Goal: Task Accomplishment & Management: Use online tool/utility

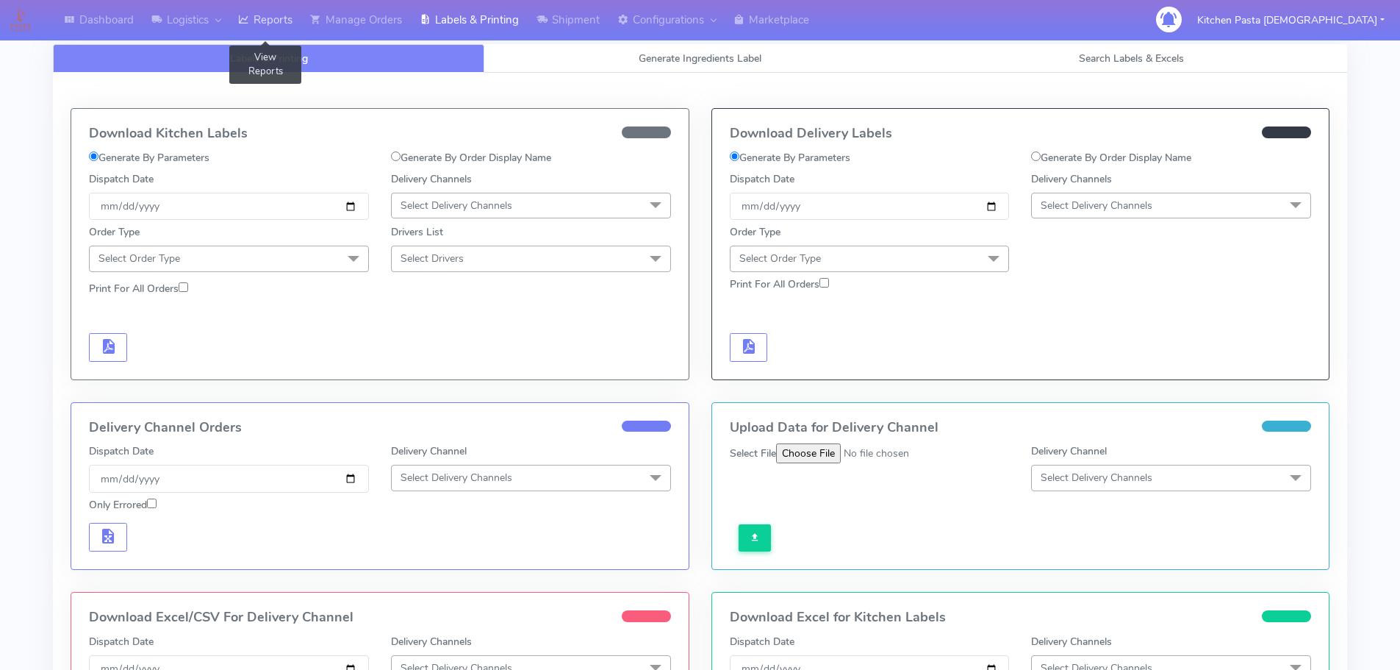
click at [281, 7] on link "Reports" at bounding box center [265, 20] width 72 height 40
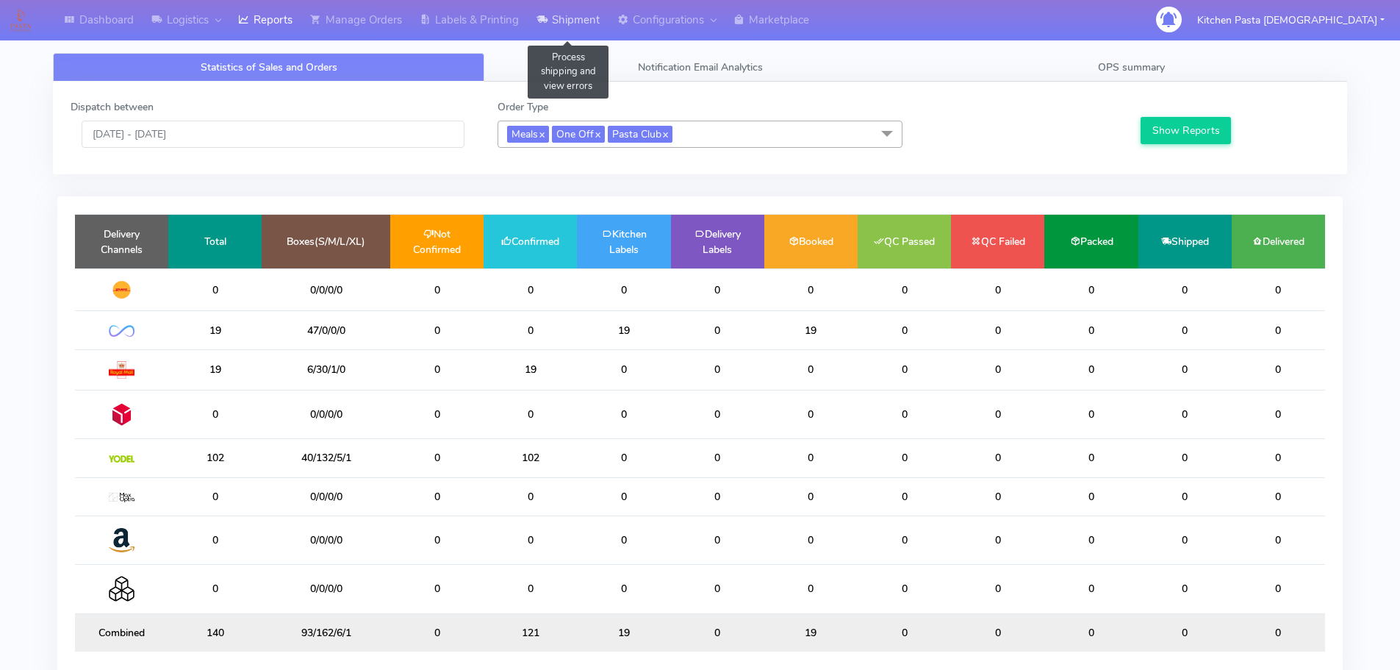
click at [569, 30] on link "Shipment" at bounding box center [568, 20] width 81 height 40
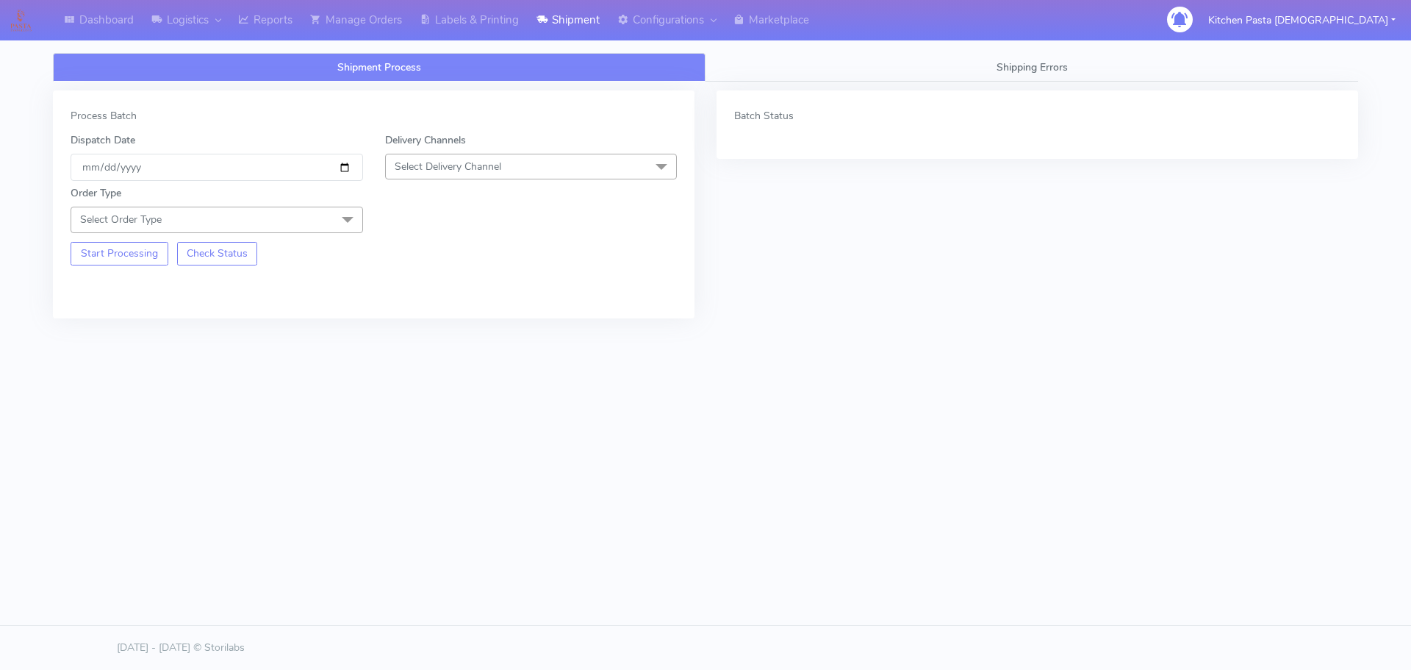
click at [518, 171] on span "Select Delivery Channel" at bounding box center [531, 167] width 293 height 26
click at [411, 331] on div "Yodel" at bounding box center [531, 331] width 276 height 15
click at [344, 215] on span at bounding box center [347, 221] width 29 height 28
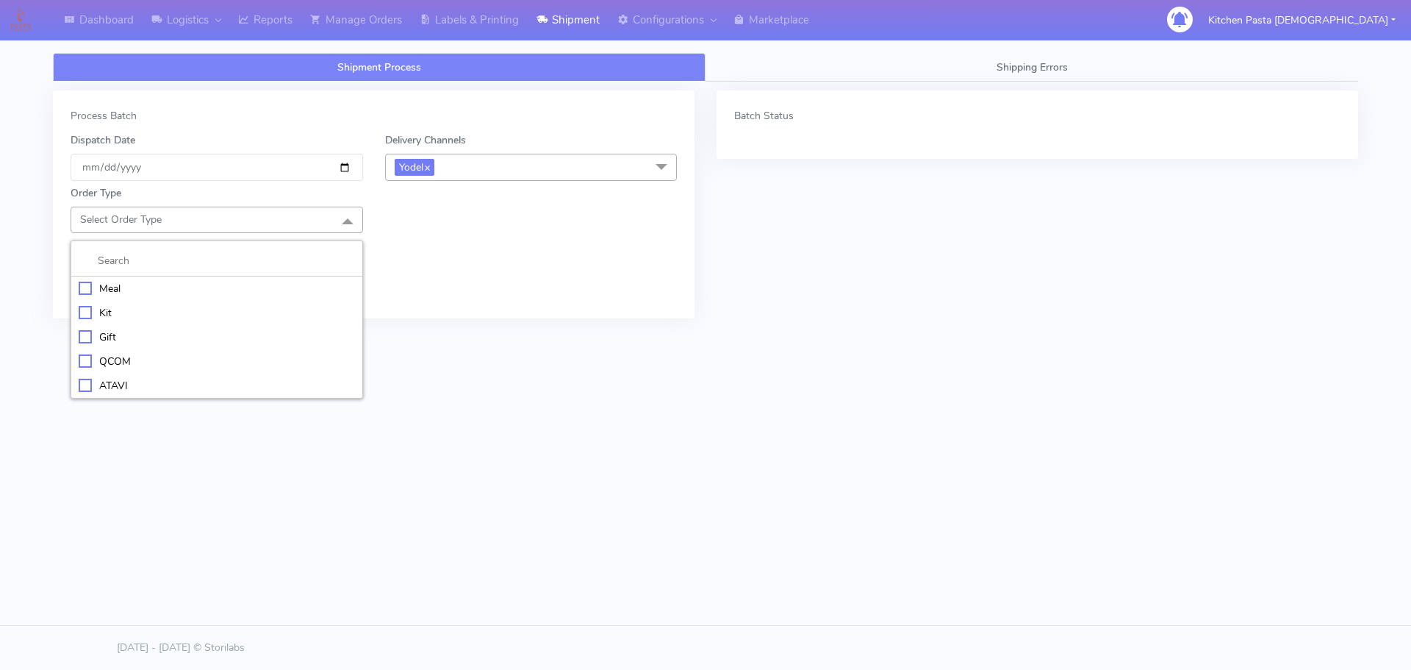
click at [123, 294] on div "Meal" at bounding box center [217, 288] width 276 height 15
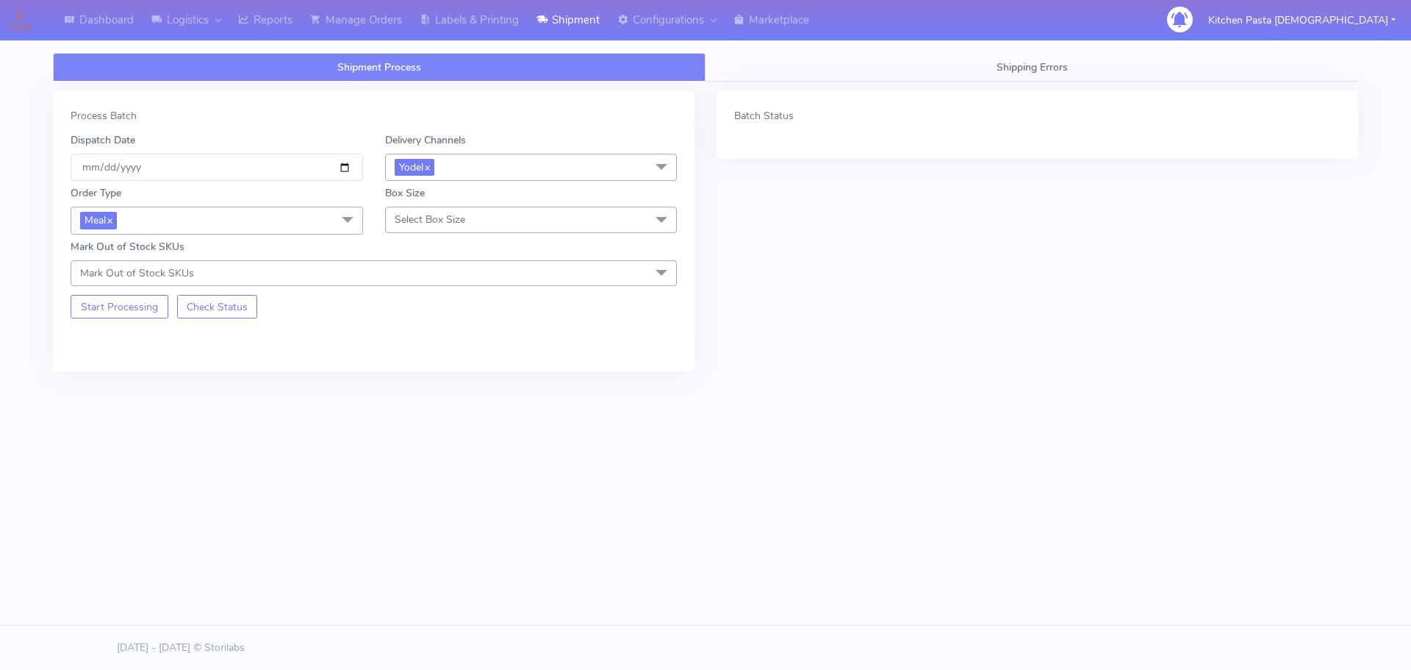
click at [400, 217] on span "Select Box Size" at bounding box center [430, 219] width 71 height 14
click at [430, 294] on div "Small" at bounding box center [531, 288] width 276 height 15
click at [114, 309] on button "Start Processing" at bounding box center [120, 307] width 98 height 24
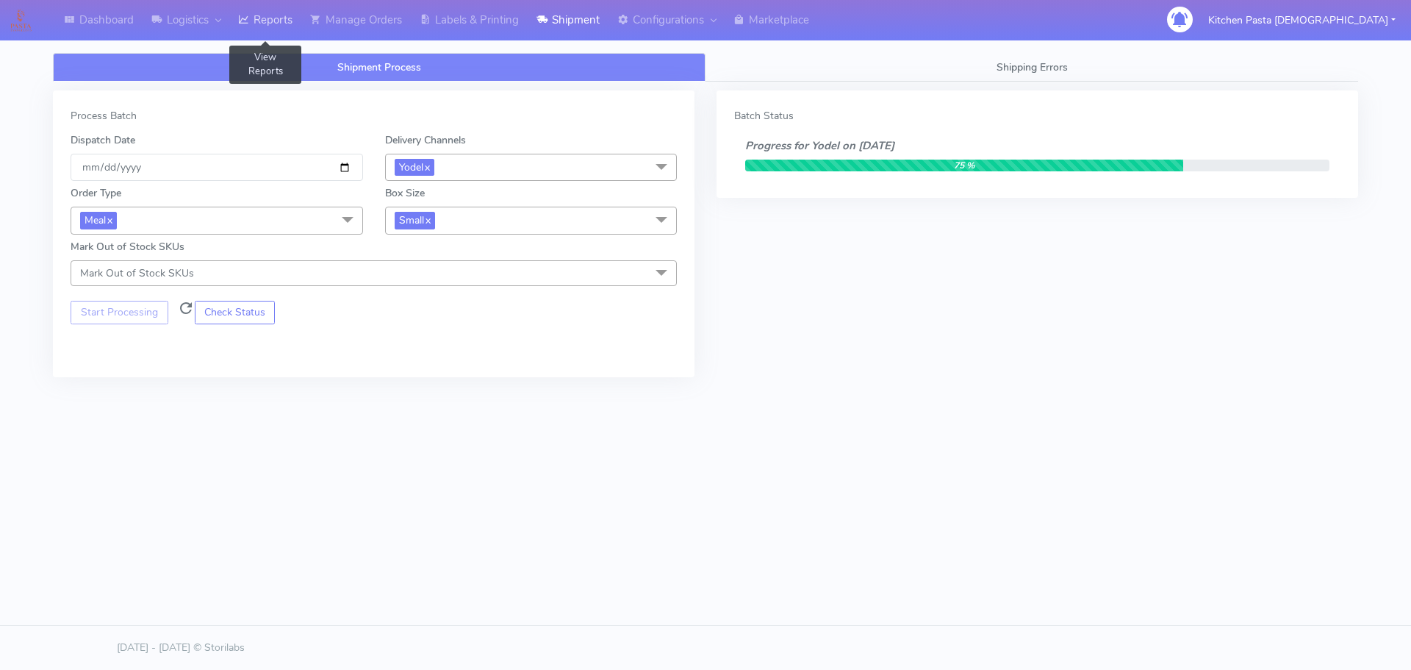
click at [271, 36] on link "Reports" at bounding box center [265, 20] width 72 height 40
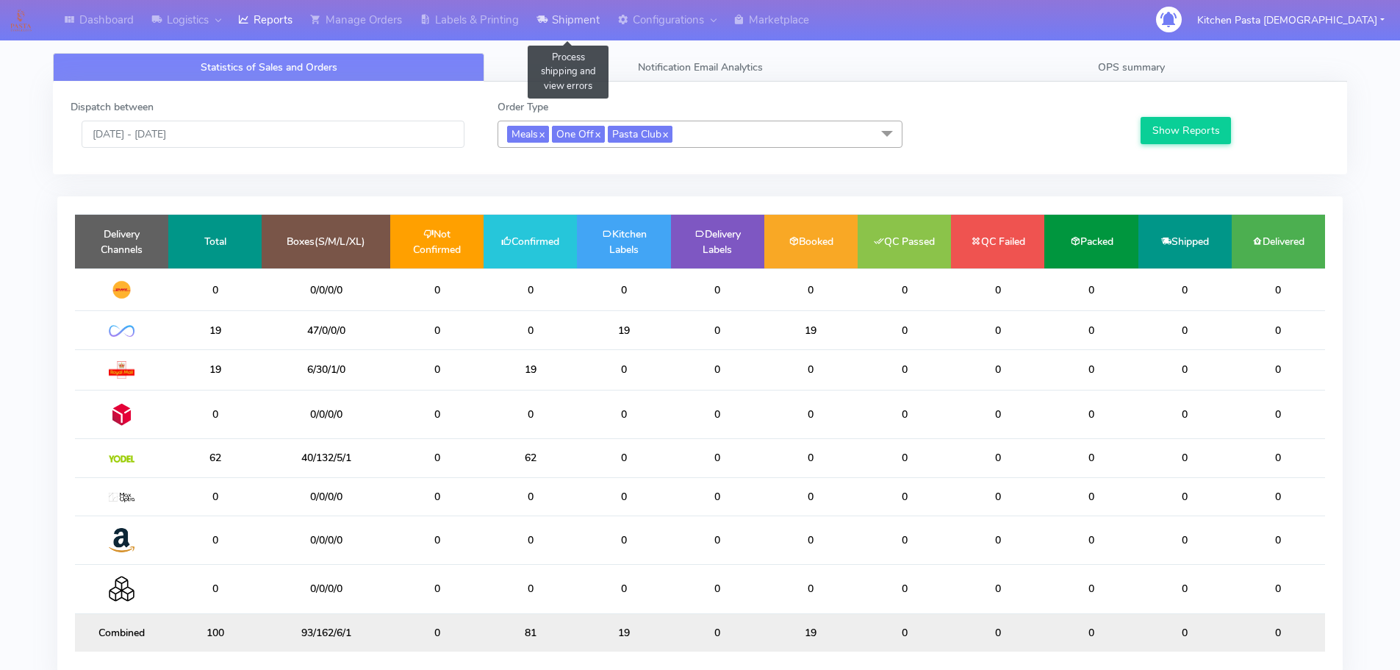
click at [584, 29] on link "Shipment" at bounding box center [568, 20] width 81 height 40
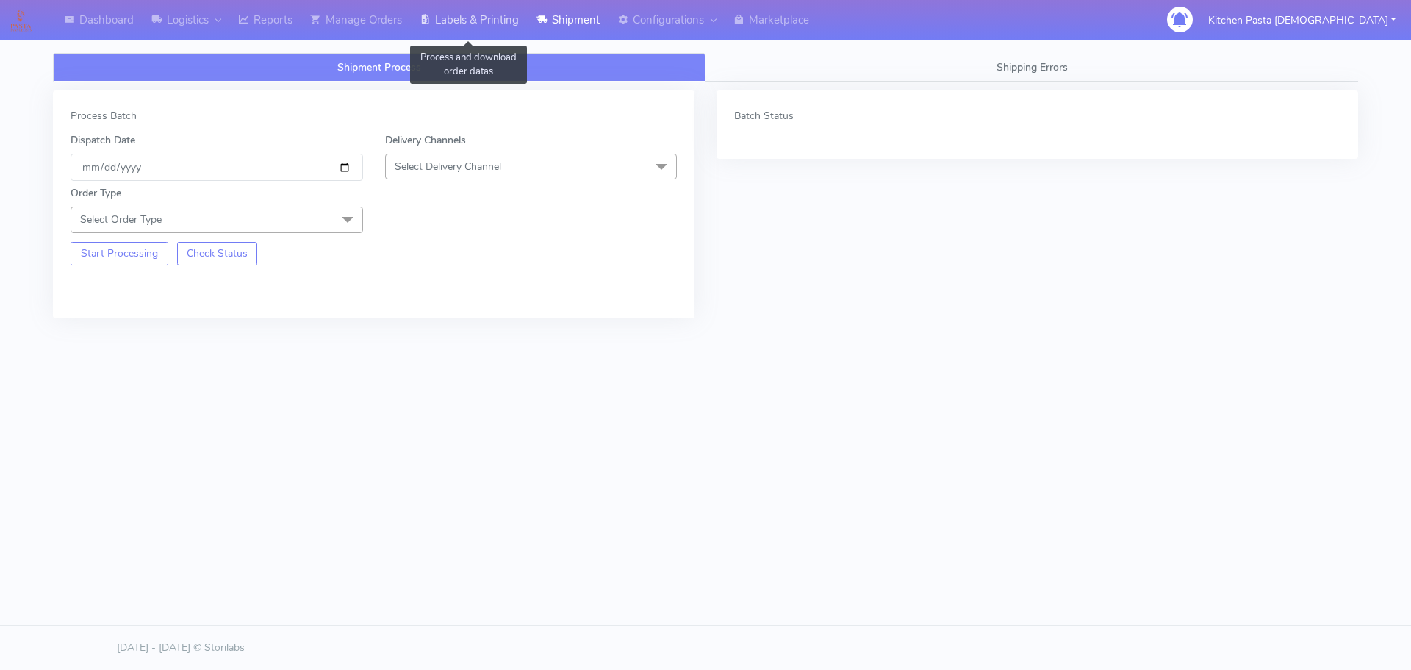
click at [488, 24] on link "Labels & Printing" at bounding box center [469, 20] width 117 height 40
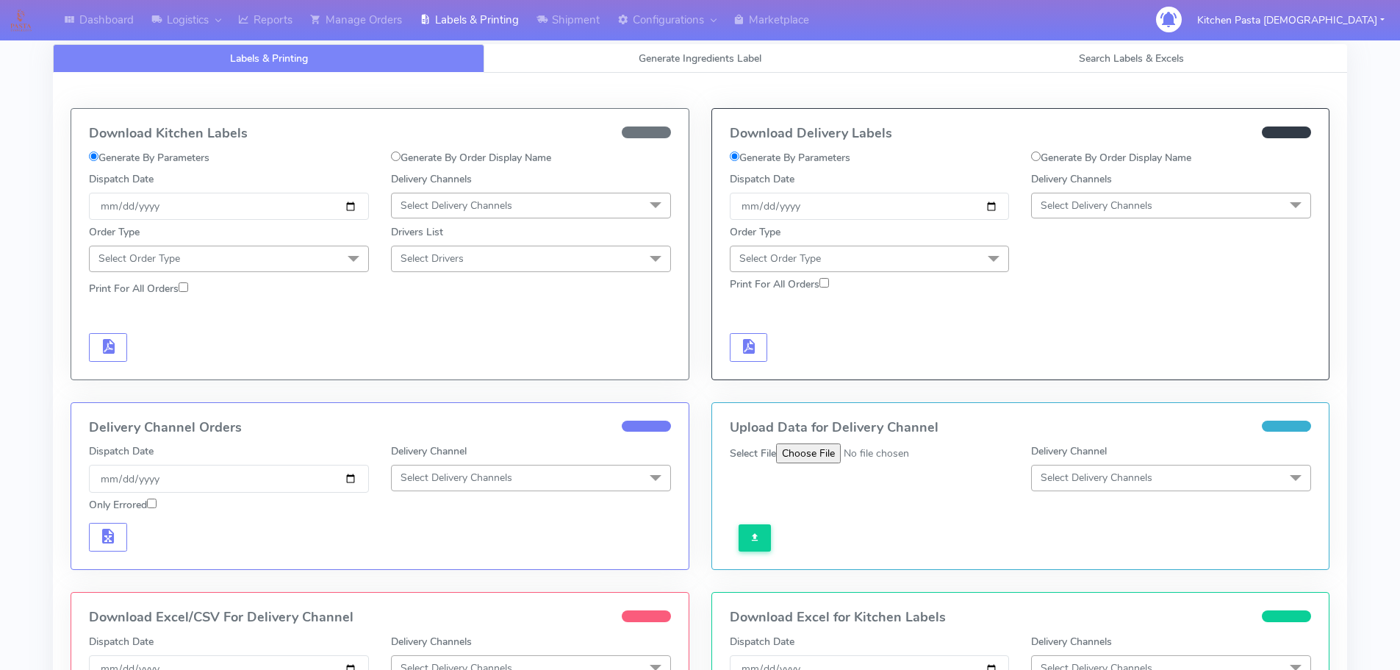
click at [1081, 205] on span "Select Delivery Channels" at bounding box center [1097, 205] width 112 height 14
click at [1092, 378] on div "Yodel" at bounding box center [1171, 370] width 264 height 15
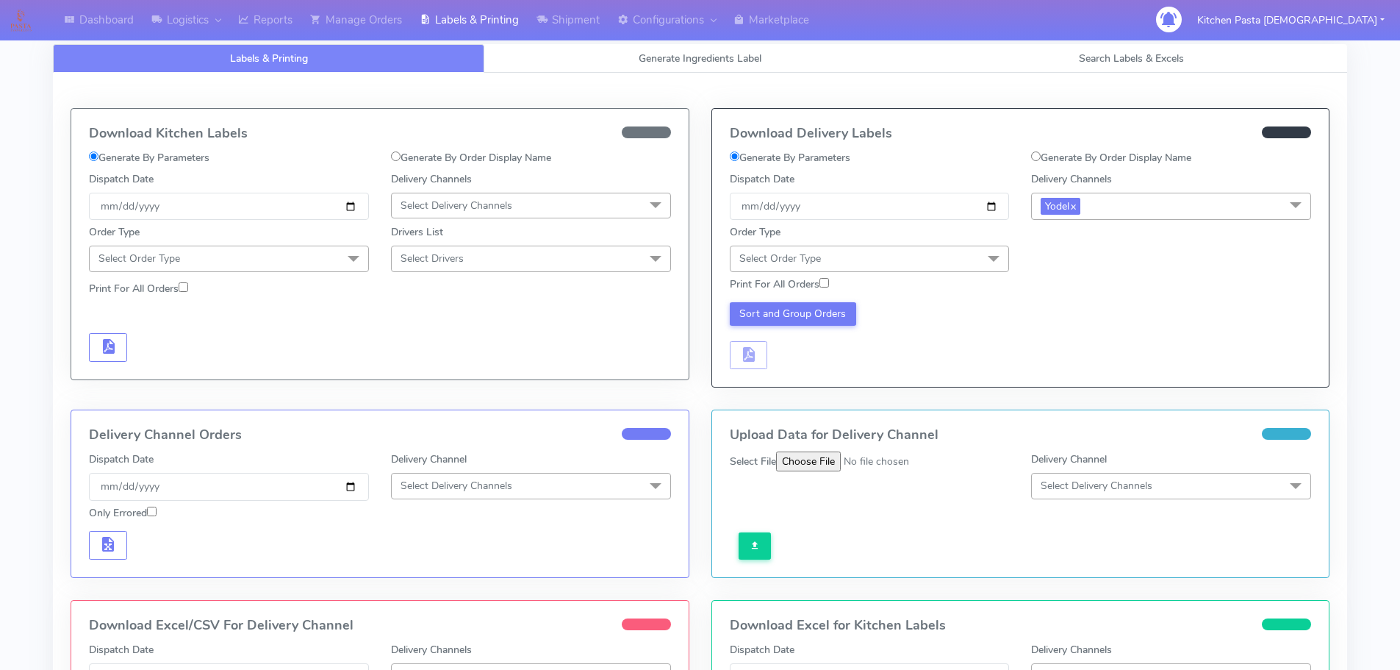
click at [968, 251] on span "Select Order Type" at bounding box center [870, 258] width 280 height 26
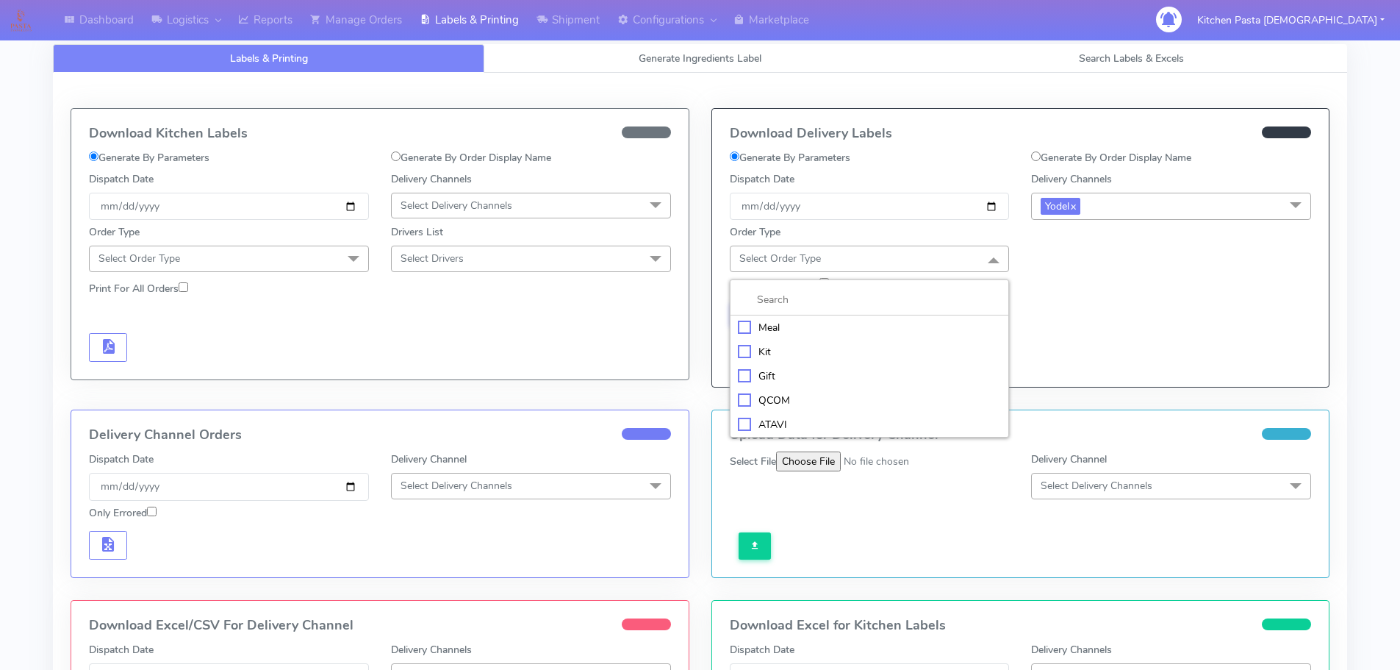
click at [842, 320] on div "Meal" at bounding box center [870, 327] width 264 height 15
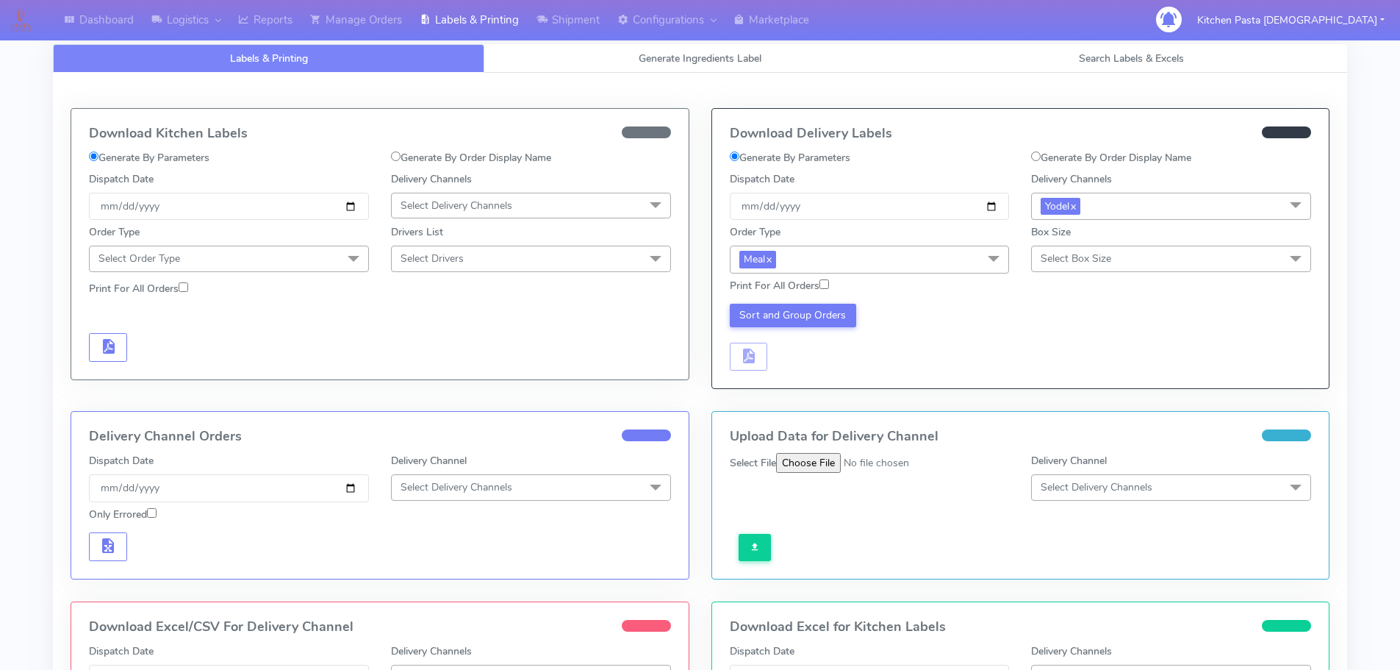
click at [1116, 253] on span "Select Box Size" at bounding box center [1171, 258] width 280 height 26
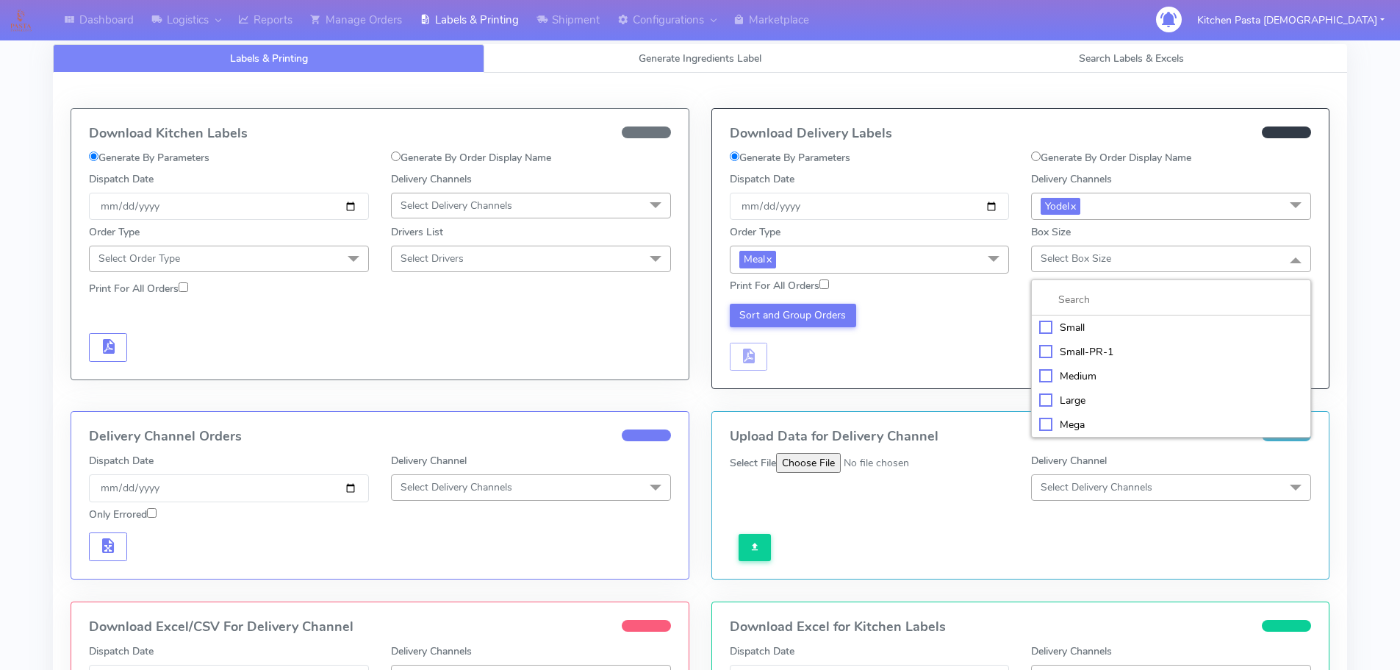
click at [1109, 317] on li "Small" at bounding box center [1171, 327] width 279 height 24
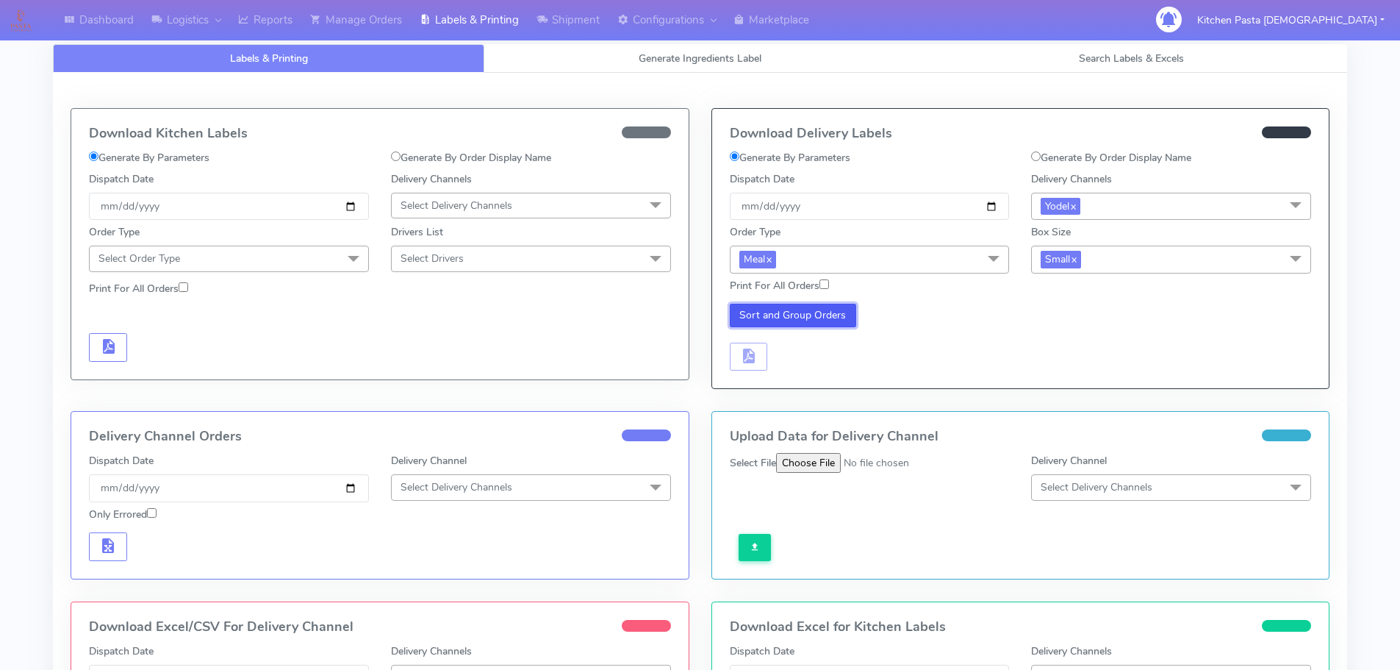
click at [833, 322] on button "Sort and Group Orders" at bounding box center [793, 316] width 127 height 24
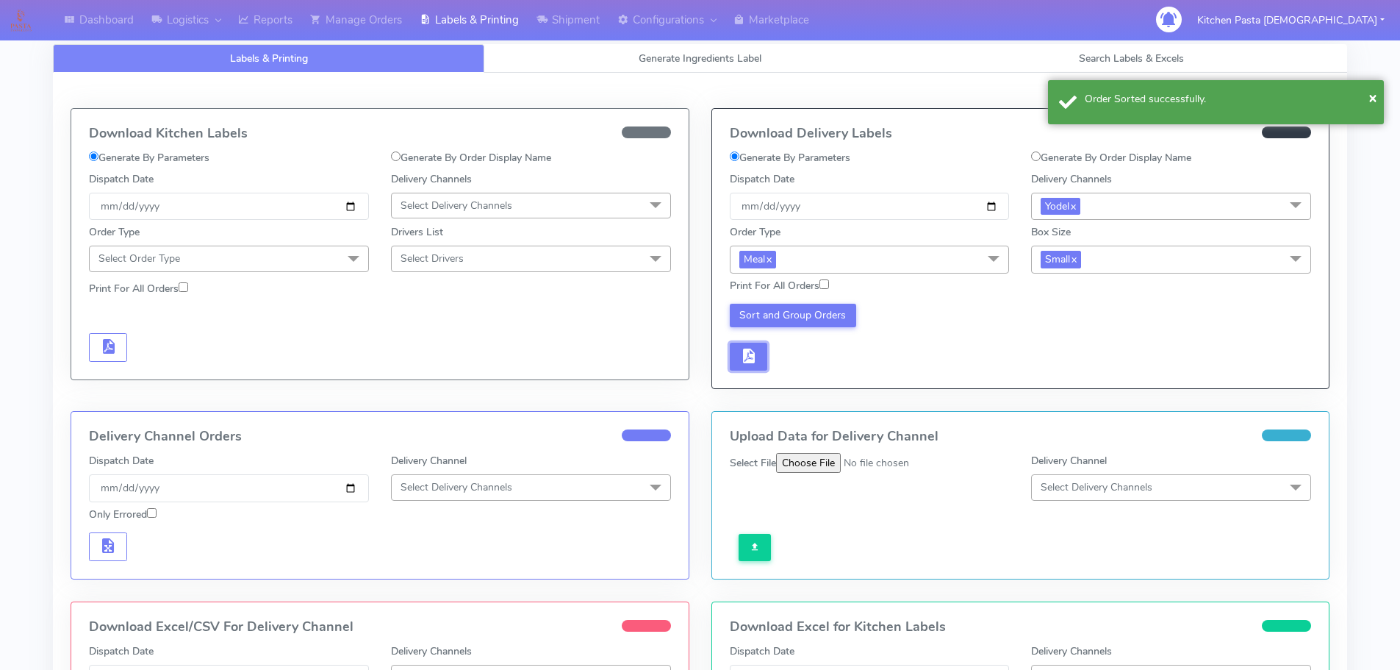
click at [761, 359] on button "button" at bounding box center [749, 357] width 38 height 29
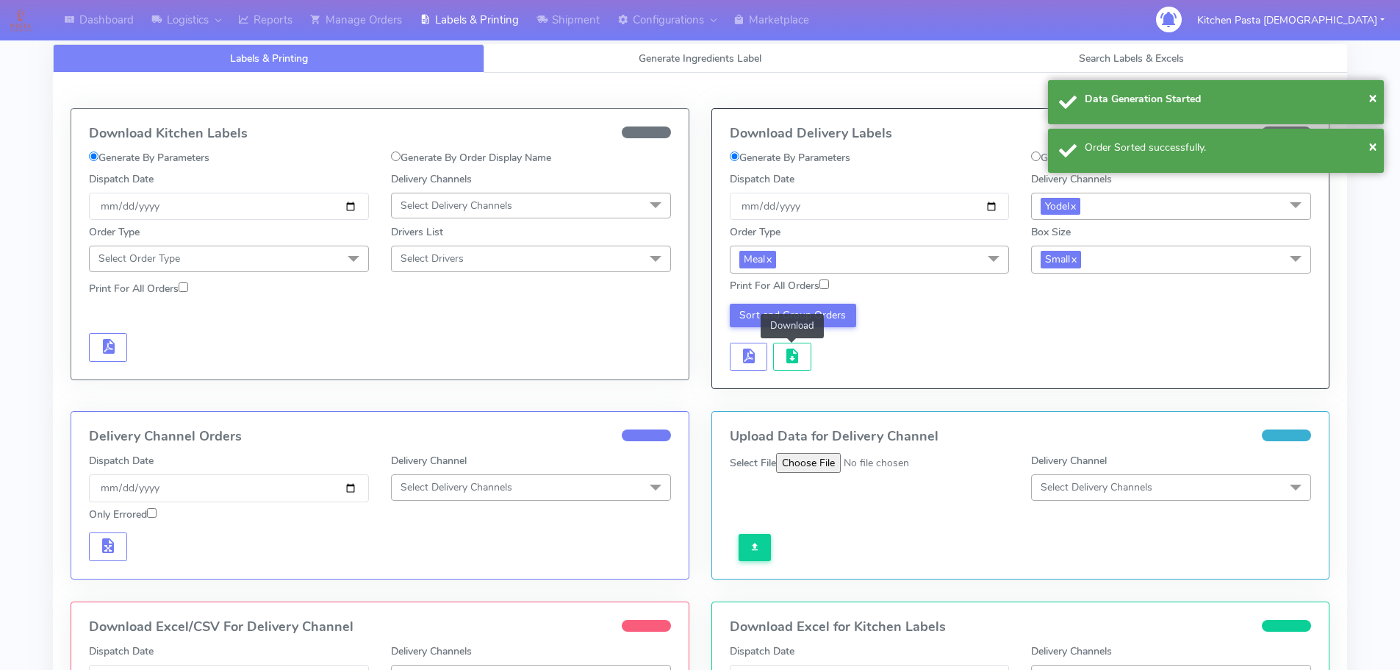
click at [781, 364] on button "button" at bounding box center [792, 357] width 38 height 29
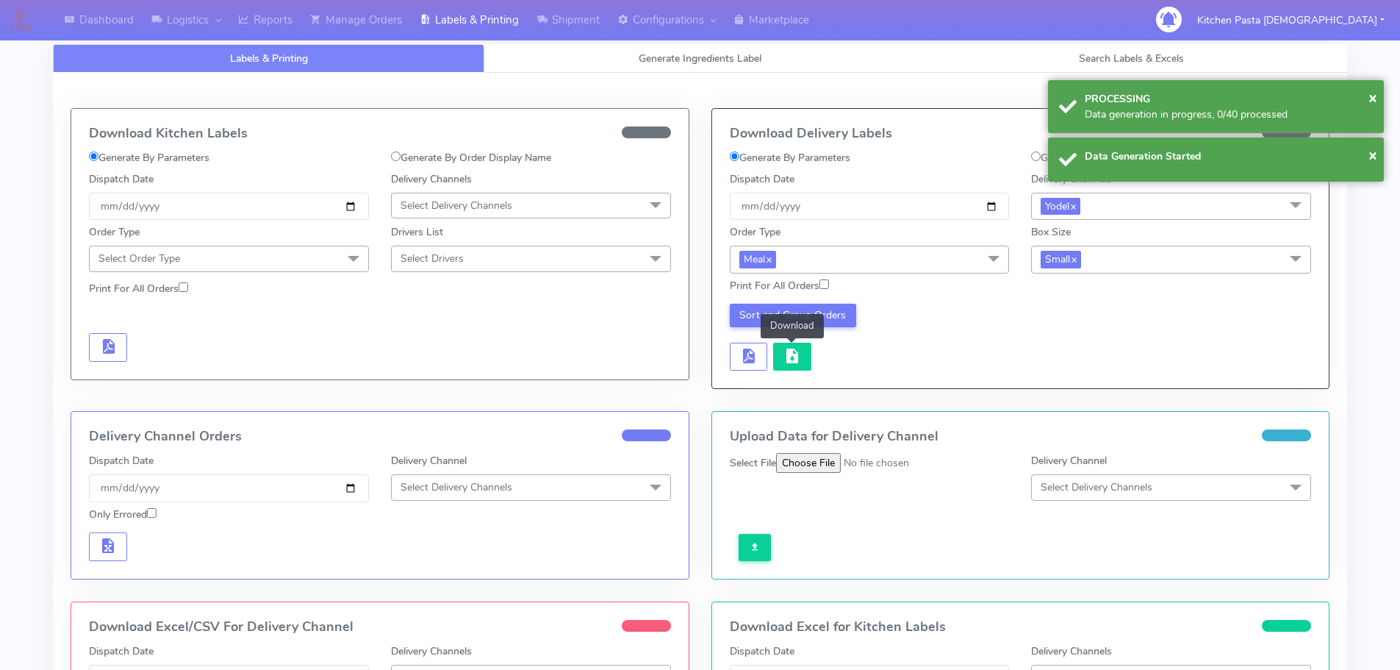
click at [786, 363] on span "button" at bounding box center [793, 359] width 18 height 14
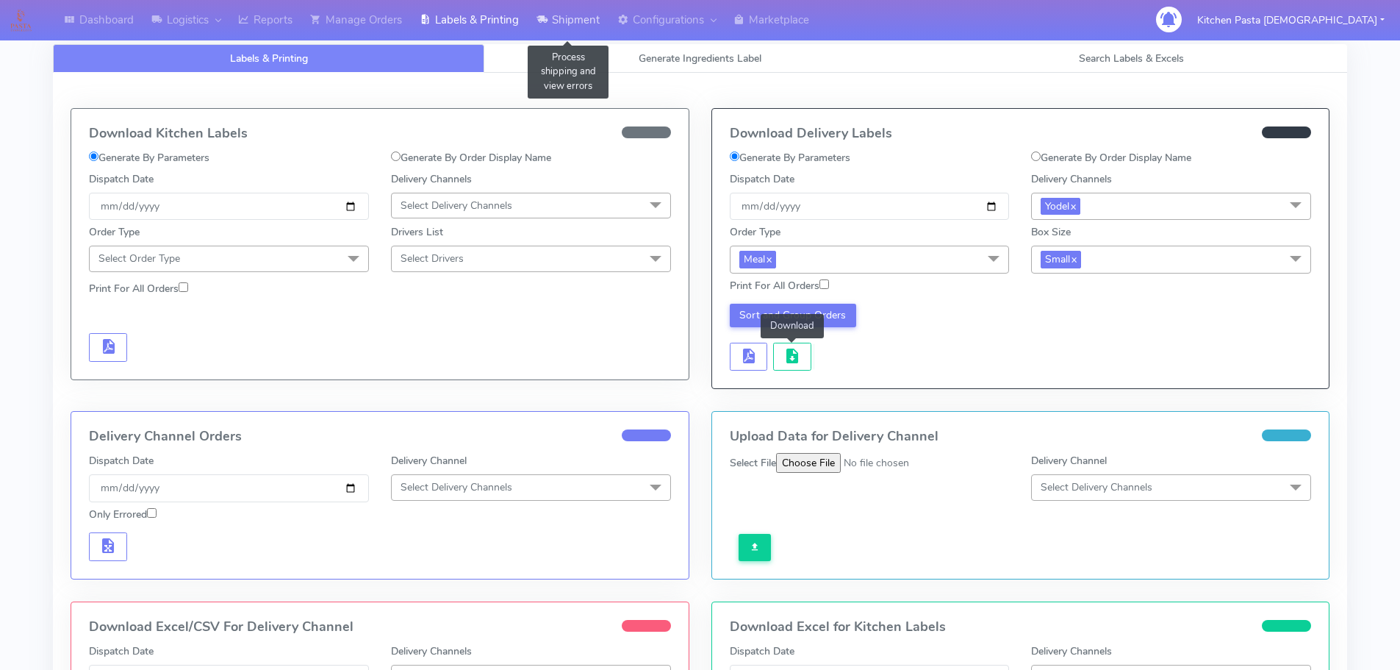
drag, startPoint x: 563, startPoint y: 21, endPoint x: 557, endPoint y: 40, distance: 20.0
click at [563, 21] on link "Shipment" at bounding box center [568, 20] width 81 height 40
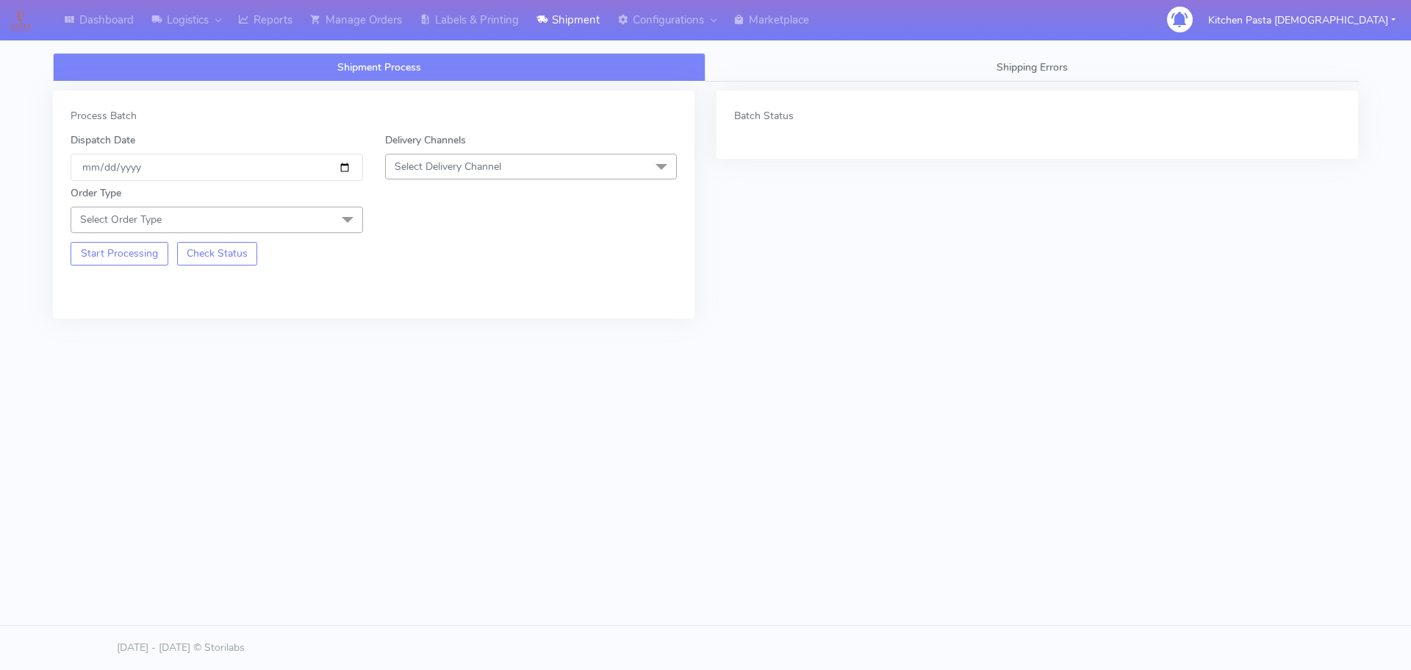
click at [603, 169] on span "Select Delivery Channel" at bounding box center [531, 167] width 293 height 26
click at [442, 319] on li "DPD" at bounding box center [531, 307] width 291 height 24
click at [292, 226] on span "Select Order Type" at bounding box center [217, 220] width 293 height 26
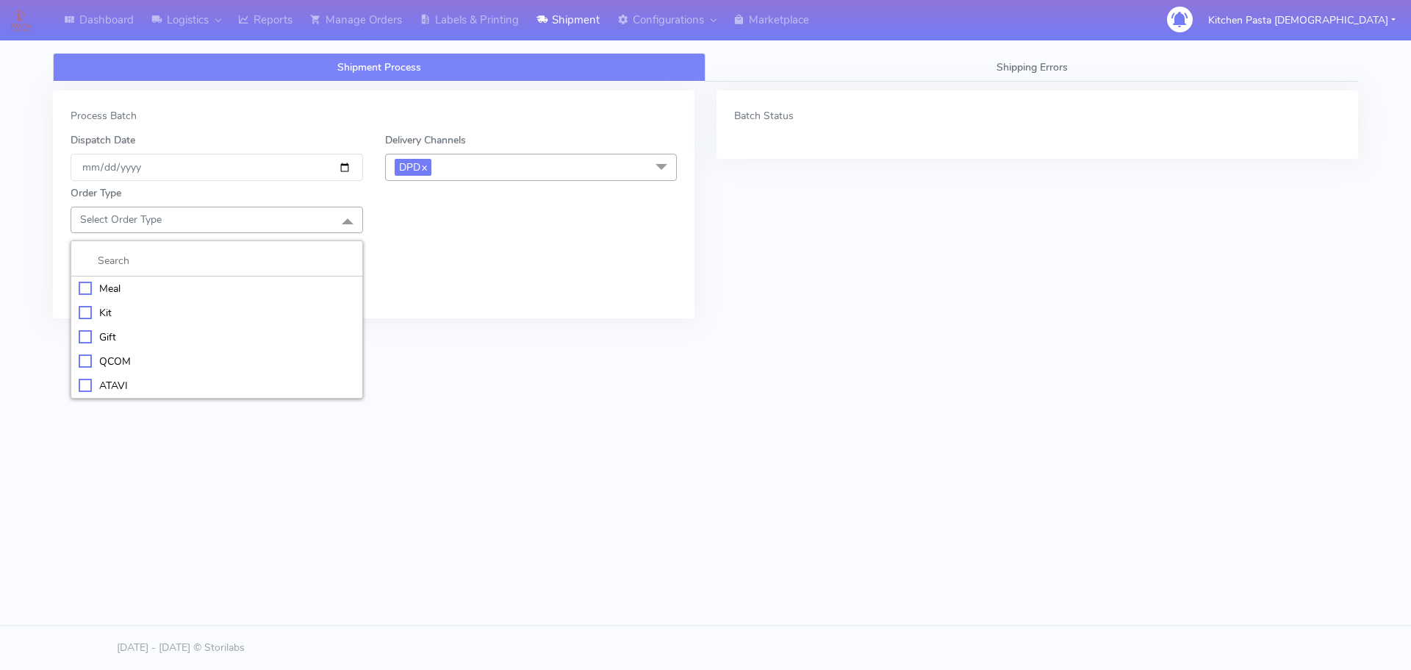
click at [279, 285] on div "Meal" at bounding box center [217, 288] width 276 height 15
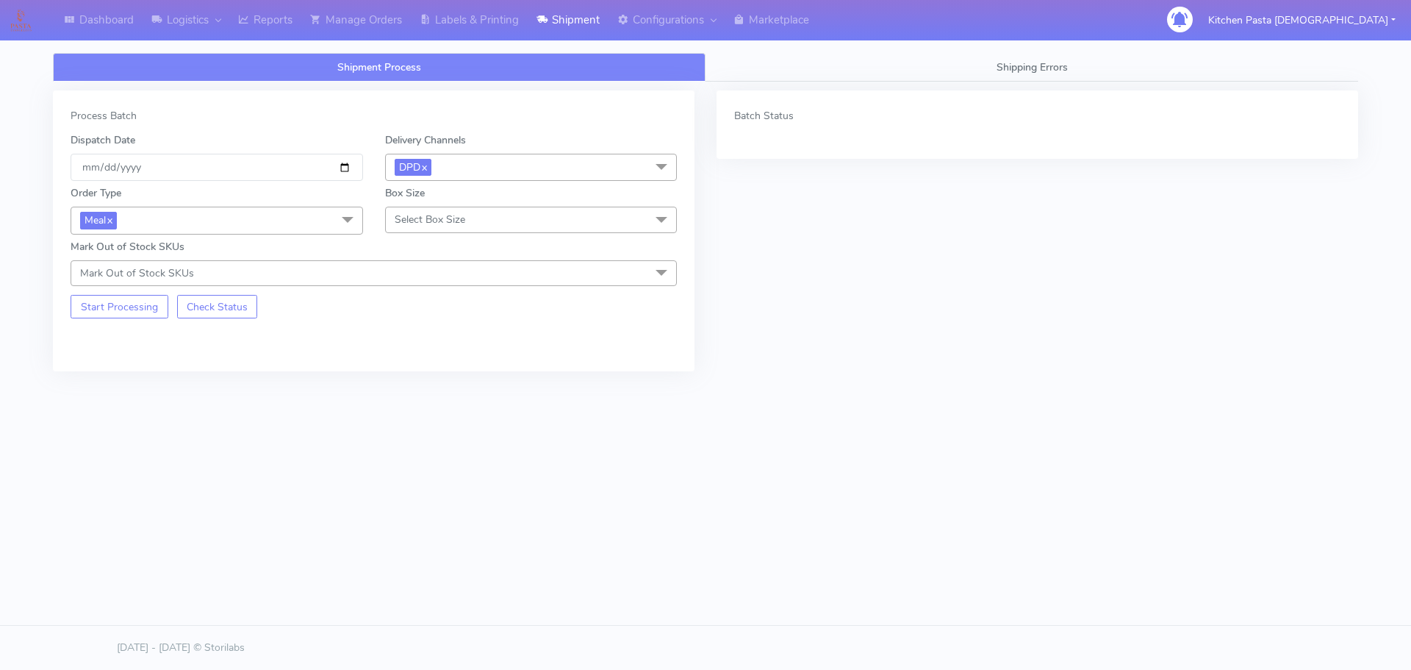
click at [442, 231] on span "Select Box Size" at bounding box center [531, 220] width 293 height 26
click at [427, 345] on li "Medium" at bounding box center [531, 337] width 291 height 24
click at [521, 170] on span "DPD x" at bounding box center [531, 167] width 293 height 27
click at [440, 326] on div "Yodel" at bounding box center [531, 333] width 276 height 15
click at [137, 298] on button "Start Processing" at bounding box center [120, 307] width 98 height 24
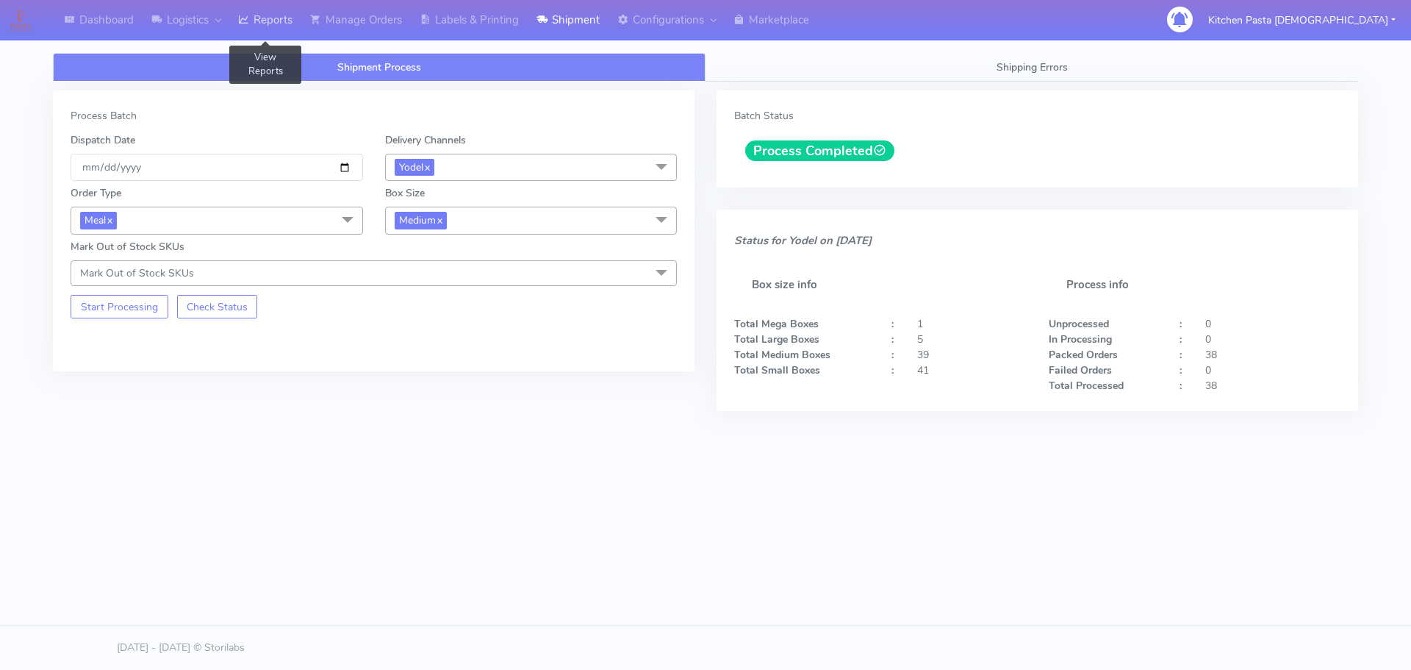
click at [283, 19] on link "Reports" at bounding box center [265, 20] width 72 height 40
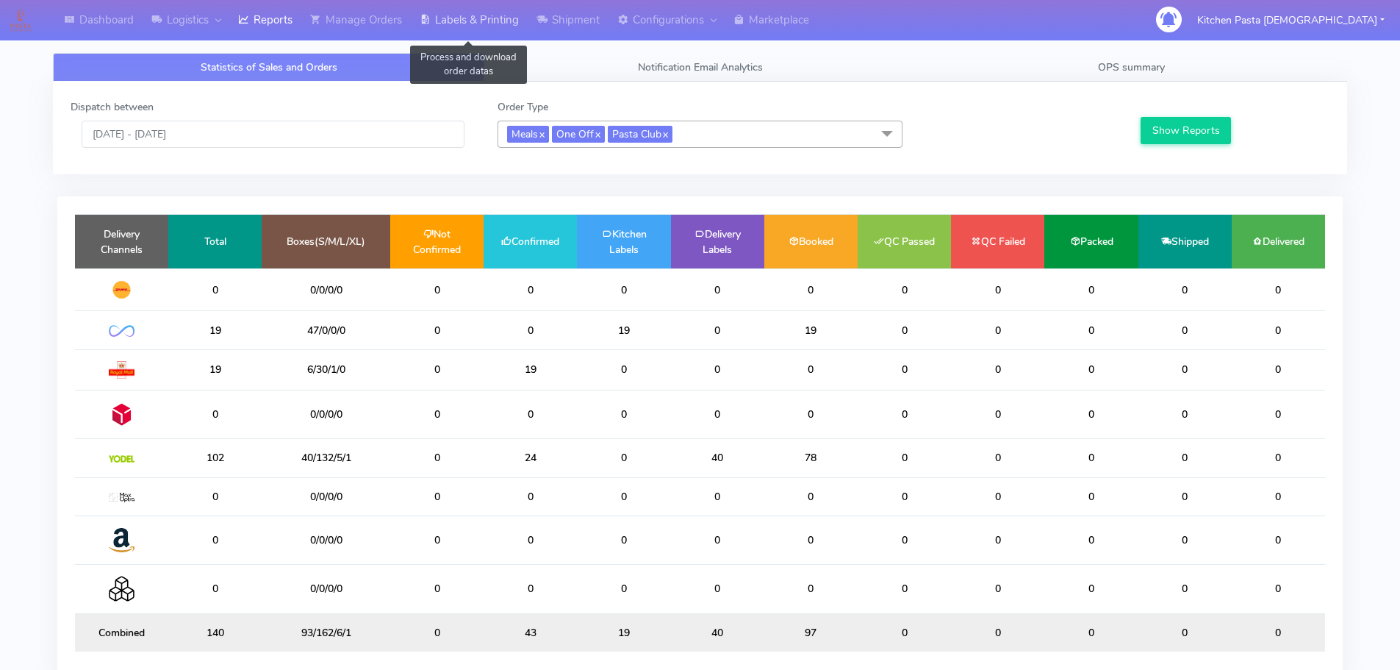
click at [467, 15] on link "Labels & Printing" at bounding box center [469, 20] width 117 height 40
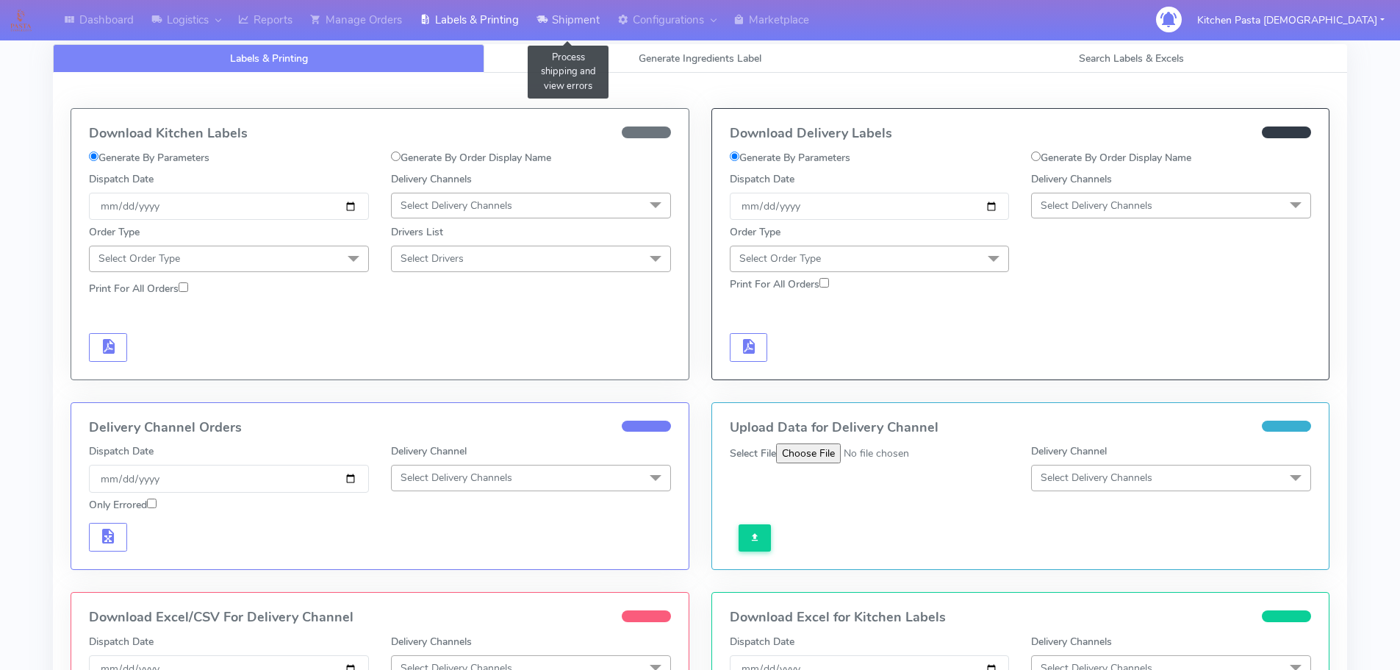
click at [546, 13] on icon at bounding box center [542, 19] width 11 height 15
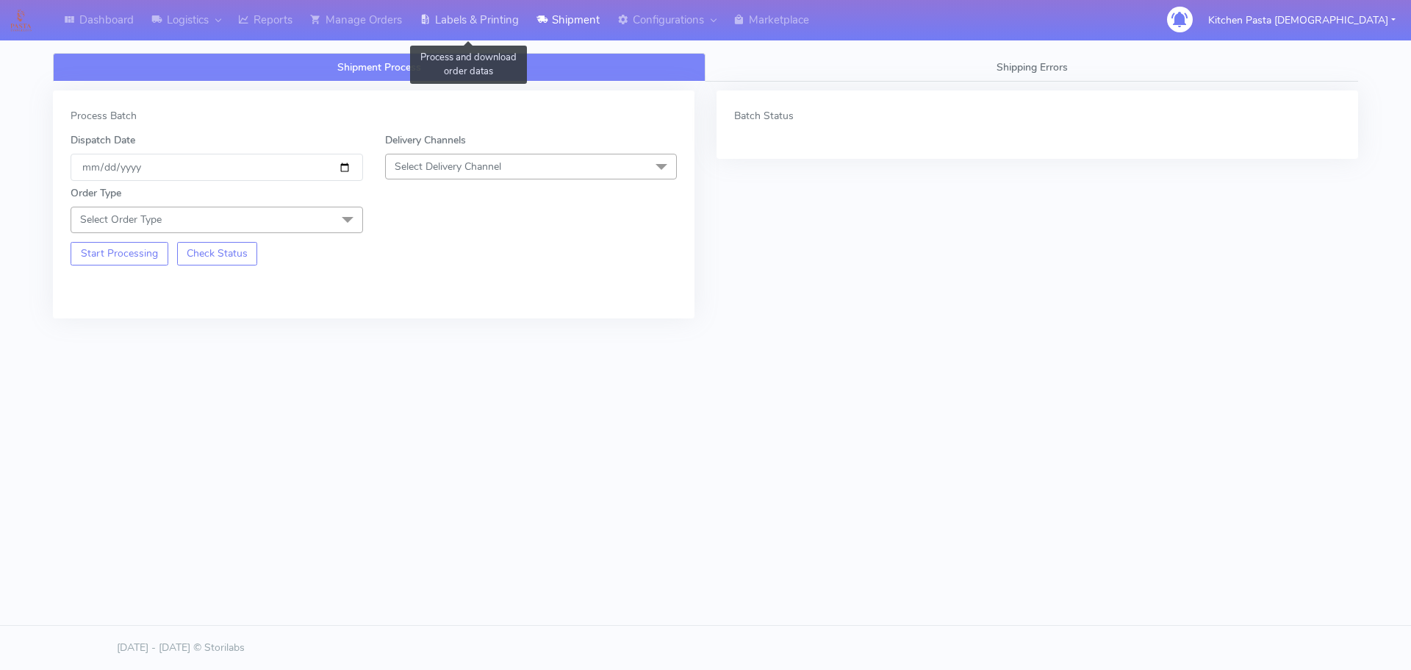
click at [454, 32] on link "Labels & Printing" at bounding box center [469, 20] width 117 height 40
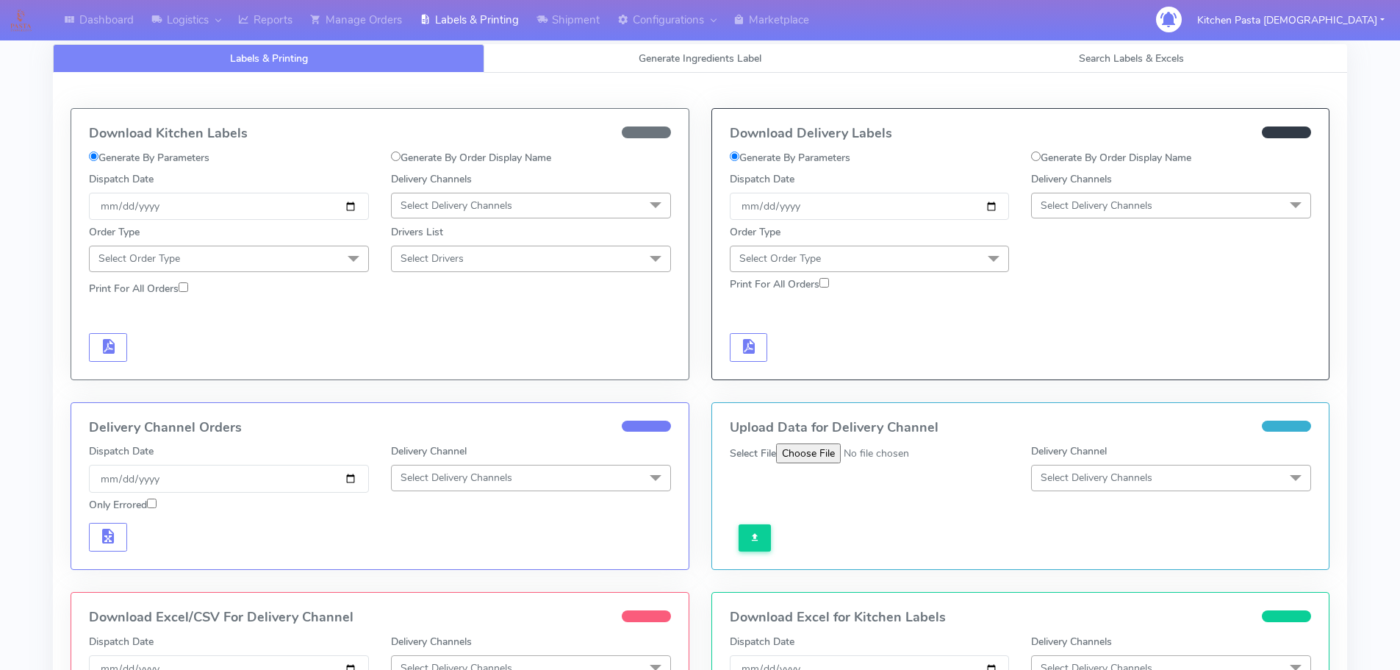
drag, startPoint x: 1055, startPoint y: 202, endPoint x: 1061, endPoint y: 281, distance: 78.9
click at [1055, 202] on span "Select Delivery Channels" at bounding box center [1097, 205] width 112 height 14
click at [1086, 379] on li "Yodel" at bounding box center [1171, 371] width 279 height 24
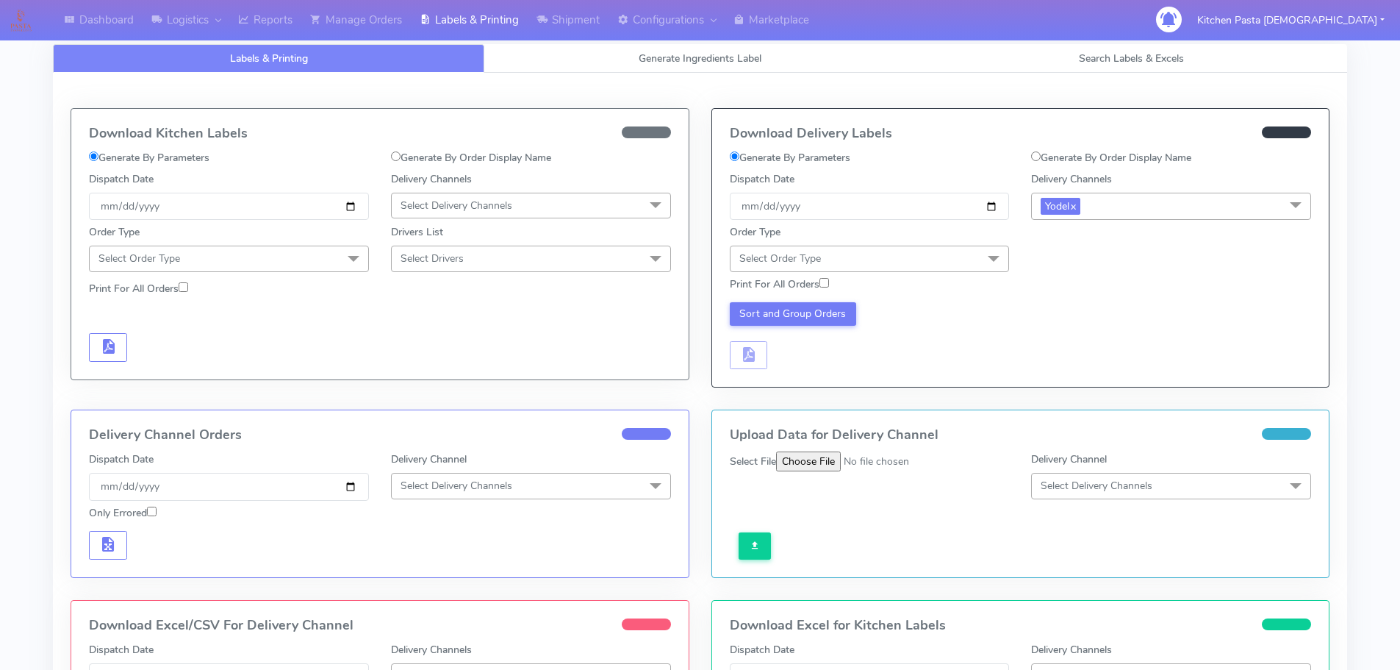
click at [940, 261] on span "Select Order Type" at bounding box center [870, 258] width 280 height 26
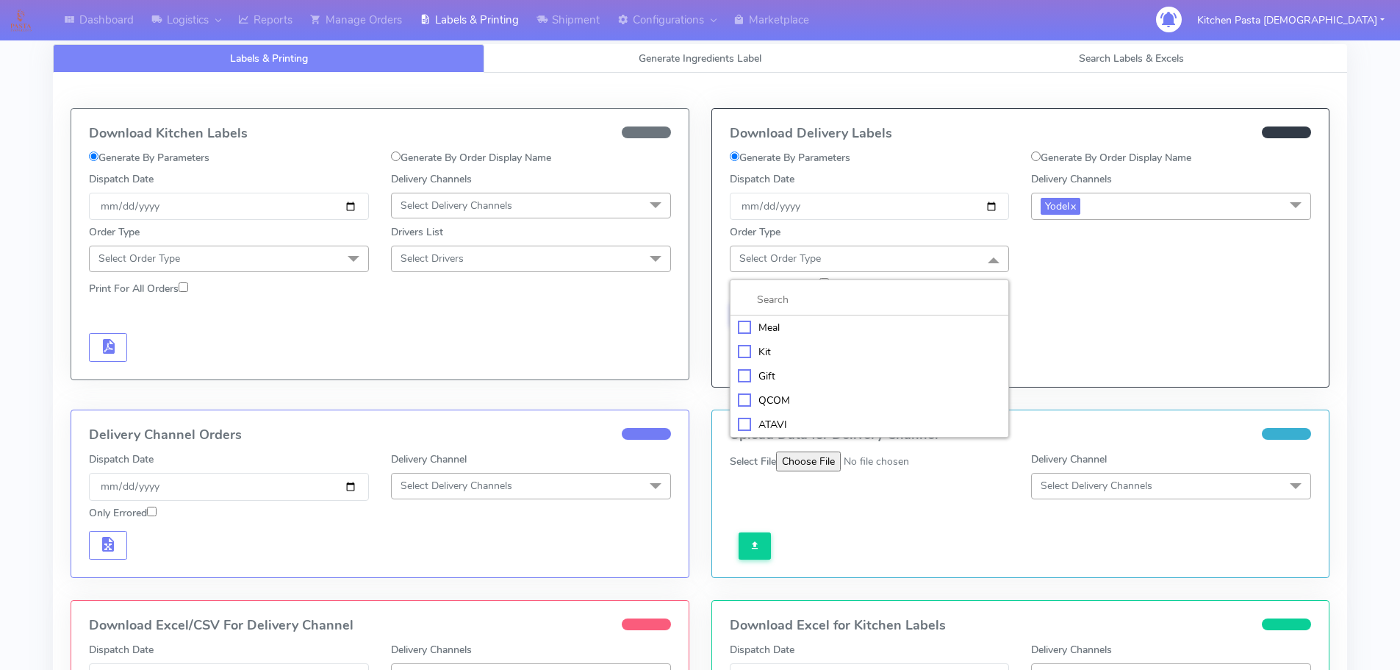
click at [822, 331] on div "Meal" at bounding box center [870, 327] width 264 height 15
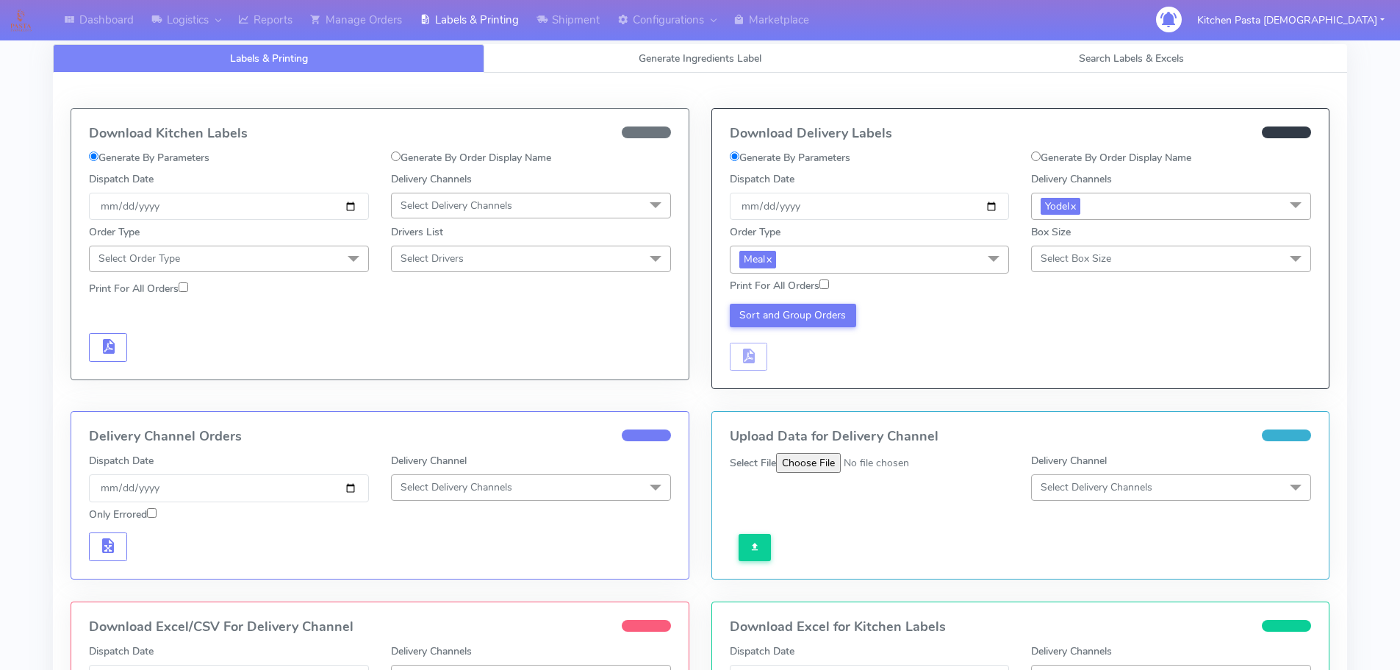
click at [1106, 270] on span "Select Box Size" at bounding box center [1171, 258] width 280 height 26
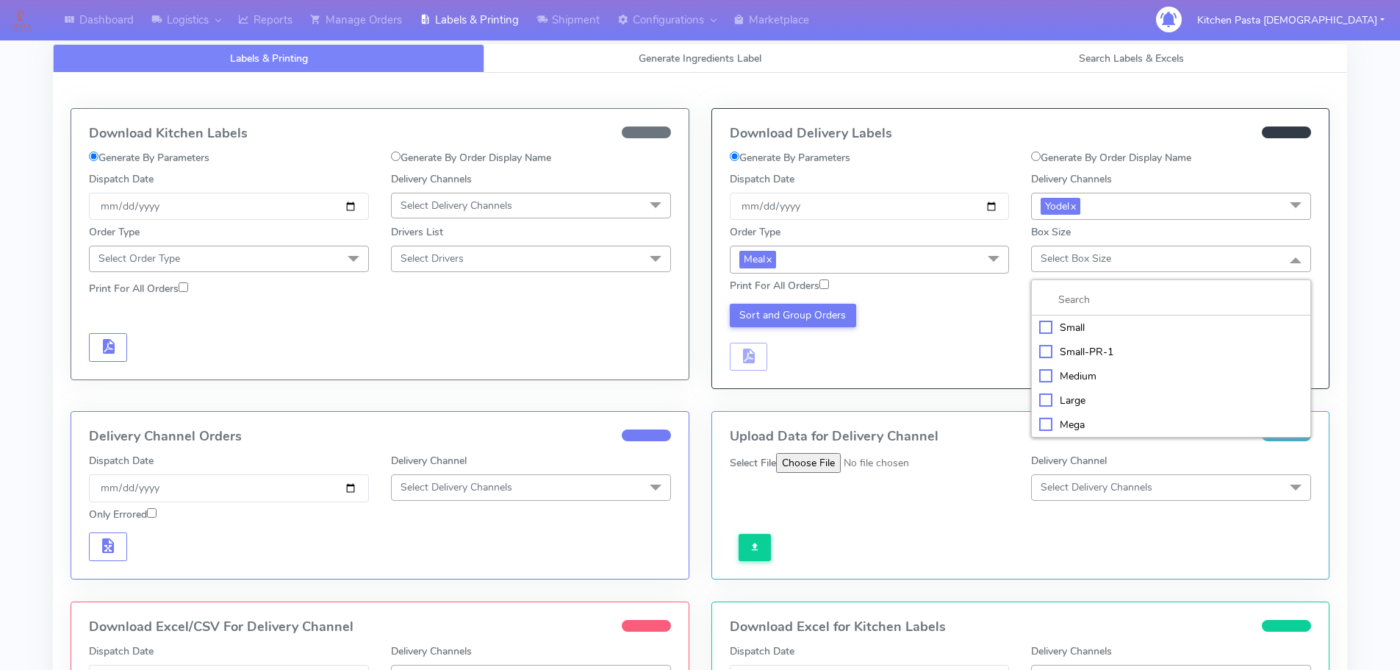
click at [1088, 371] on div "Medium" at bounding box center [1171, 375] width 264 height 15
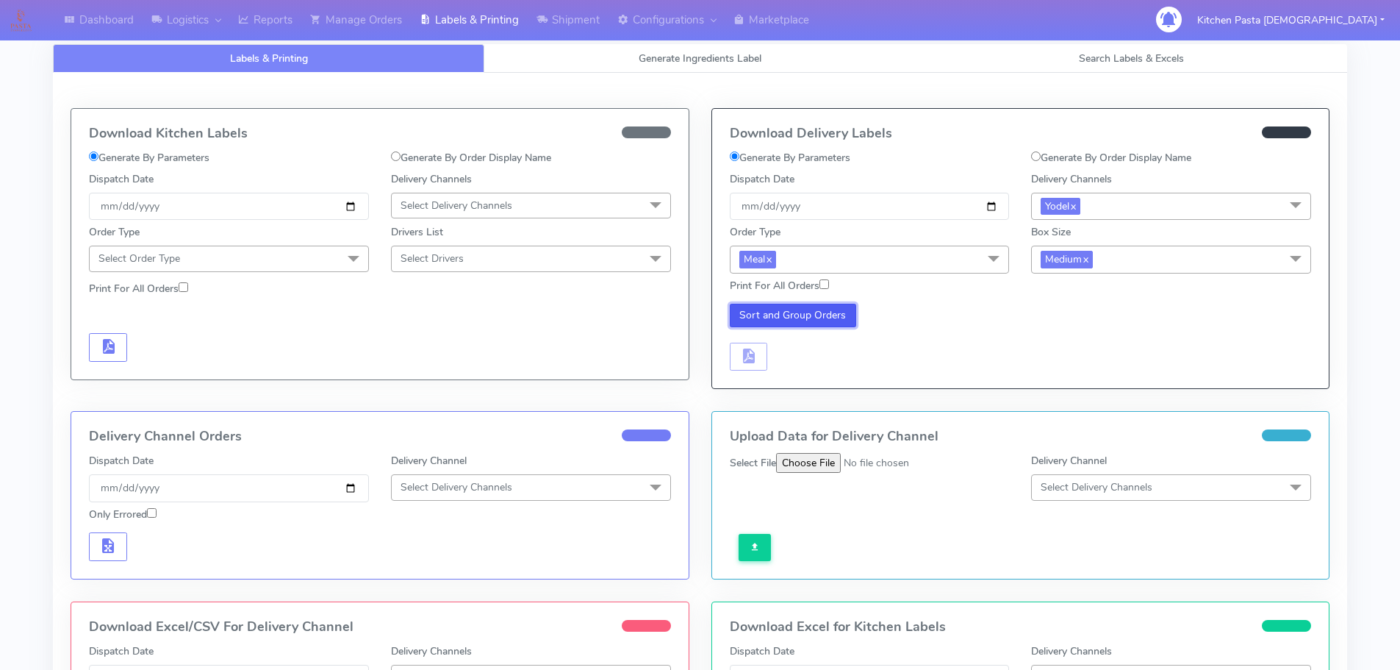
click at [824, 306] on button "Sort and Group Orders" at bounding box center [793, 316] width 127 height 24
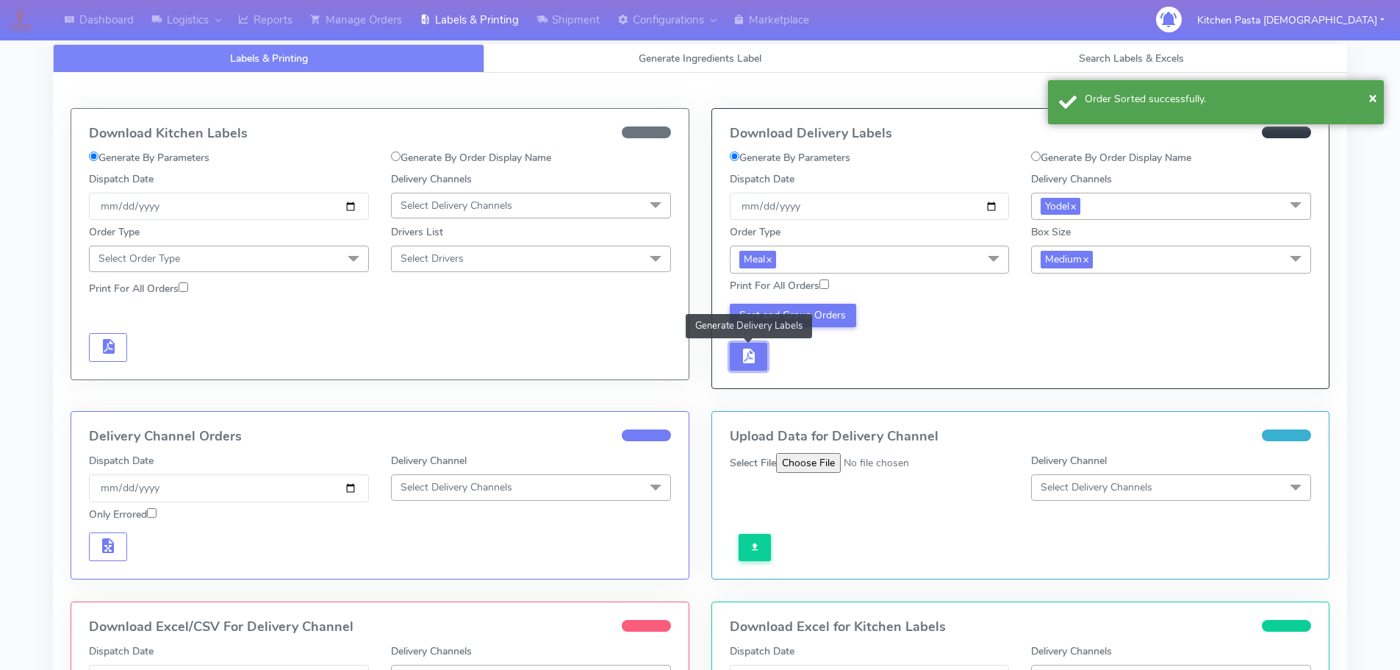
click at [753, 366] on button "button" at bounding box center [749, 357] width 38 height 29
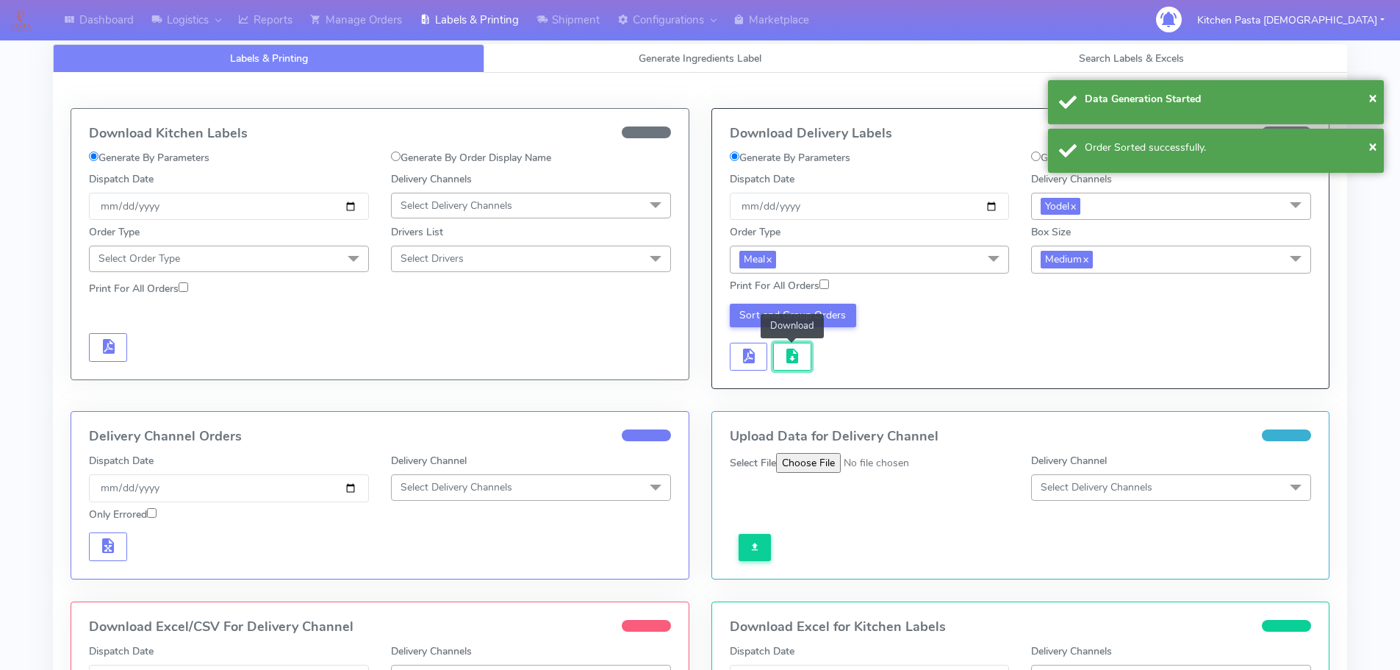
click at [786, 360] on span "button" at bounding box center [793, 359] width 18 height 14
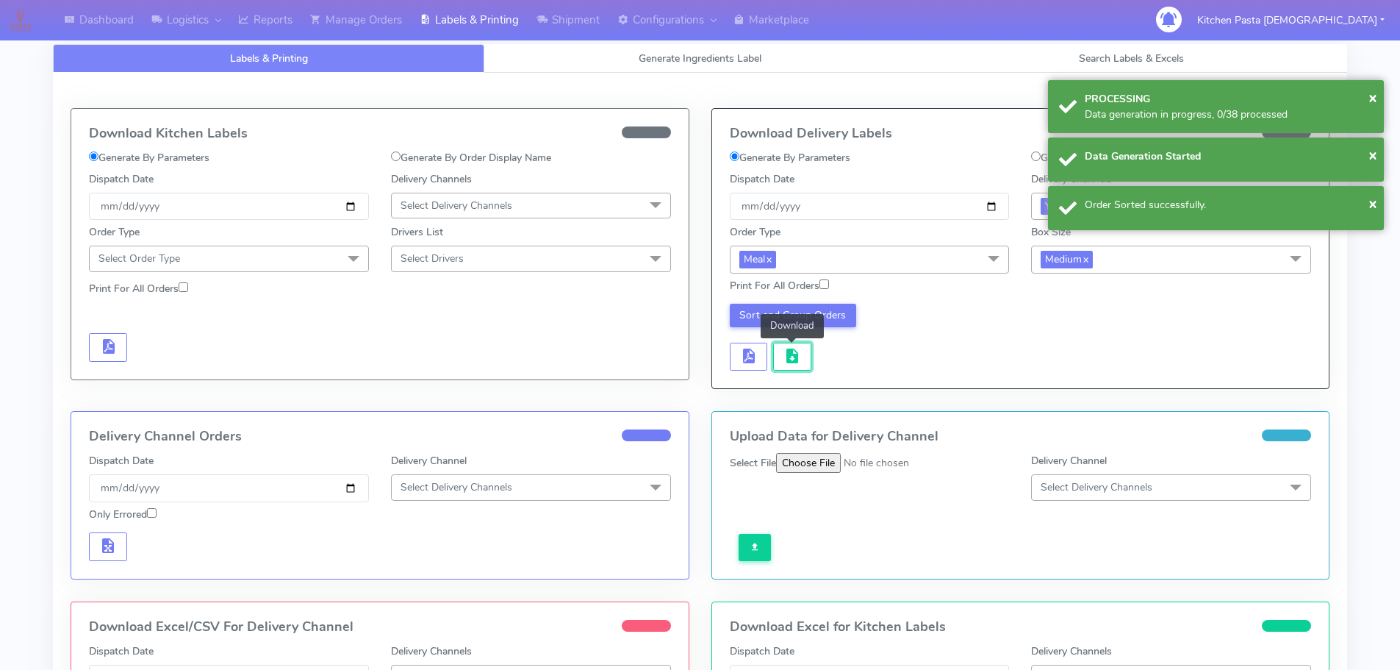
click at [786, 360] on span "button" at bounding box center [793, 359] width 18 height 14
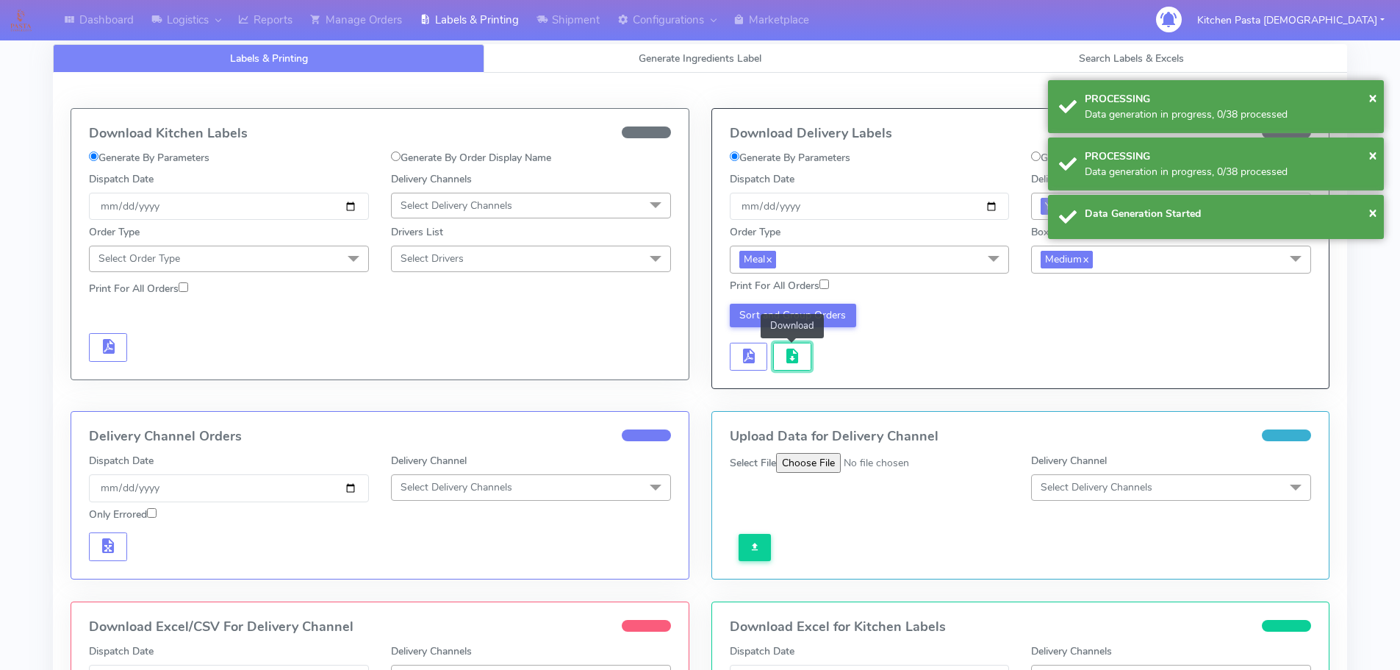
click at [786, 360] on span "button" at bounding box center [793, 359] width 18 height 14
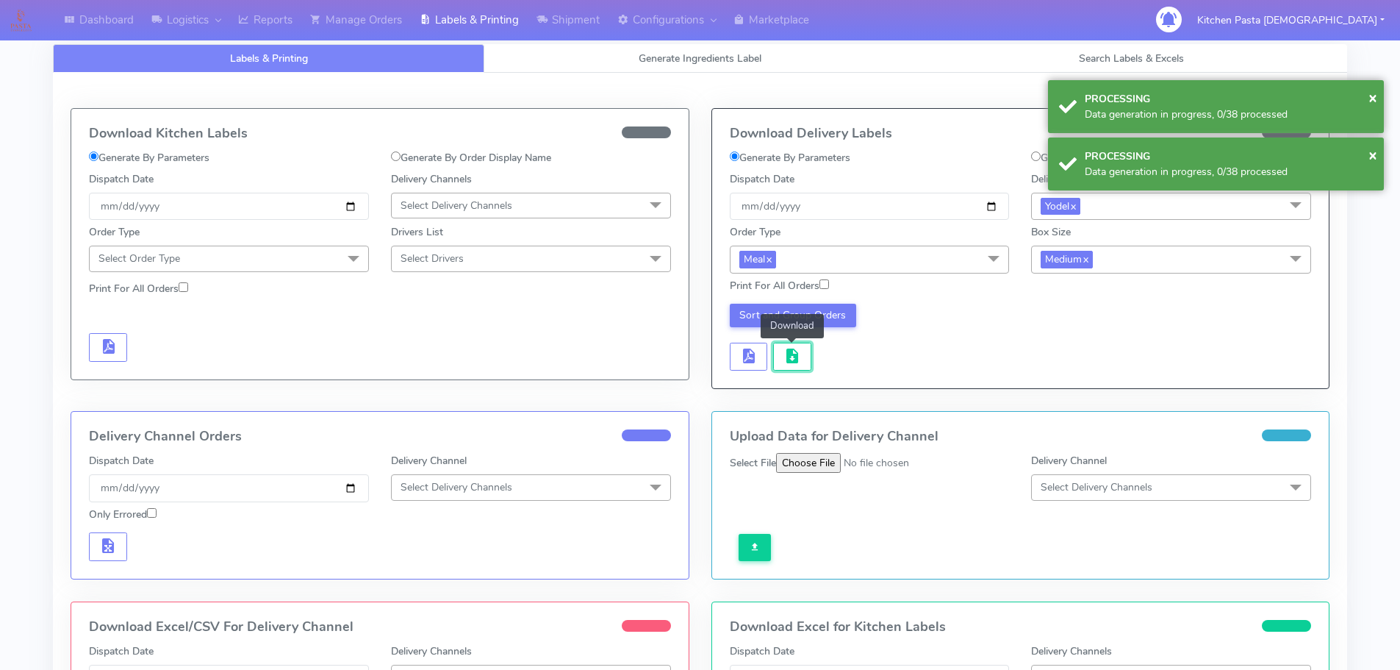
click at [786, 360] on span "button" at bounding box center [793, 359] width 18 height 14
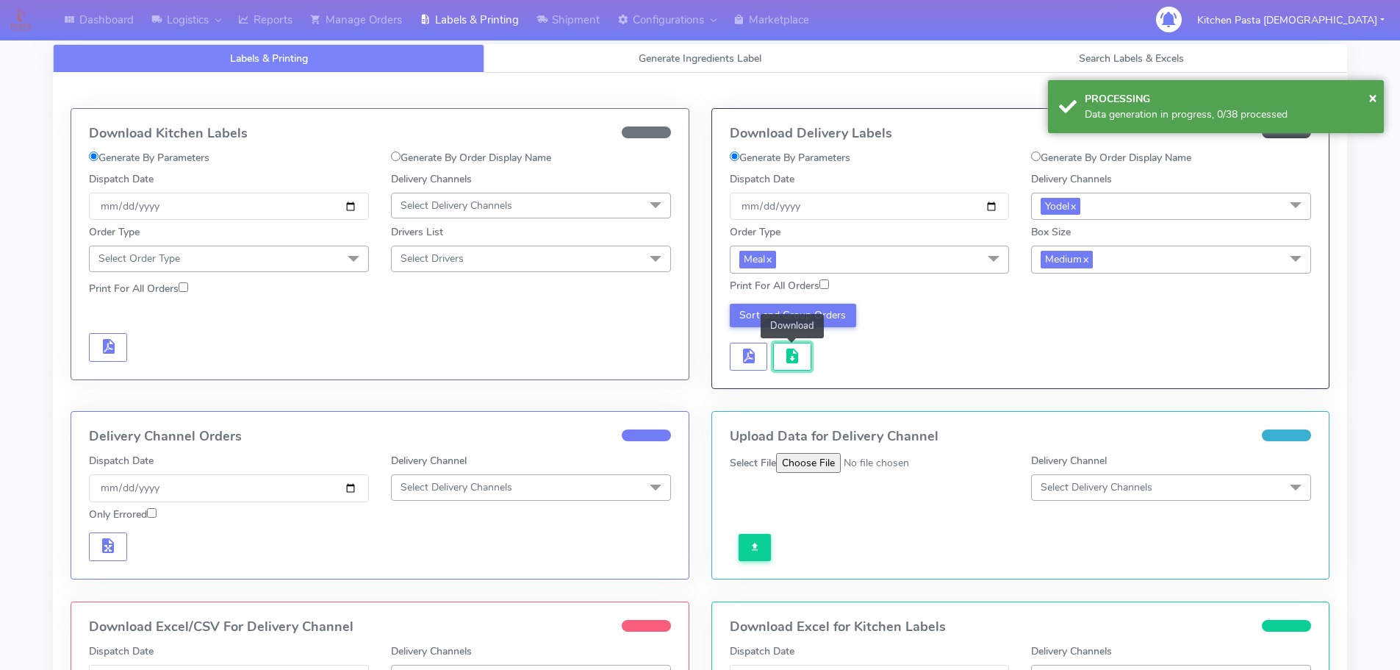
click at [786, 360] on span "button" at bounding box center [793, 359] width 18 height 14
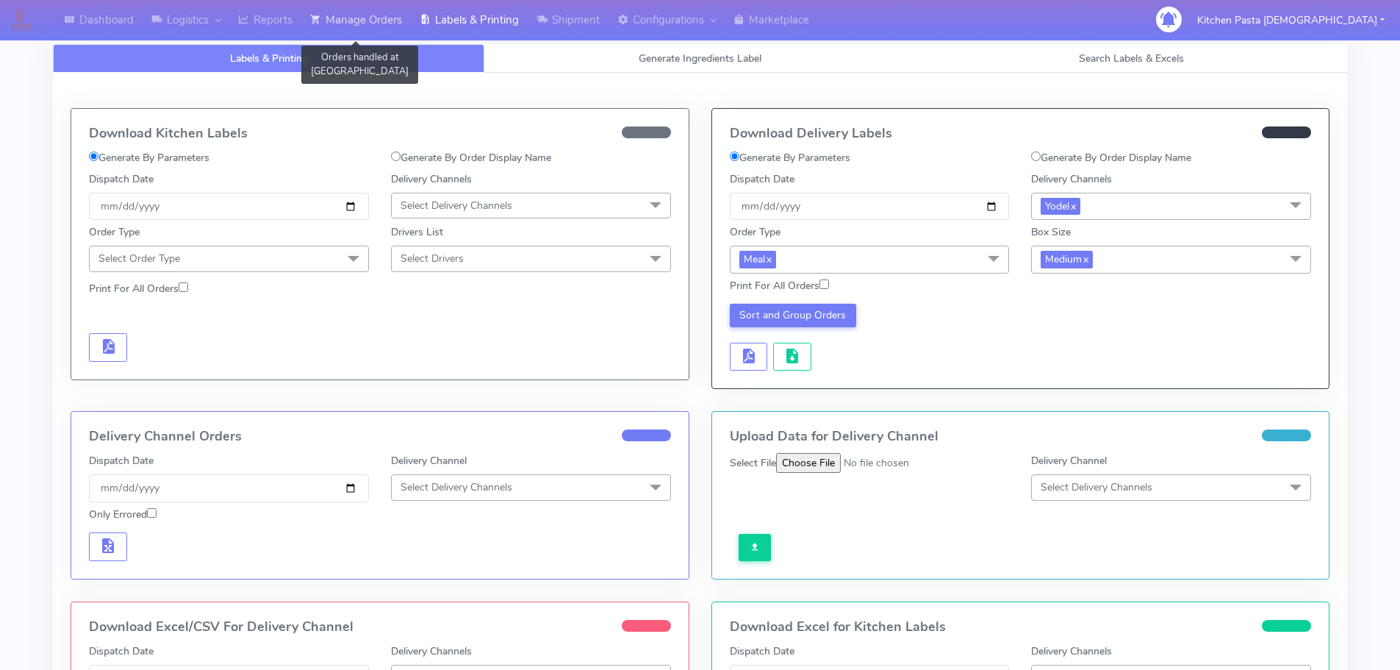
click at [353, 34] on link "Manage Orders" at bounding box center [356, 20] width 110 height 40
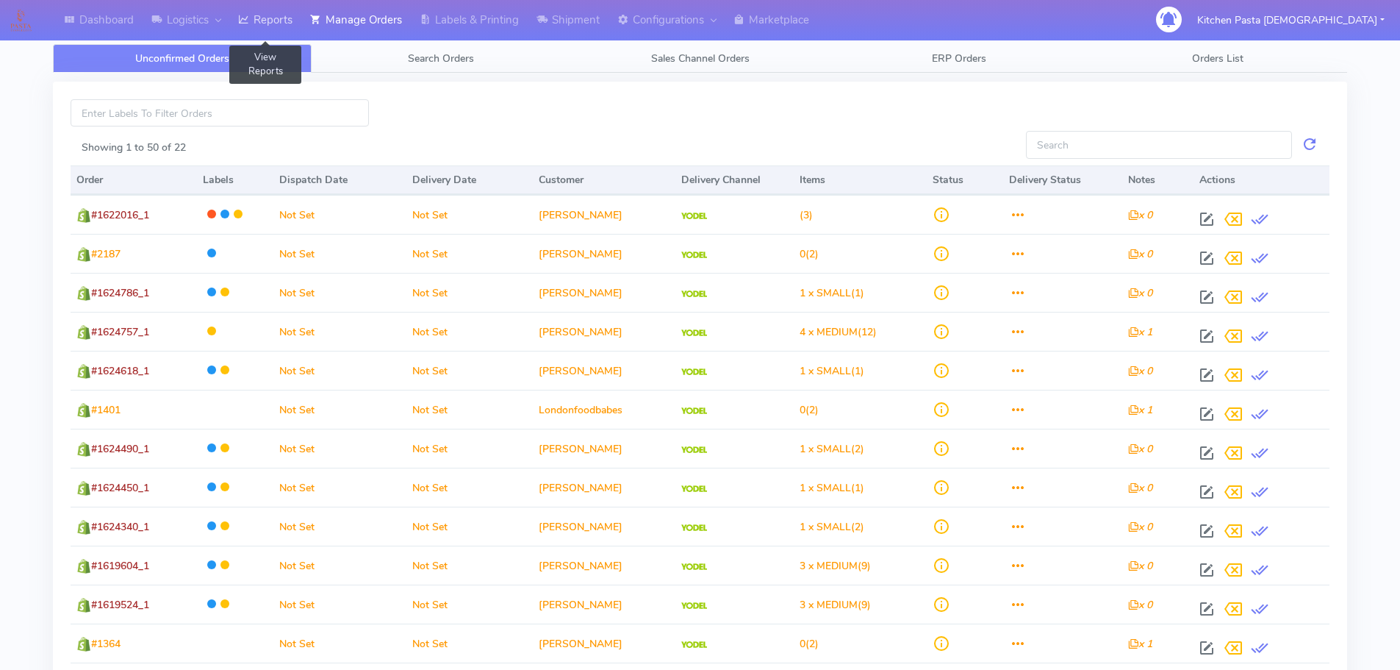
click at [297, 29] on link "Reports" at bounding box center [265, 20] width 72 height 40
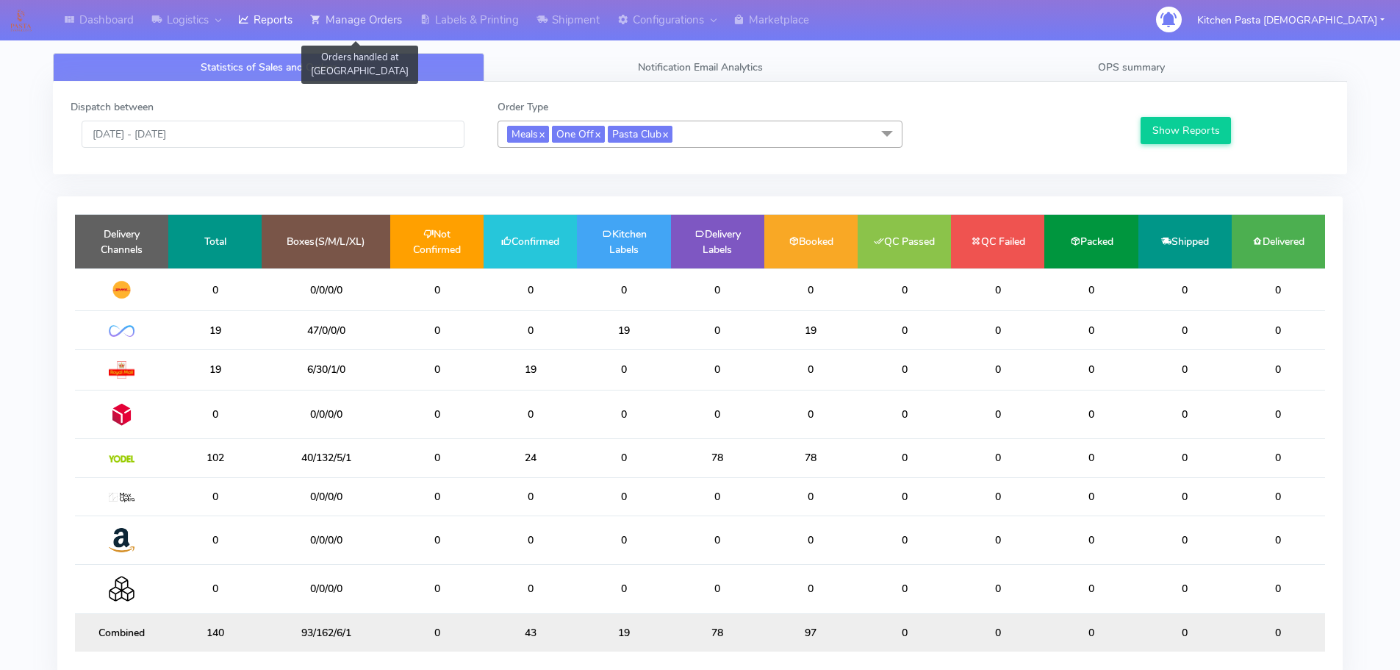
click at [387, 18] on link "Manage Orders" at bounding box center [356, 20] width 110 height 40
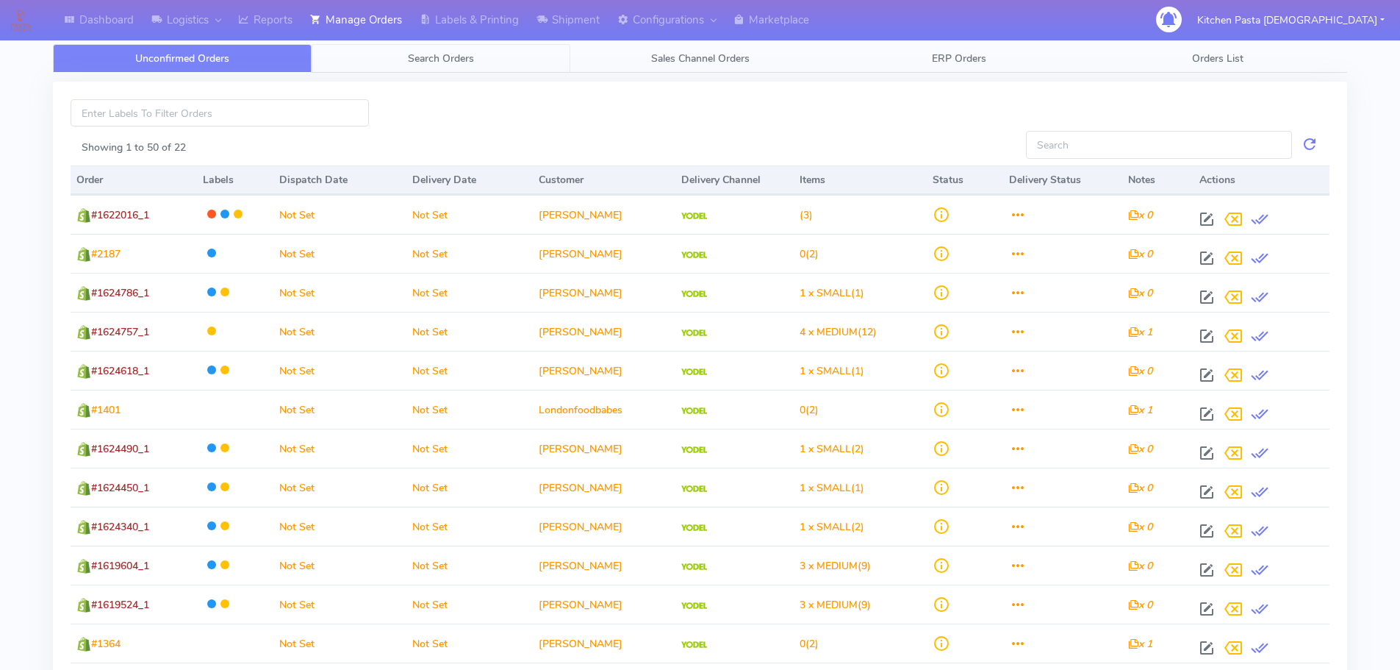
click at [419, 68] on link "Search Orders" at bounding box center [441, 58] width 259 height 29
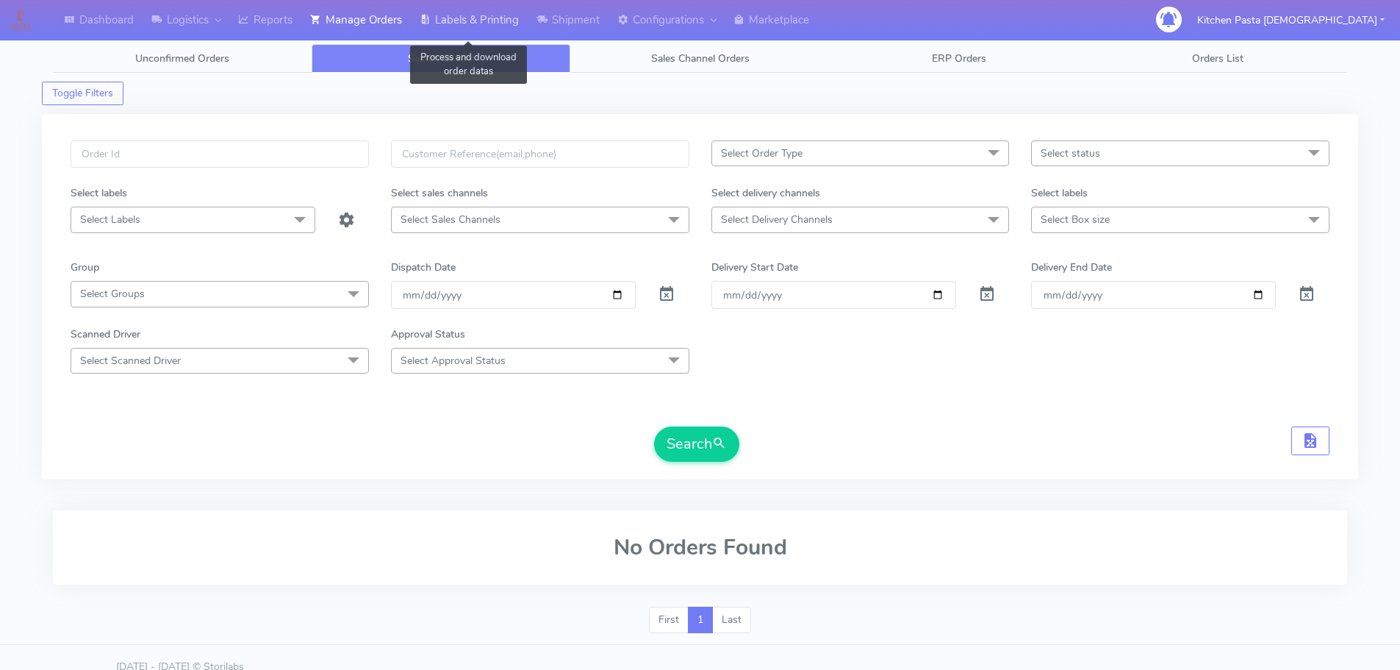
click at [490, 32] on link "Labels & Printing" at bounding box center [469, 20] width 117 height 40
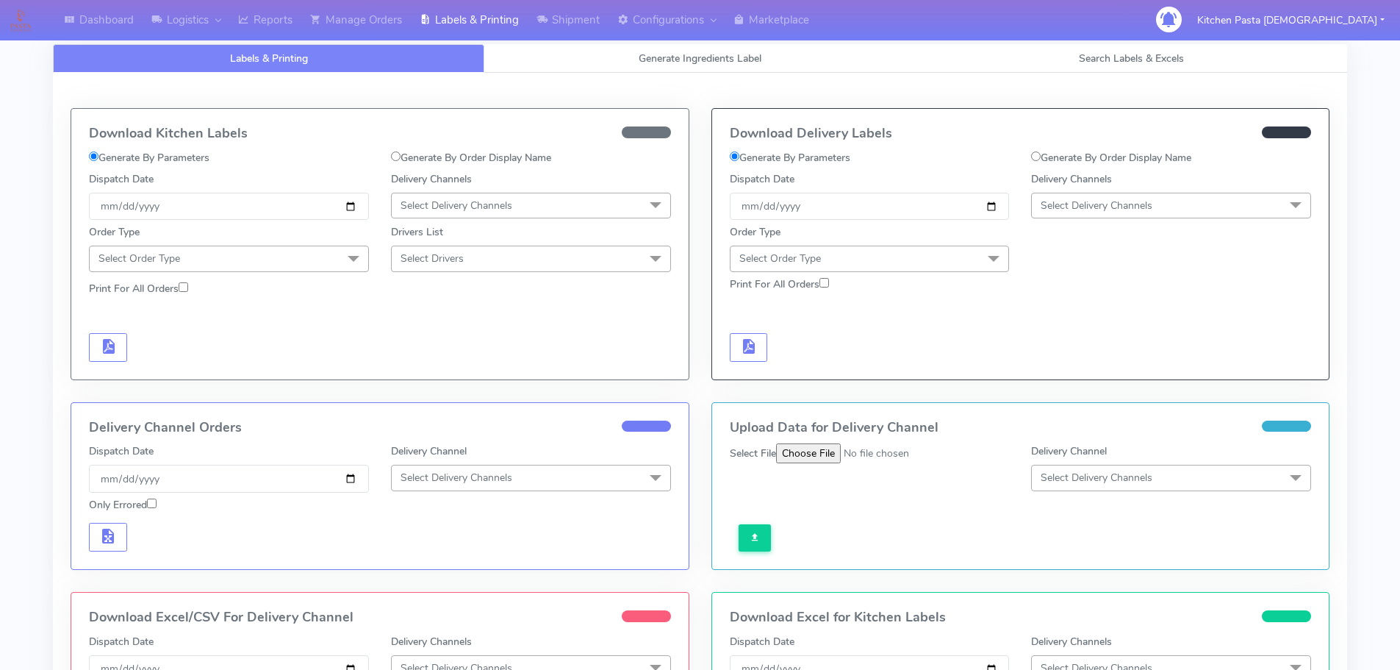
click at [426, 196] on span "Select Delivery Channels" at bounding box center [531, 206] width 280 height 26
click at [426, 320] on div "Royal Mail" at bounding box center [531, 322] width 264 height 15
click at [304, 264] on span "Select Order Type" at bounding box center [229, 258] width 280 height 26
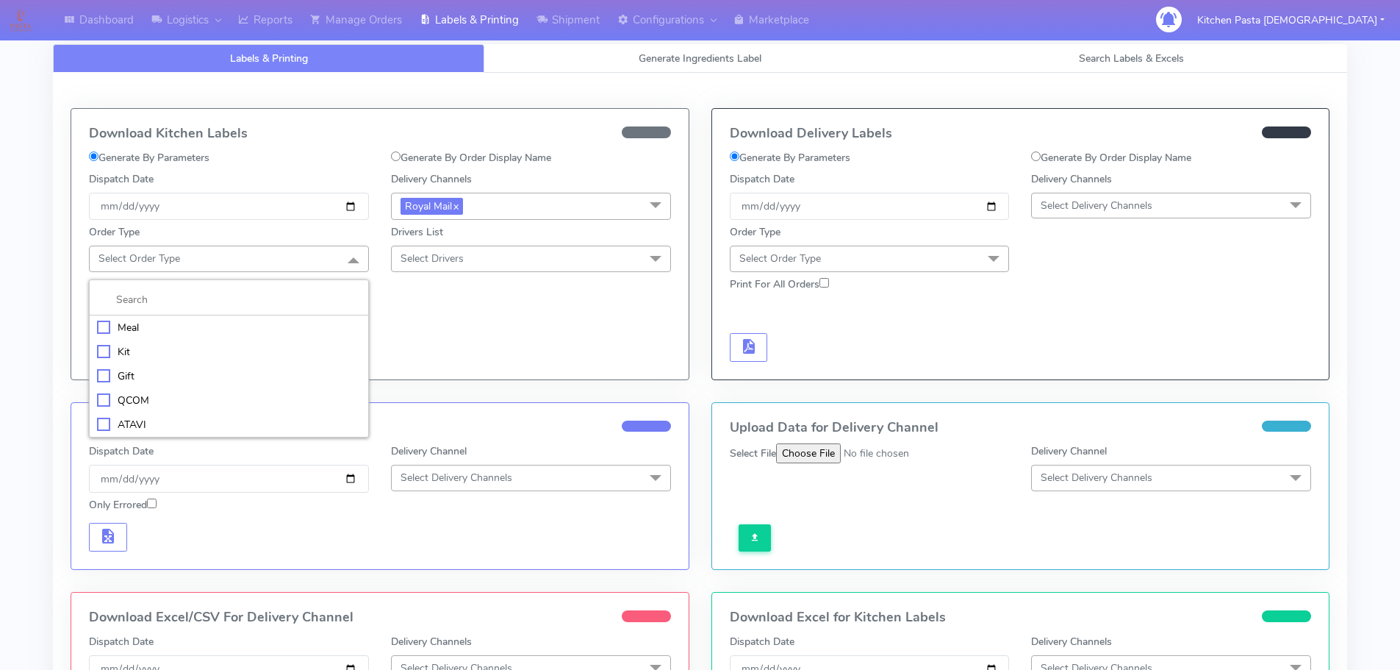
click at [196, 331] on div "Meal" at bounding box center [229, 327] width 264 height 15
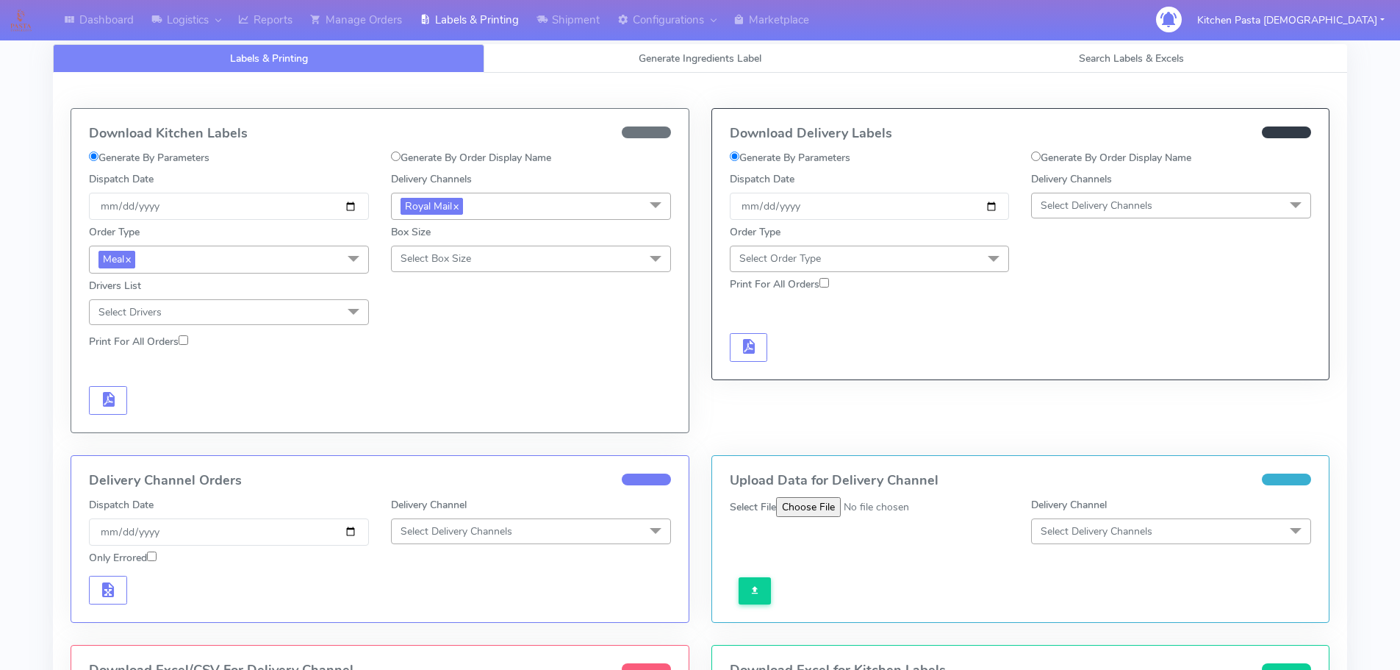
click at [443, 269] on span "Select Box Size" at bounding box center [531, 258] width 280 height 26
click at [426, 406] on div "Large" at bounding box center [531, 399] width 264 height 15
click at [103, 404] on span "button" at bounding box center [108, 402] width 18 height 14
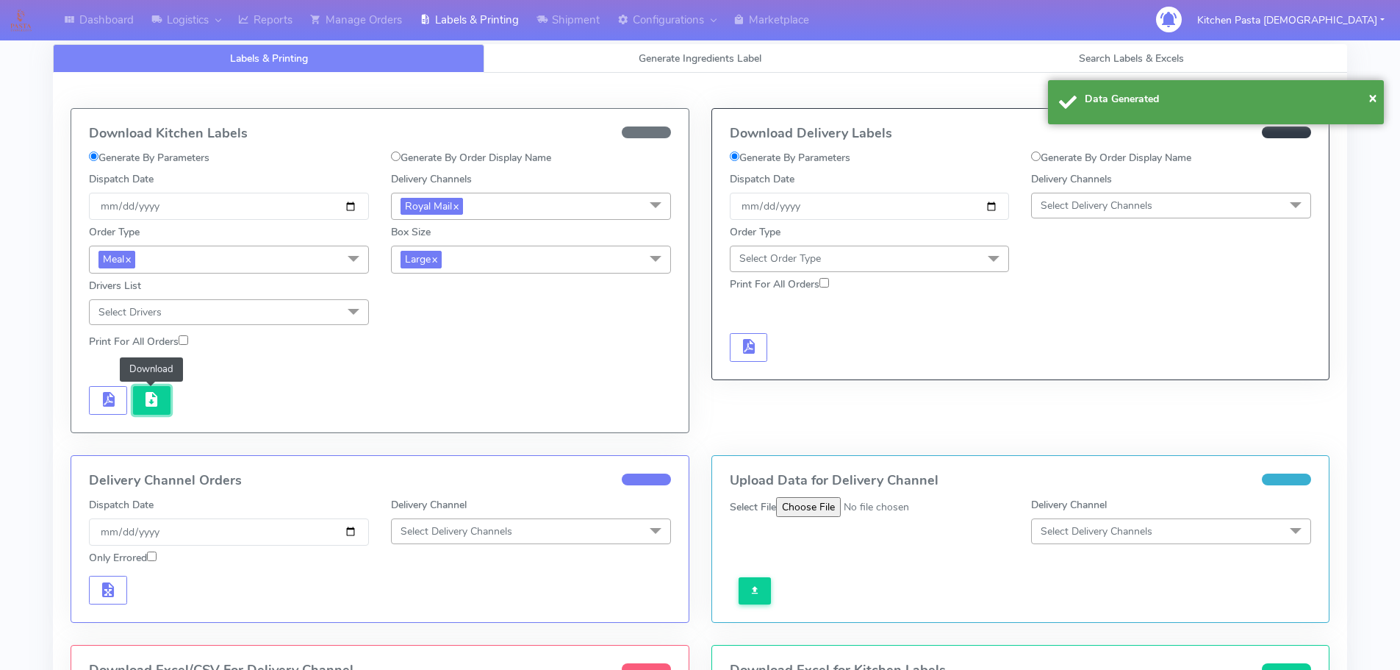
click at [144, 406] on span "button" at bounding box center [152, 402] width 18 height 14
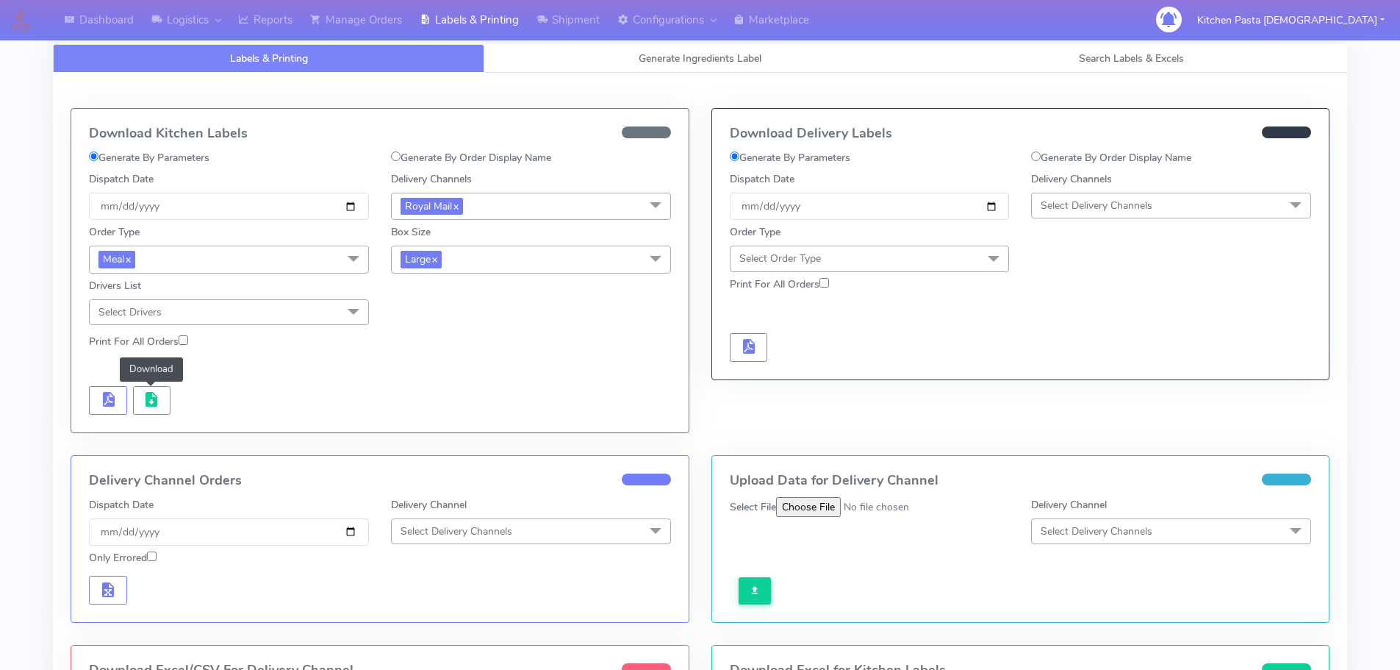
click at [545, 262] on span "Large x" at bounding box center [531, 258] width 280 height 27
click at [455, 374] on div "Medium" at bounding box center [531, 377] width 264 height 15
click at [128, 395] on div at bounding box center [229, 400] width 302 height 29
click at [119, 401] on button "button" at bounding box center [108, 400] width 38 height 29
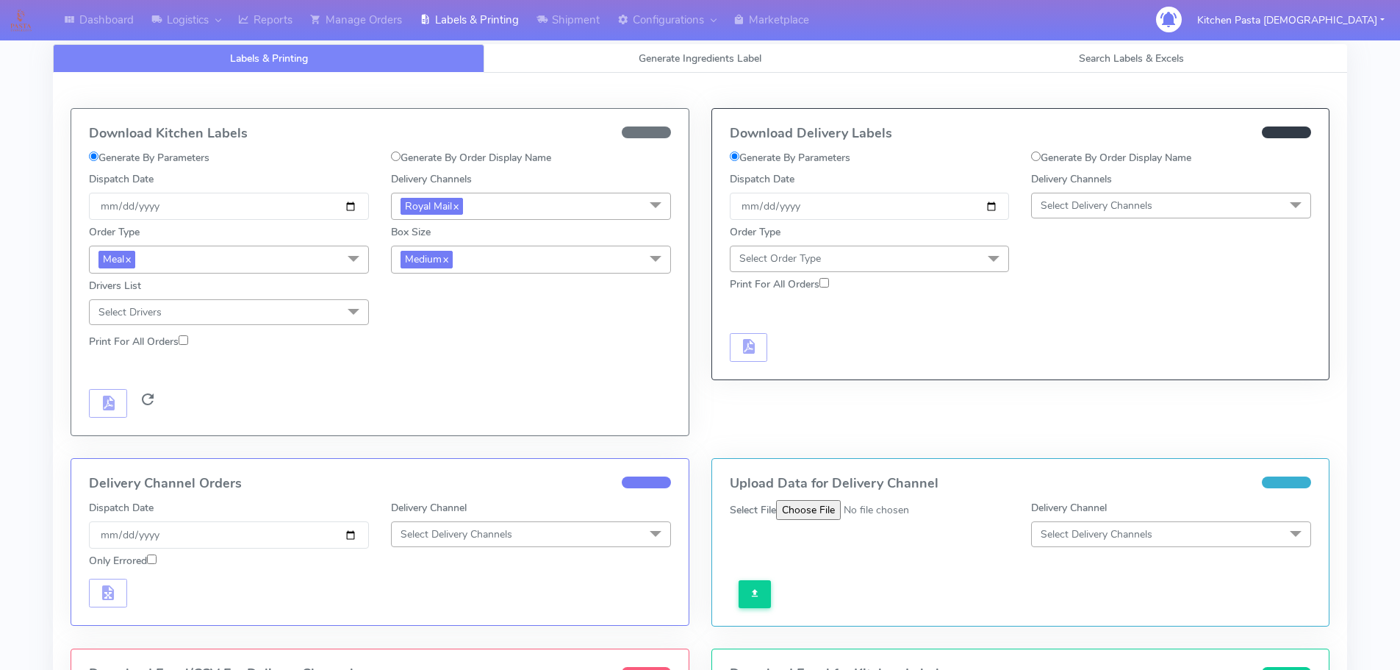
click at [149, 401] on span at bounding box center [148, 402] width 18 height 14
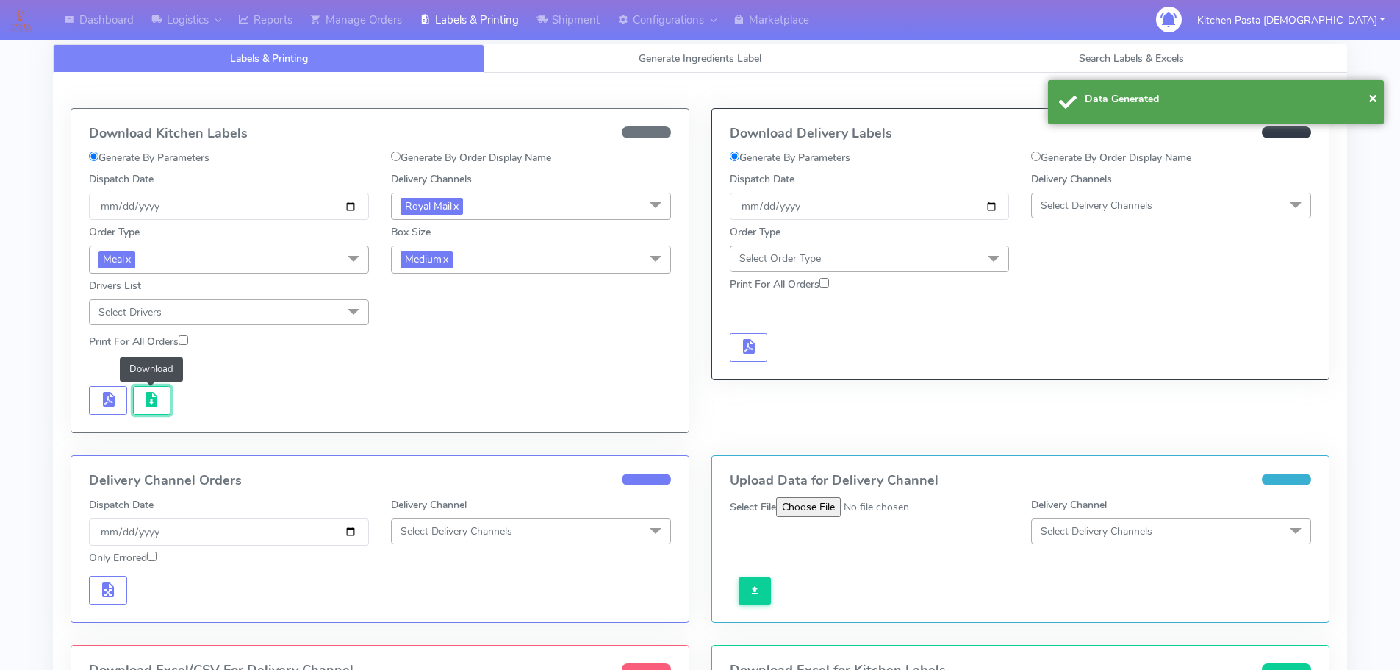
click at [149, 401] on span "button" at bounding box center [152, 402] width 18 height 14
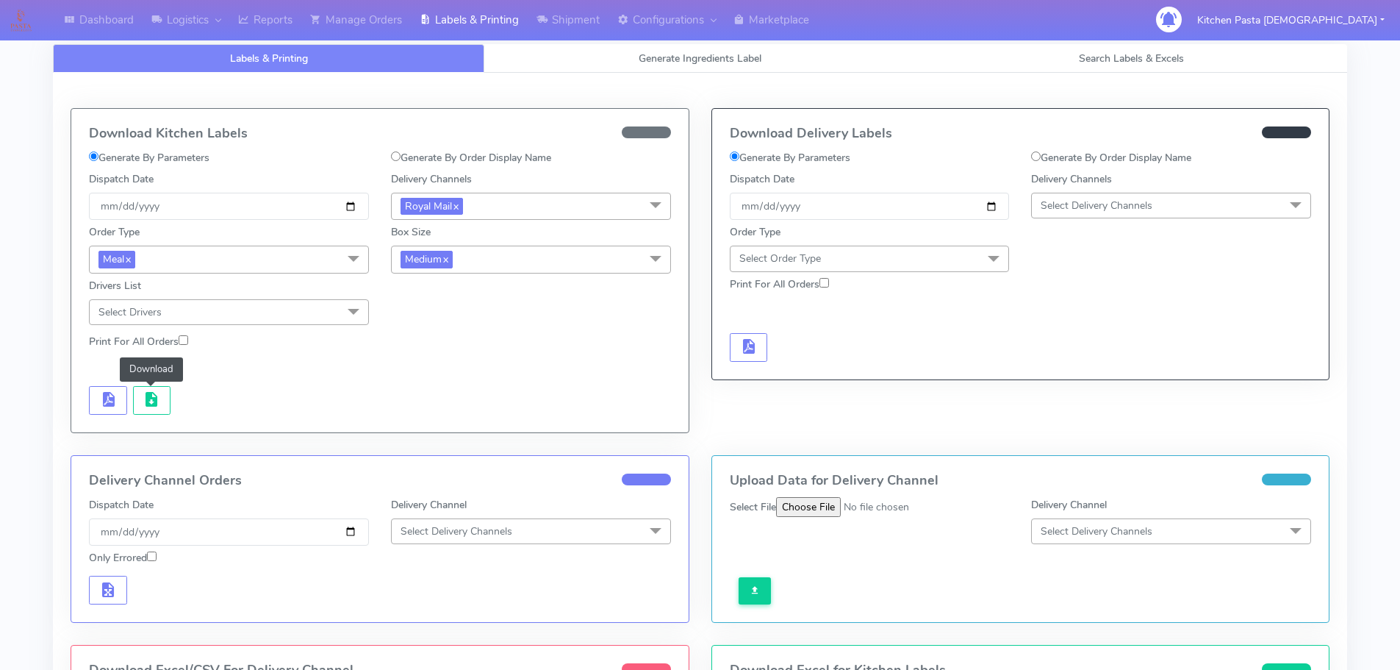
drag, startPoint x: 537, startPoint y: 260, endPoint x: 359, endPoint y: 363, distance: 204.9
click at [537, 260] on span "Medium x" at bounding box center [531, 258] width 280 height 27
click at [447, 325] on div "Small" at bounding box center [531, 328] width 264 height 15
click at [101, 387] on button "button" at bounding box center [108, 400] width 38 height 29
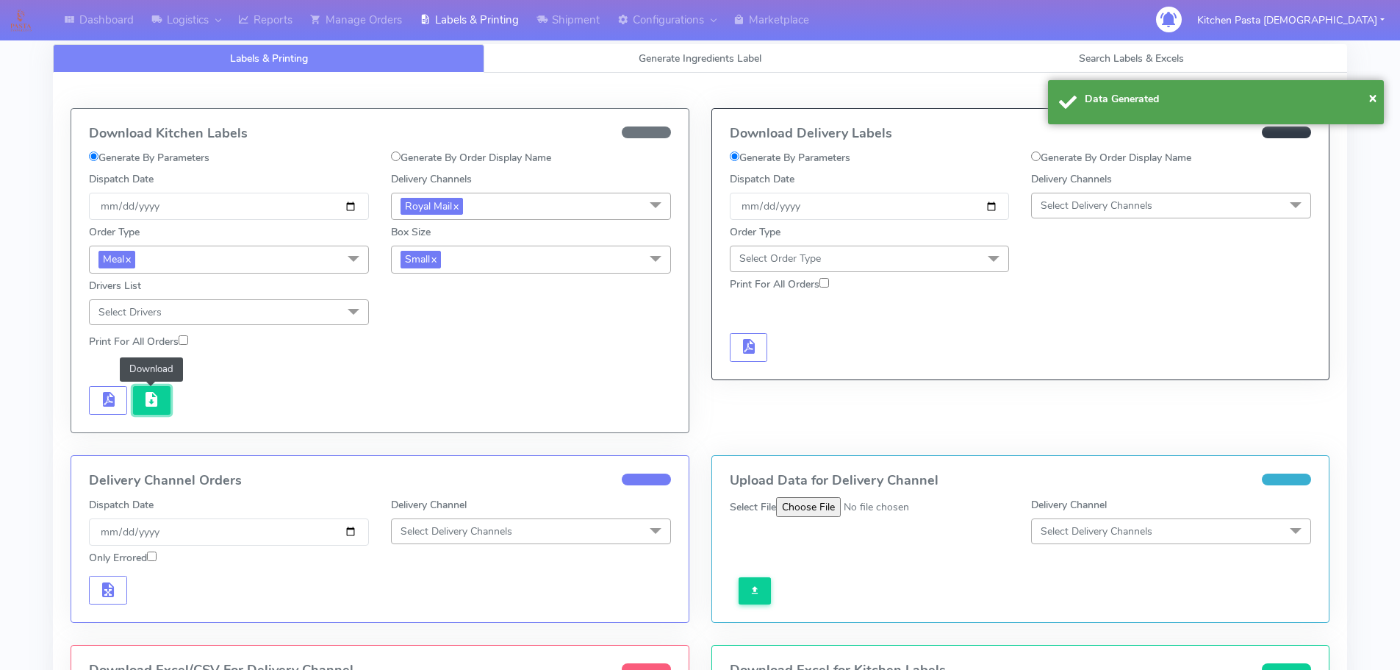
click at [143, 405] on span "button" at bounding box center [152, 402] width 18 height 14
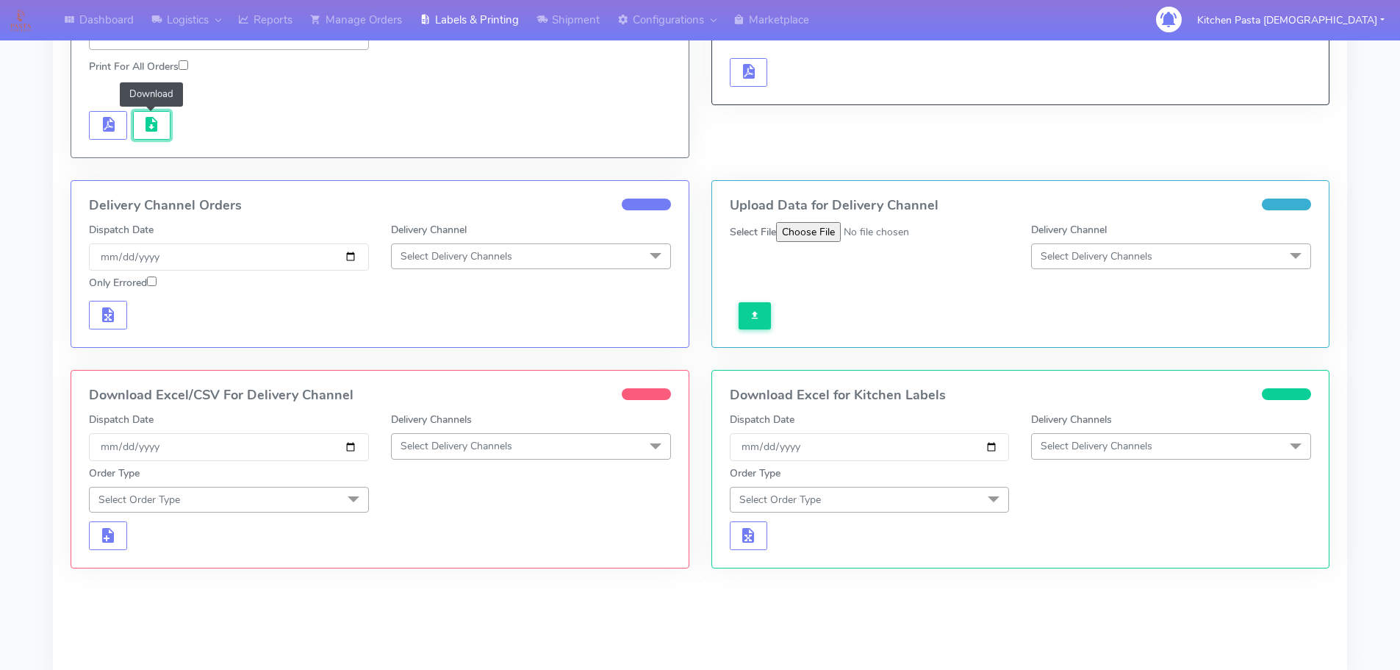
scroll to position [294, 0]
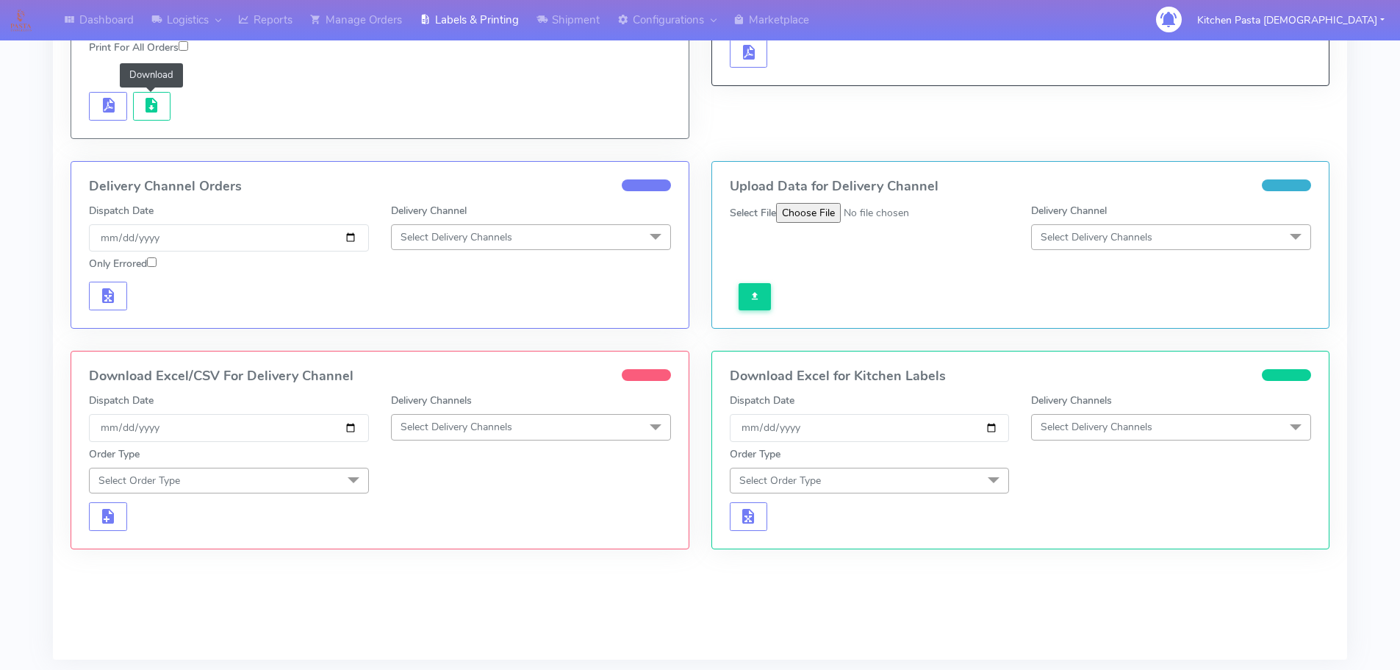
drag, startPoint x: 504, startPoint y: 426, endPoint x: 496, endPoint y: 445, distance: 20.1
click at [504, 426] on span "Select Delivery Channels" at bounding box center [457, 427] width 112 height 14
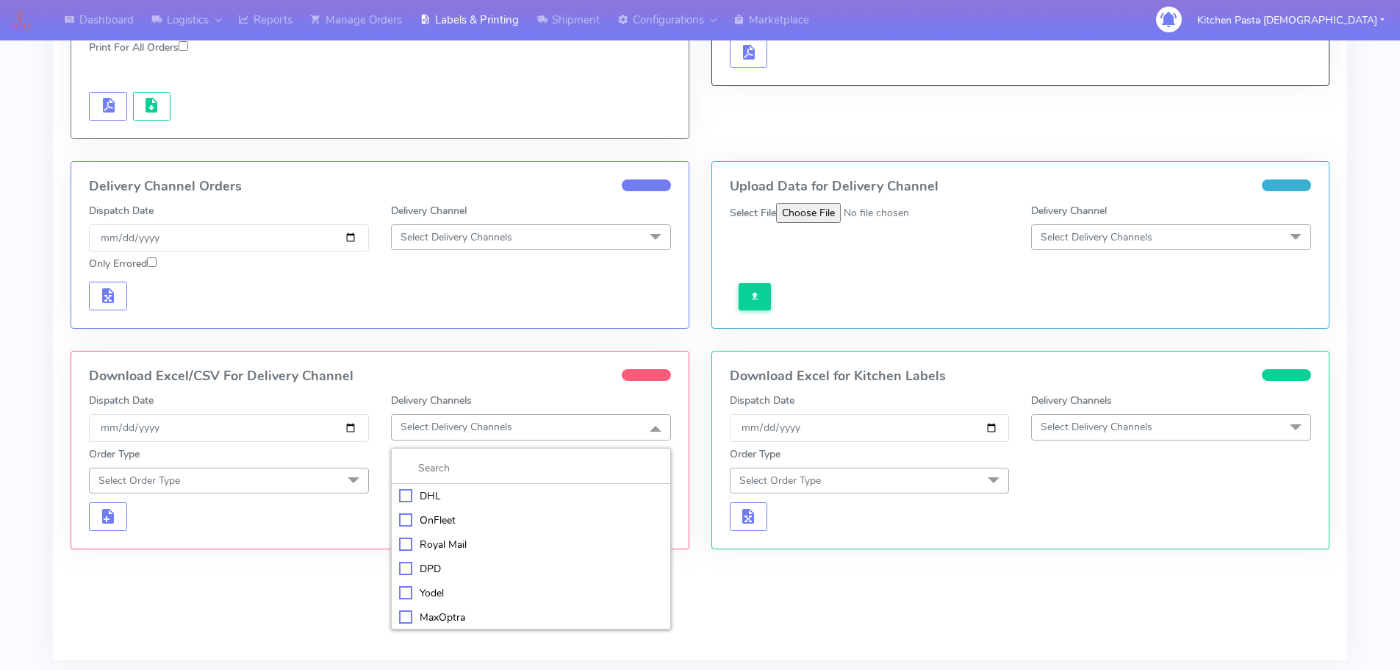
click at [431, 542] on div "Royal Mail" at bounding box center [531, 544] width 264 height 15
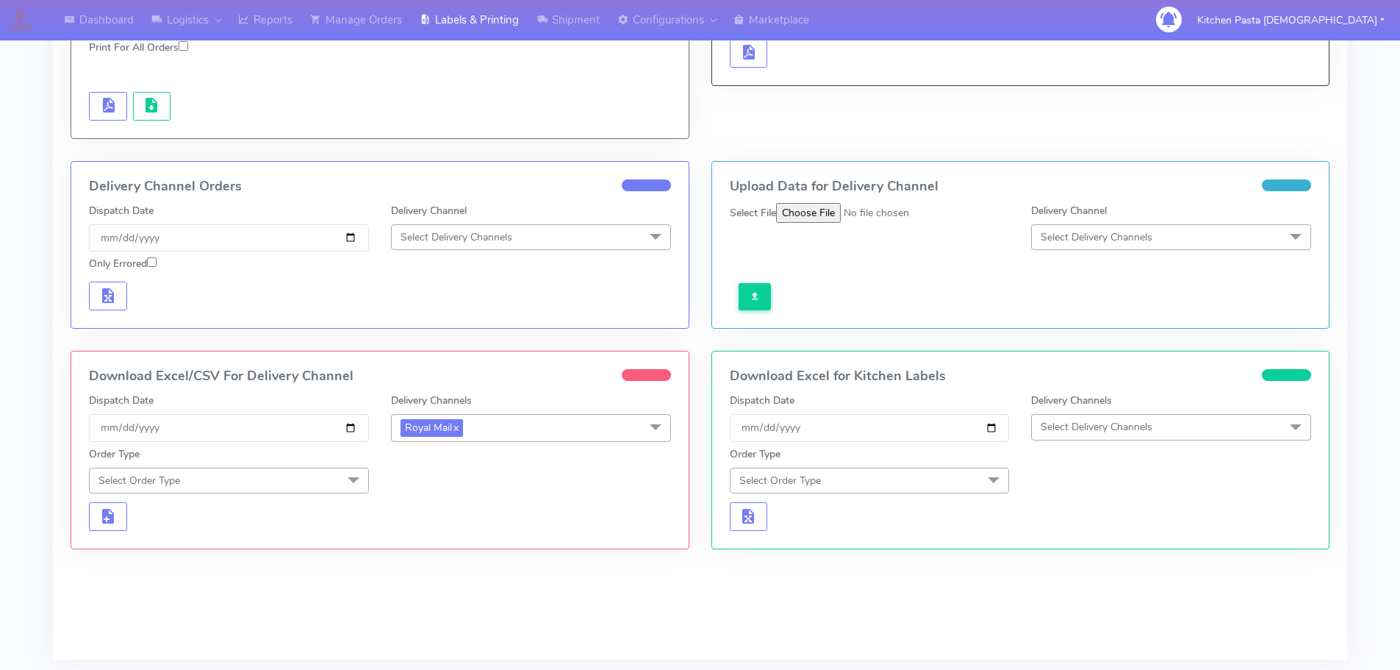
click at [326, 471] on span "Select Order Type" at bounding box center [229, 480] width 280 height 26
drag, startPoint x: 198, startPoint y: 545, endPoint x: 293, endPoint y: 523, distance: 98.2
click at [198, 545] on div "Meal" at bounding box center [229, 548] width 264 height 15
click at [435, 482] on span "Select Box Size" at bounding box center [436, 480] width 71 height 14
click at [427, 616] on div "Large" at bounding box center [531, 621] width 264 height 15
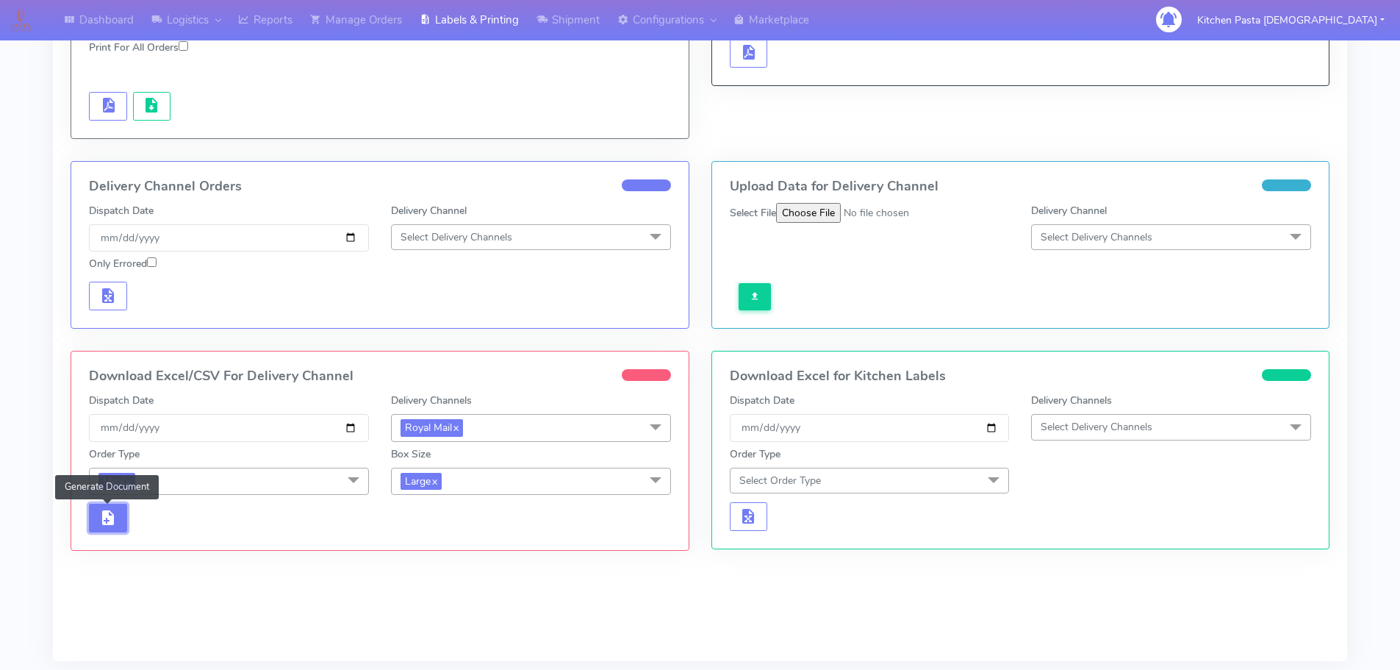
click at [107, 525] on span "button" at bounding box center [108, 521] width 18 height 14
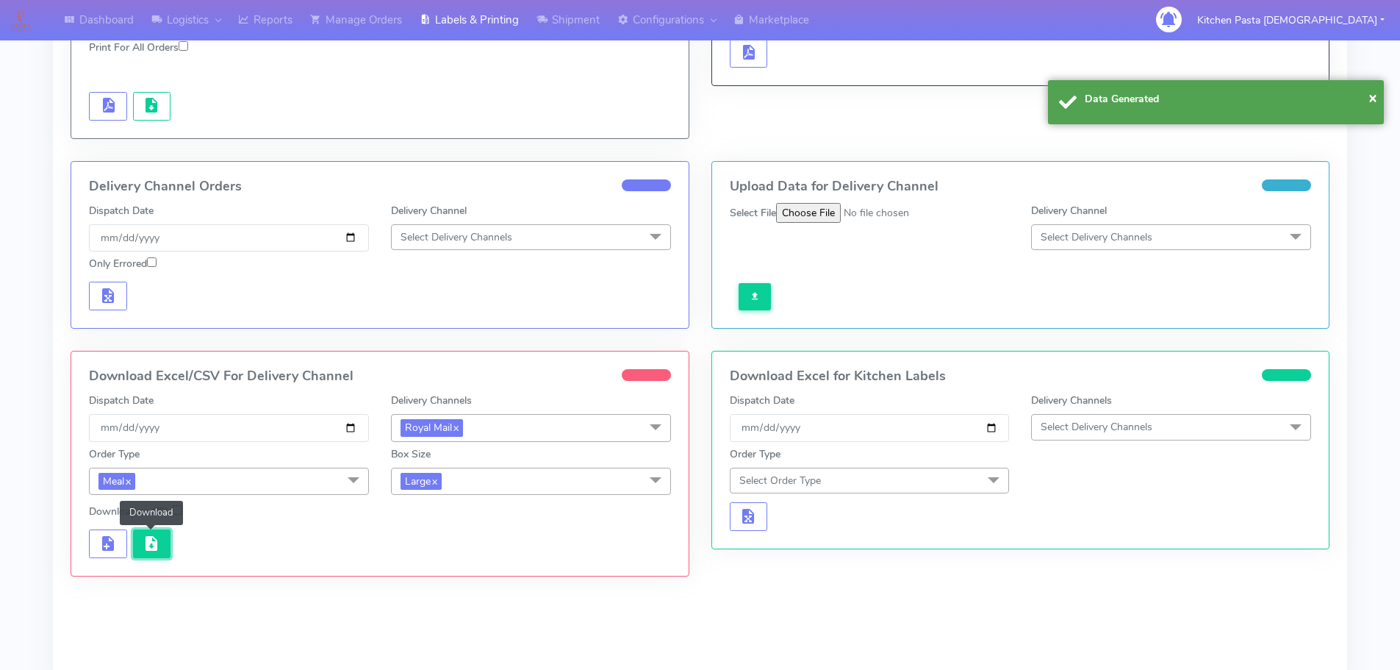
click at [158, 545] on span "button" at bounding box center [152, 546] width 18 height 14
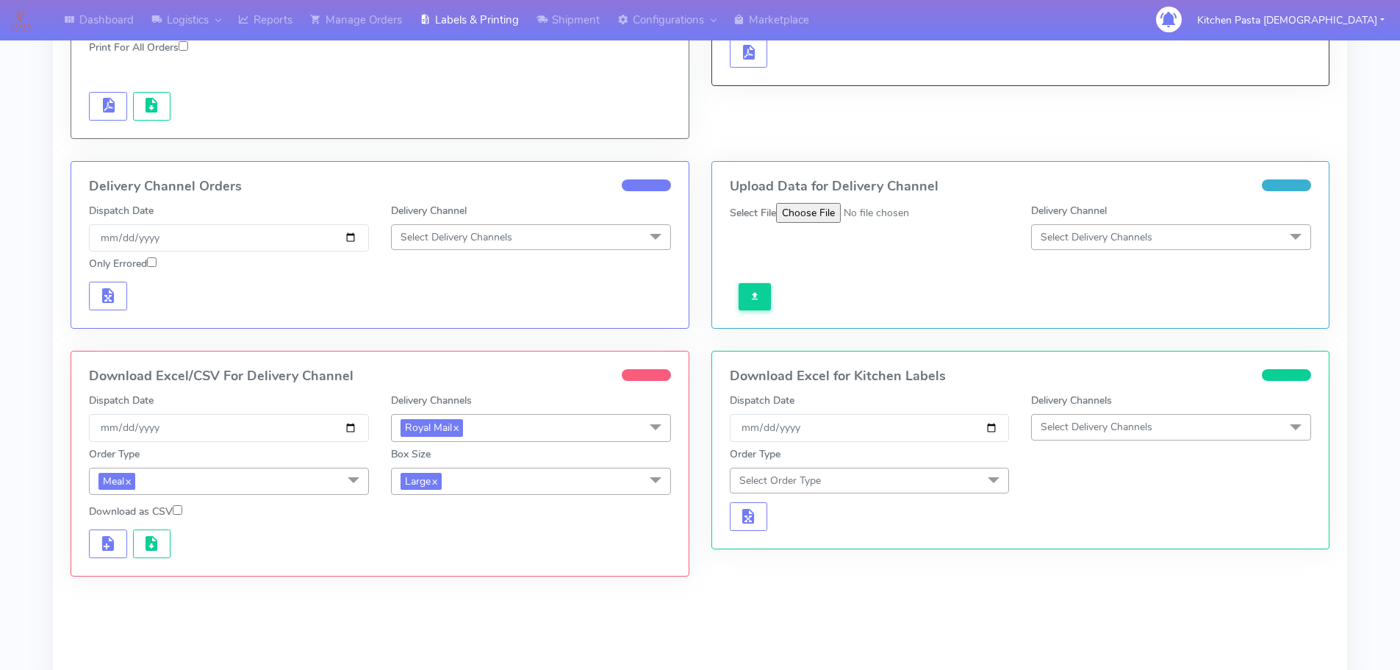
click at [532, 482] on span "Large x" at bounding box center [531, 480] width 280 height 27
click at [446, 596] on div "Medium" at bounding box center [531, 598] width 264 height 15
click at [105, 546] on span "button" at bounding box center [108, 546] width 18 height 14
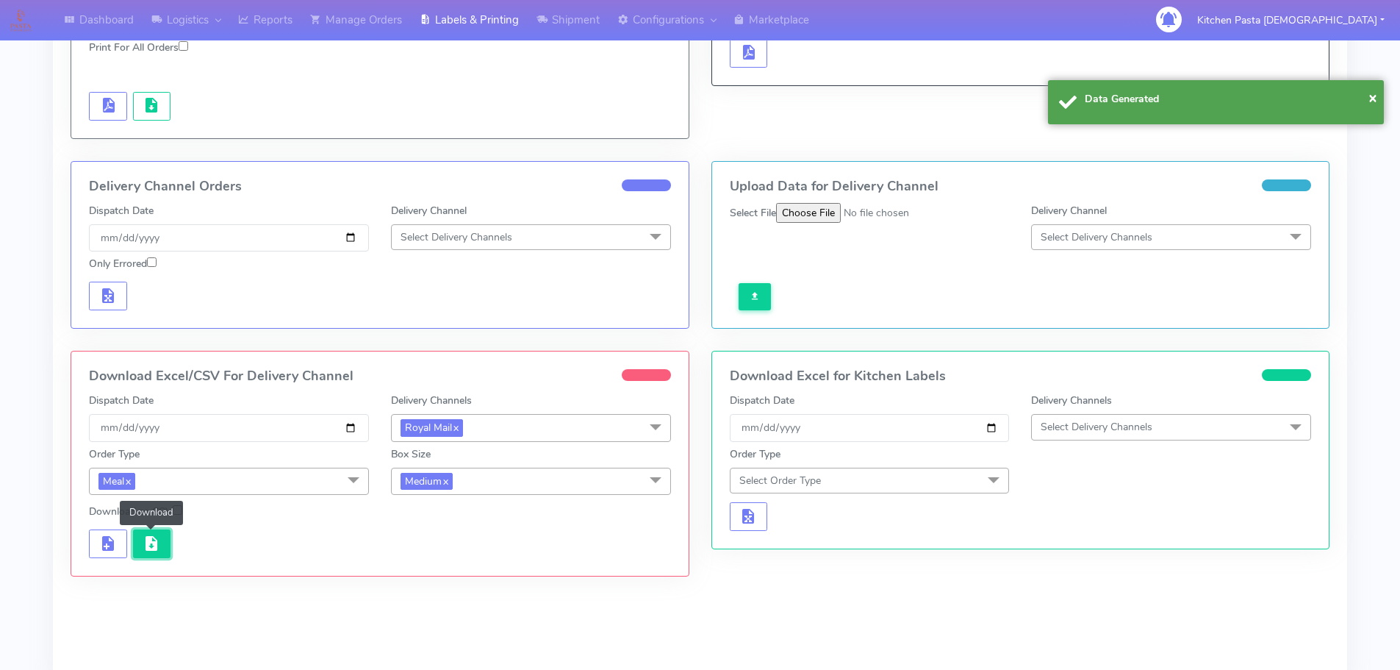
click at [145, 551] on span "button" at bounding box center [152, 546] width 18 height 14
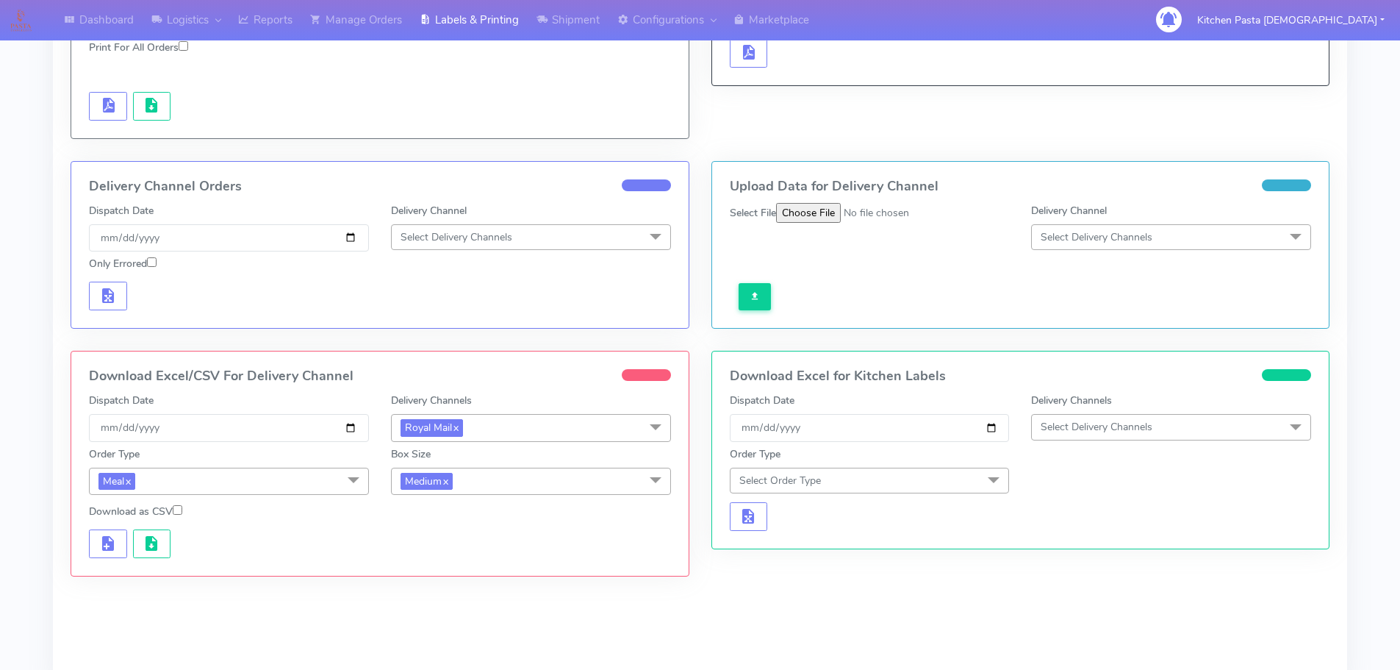
click at [465, 481] on span "Medium x" at bounding box center [531, 480] width 280 height 27
click at [440, 554] on div "Small" at bounding box center [531, 549] width 264 height 15
click at [112, 541] on span "button" at bounding box center [108, 546] width 18 height 14
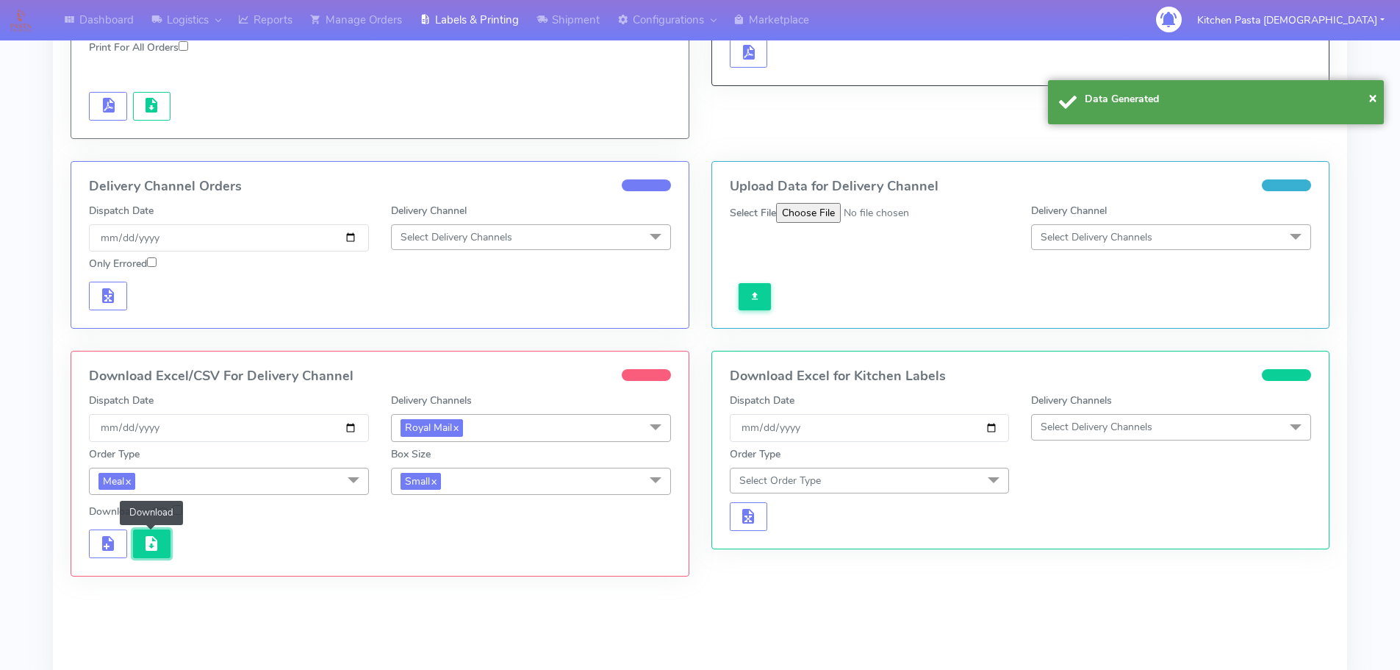
click at [143, 547] on span "button" at bounding box center [152, 546] width 18 height 14
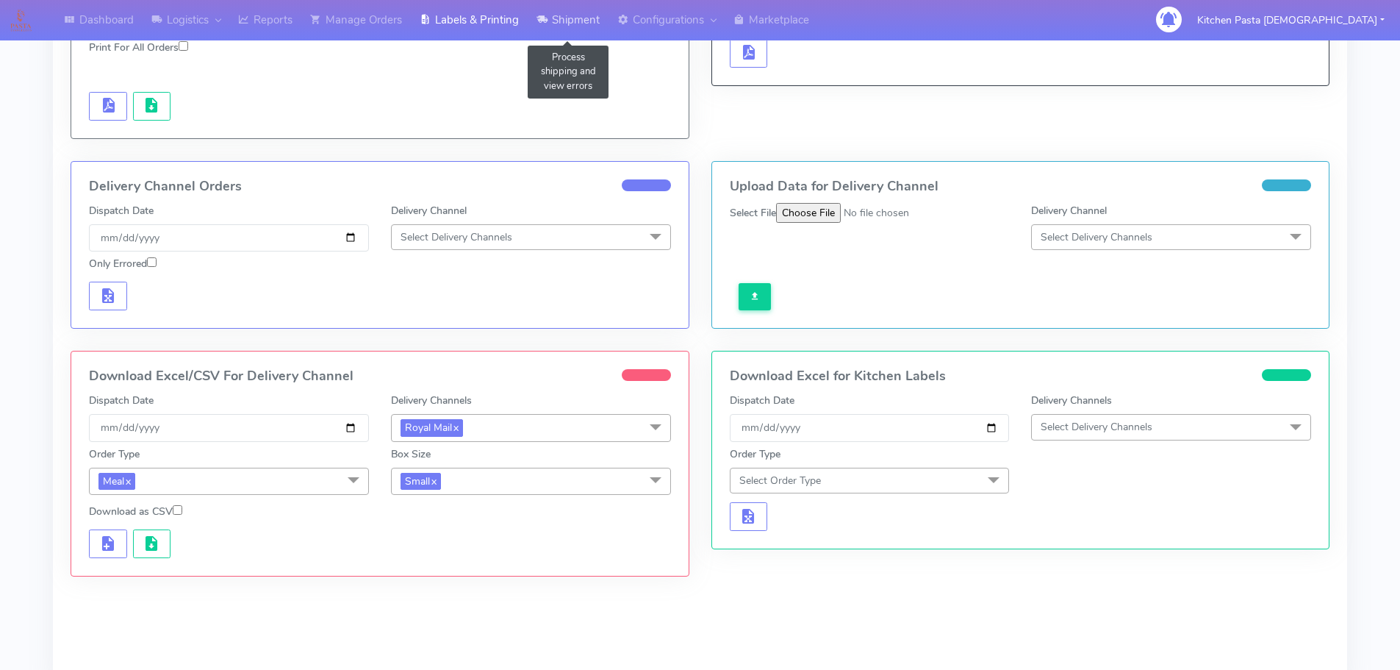
click at [572, 24] on link "Shipment" at bounding box center [568, 20] width 81 height 40
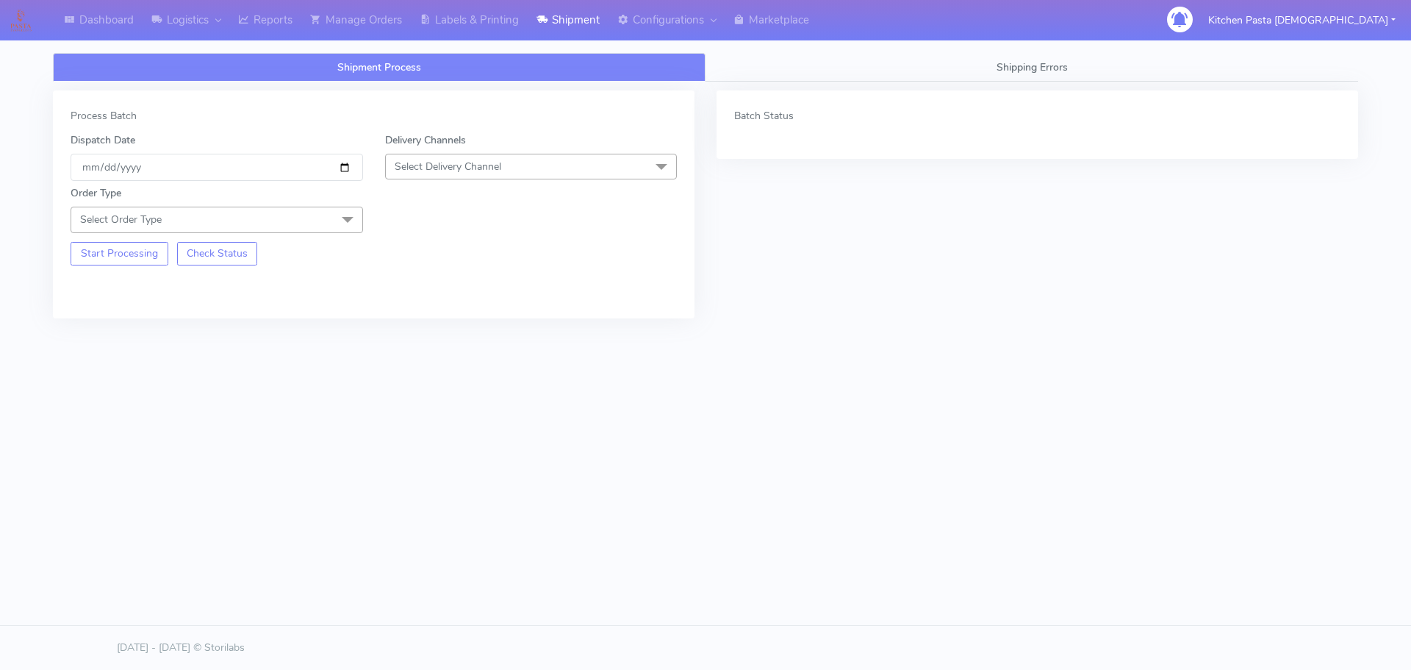
click at [462, 164] on span "Select Delivery Channel" at bounding box center [448, 166] width 107 height 14
click at [401, 326] on div "Yodel" at bounding box center [531, 331] width 276 height 15
click at [345, 226] on span at bounding box center [347, 221] width 29 height 28
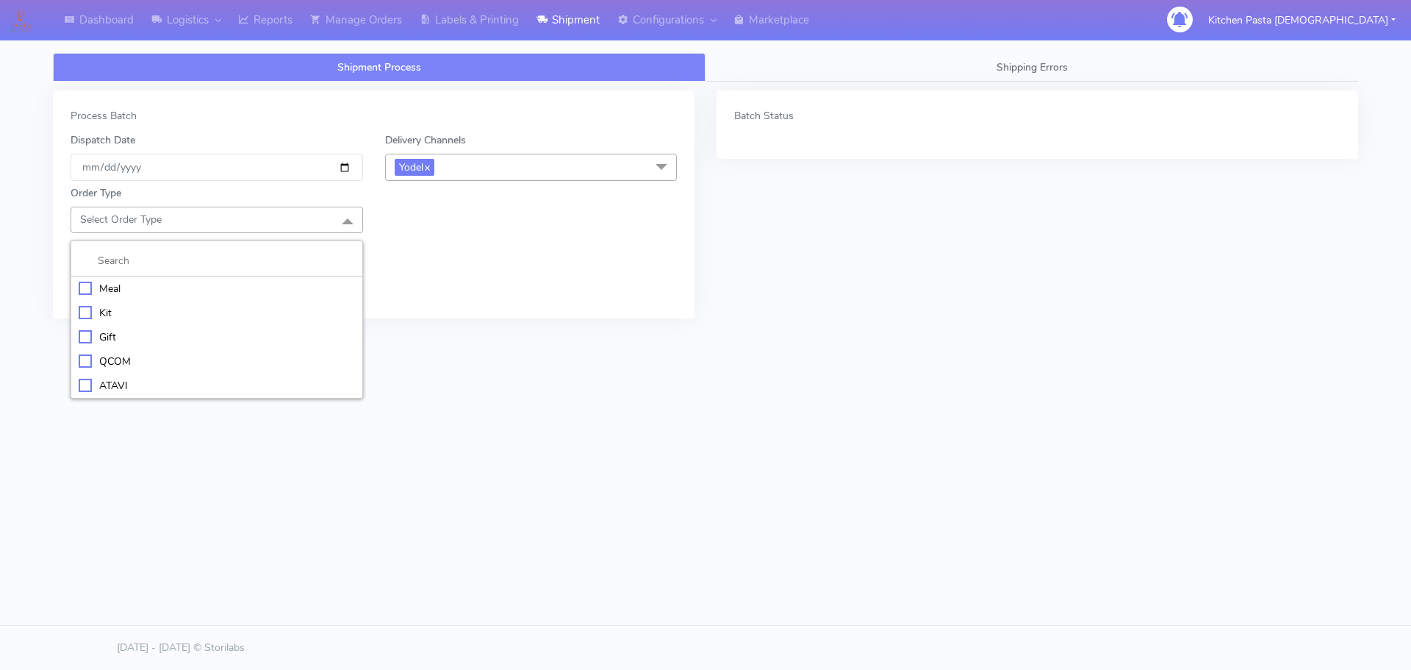
click at [187, 279] on li "Meal" at bounding box center [216, 288] width 291 height 24
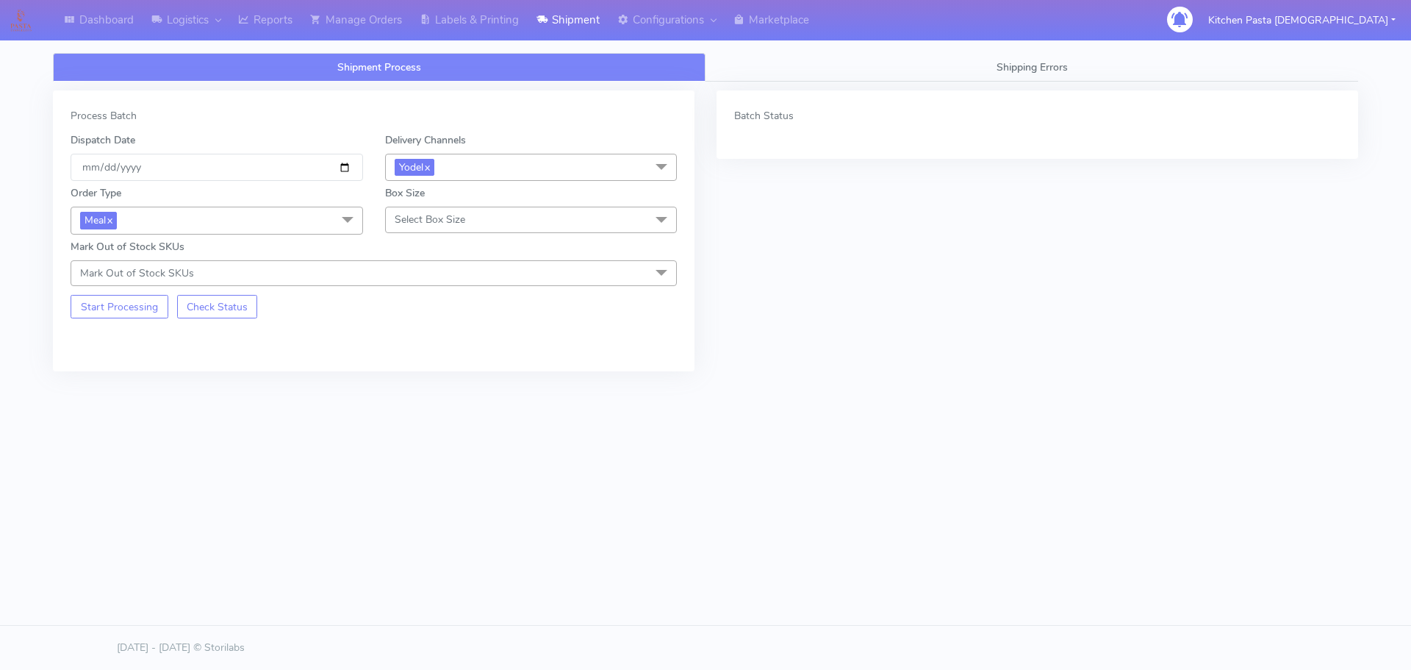
click at [445, 218] on span "Select Box Size" at bounding box center [430, 219] width 71 height 14
click at [424, 384] on div "Mega" at bounding box center [531, 385] width 276 height 15
click at [154, 307] on button "Start Processing" at bounding box center [120, 307] width 98 height 24
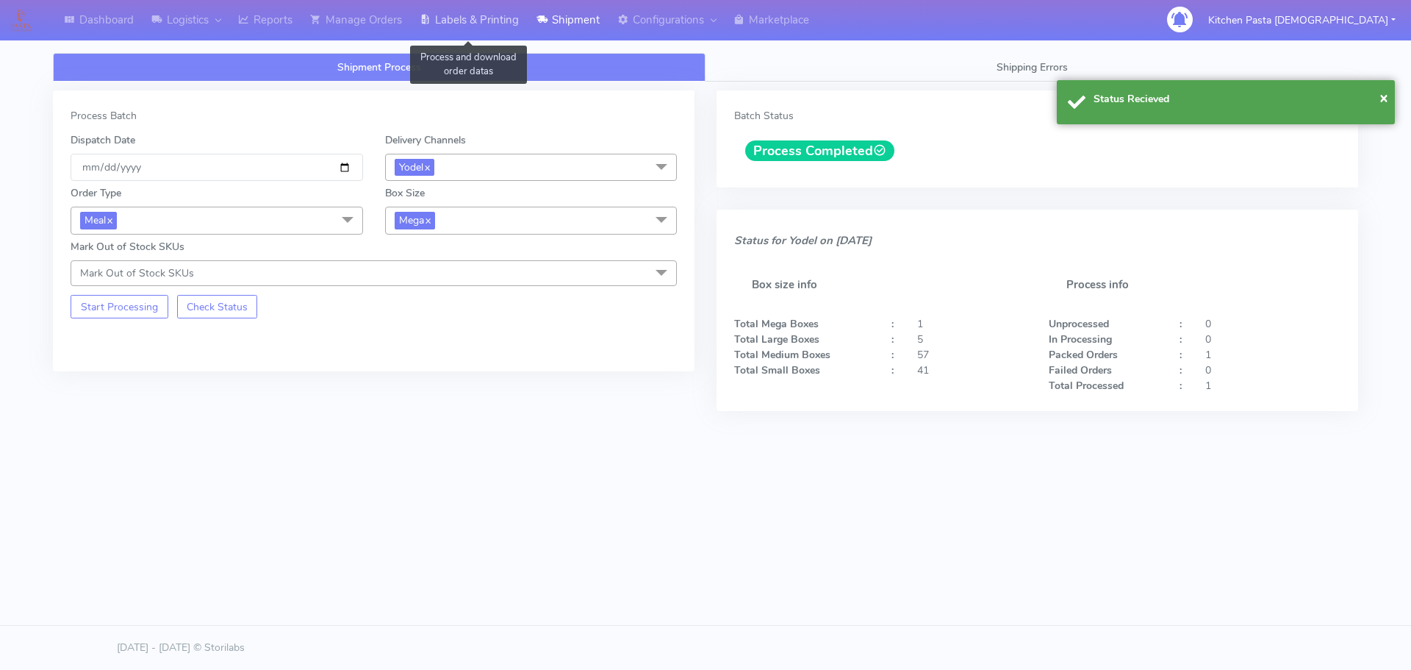
click at [515, 29] on link "Labels & Printing" at bounding box center [469, 20] width 117 height 40
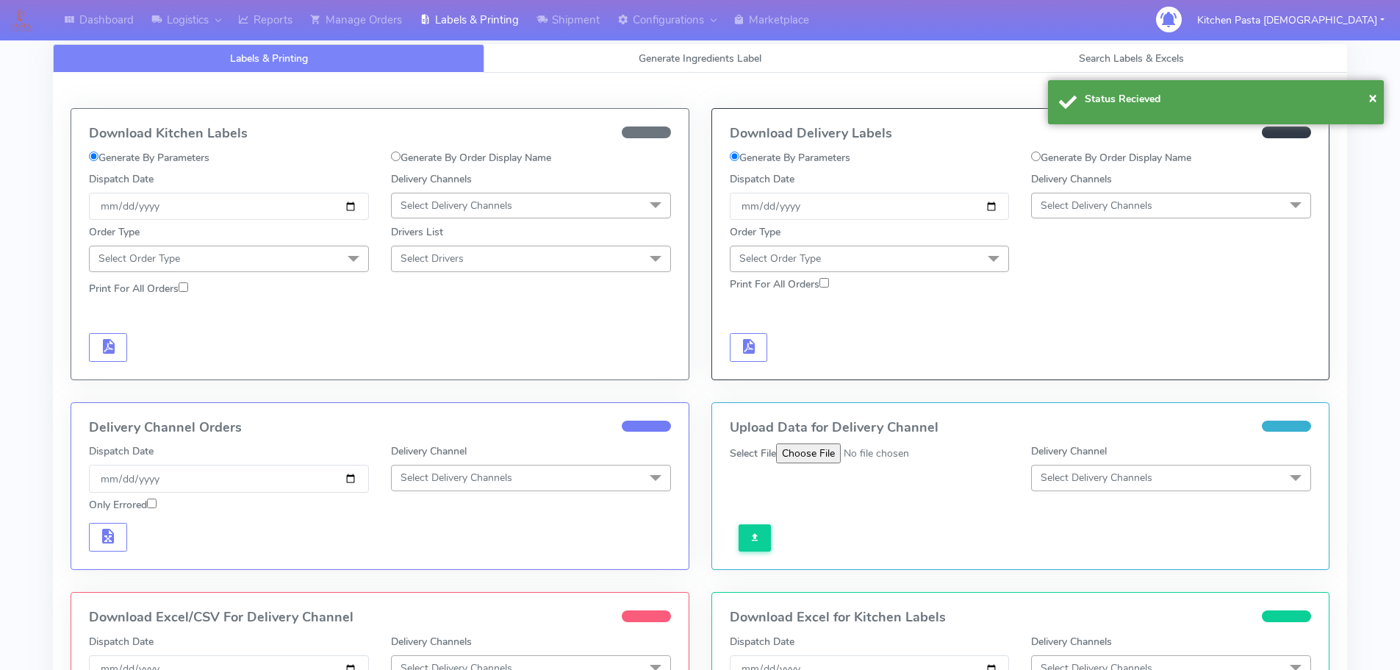
click at [1164, 203] on span "Select Delivery Channels" at bounding box center [1171, 206] width 280 height 26
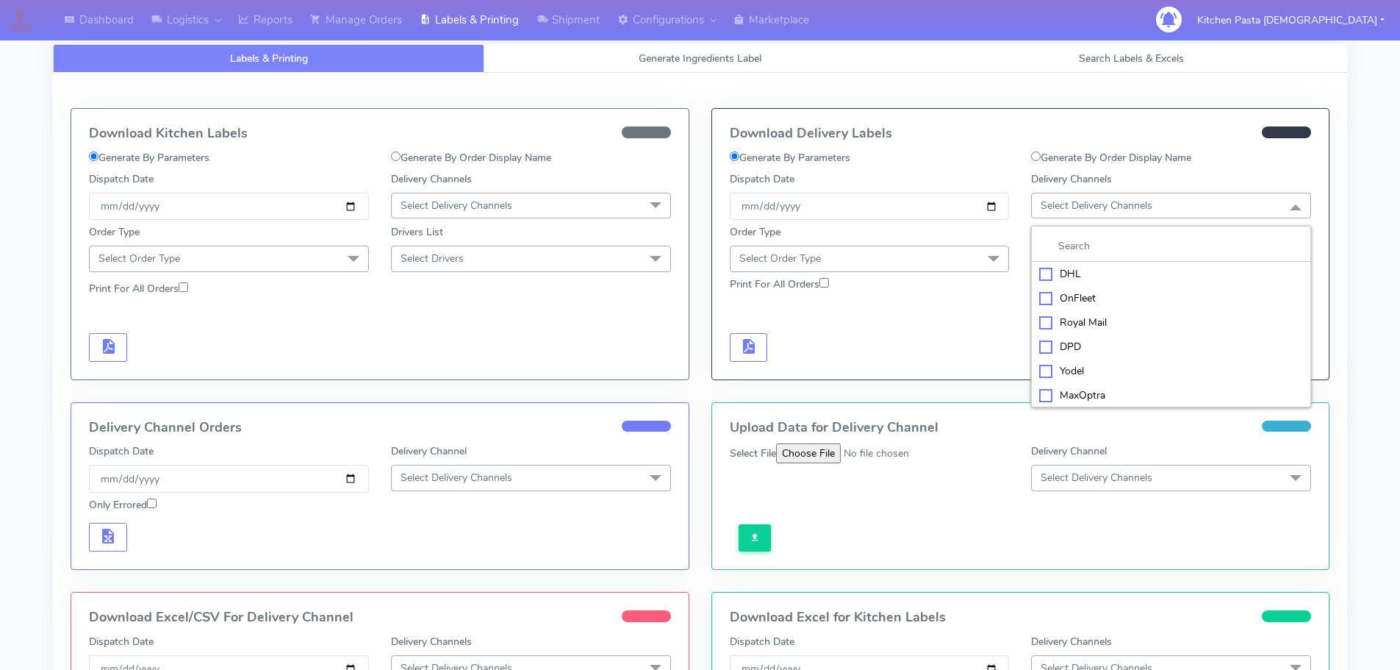
click at [1059, 371] on div "Yodel" at bounding box center [1171, 370] width 264 height 15
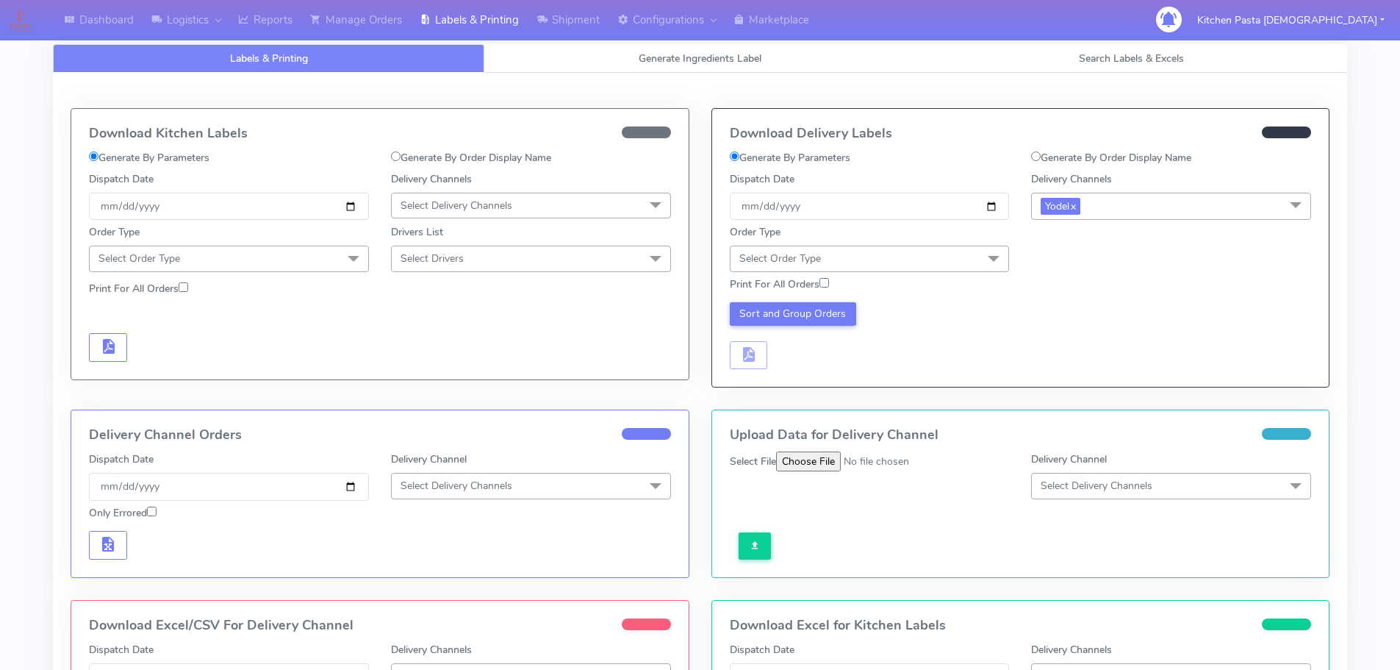
click at [950, 265] on span "Select Order Type" at bounding box center [870, 258] width 280 height 26
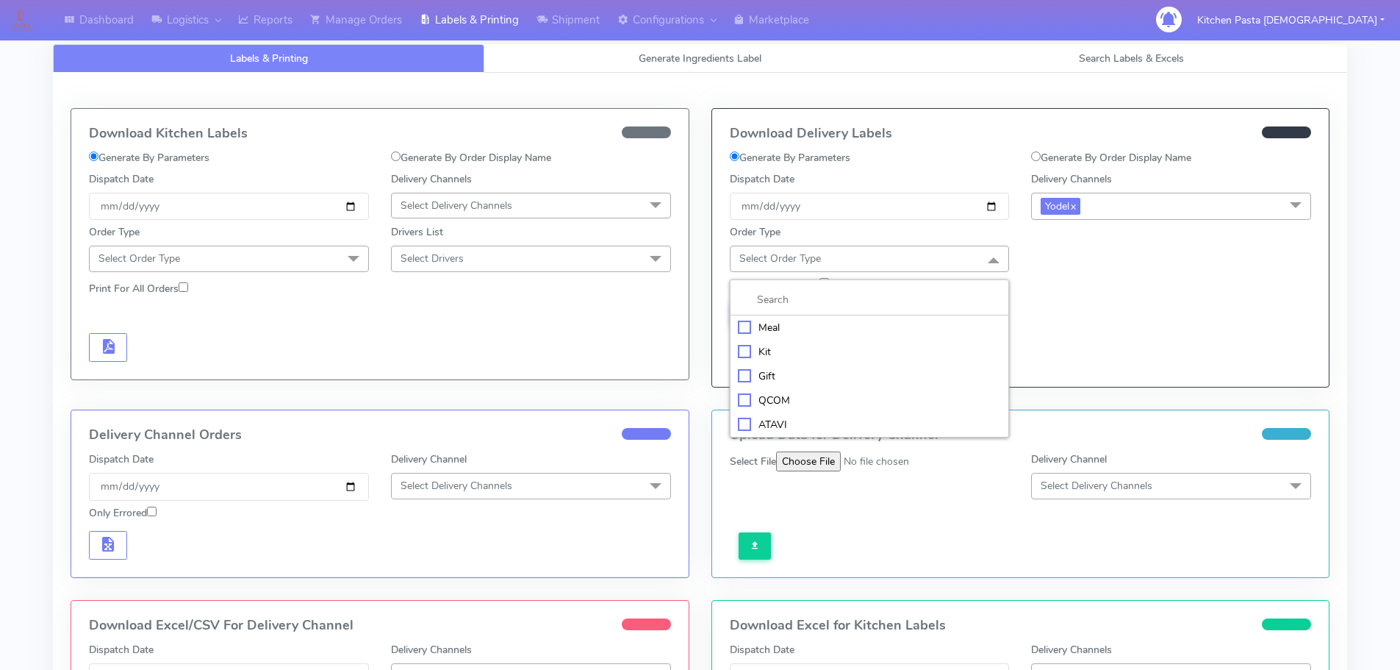
click at [876, 332] on div "Meal" at bounding box center [870, 327] width 264 height 15
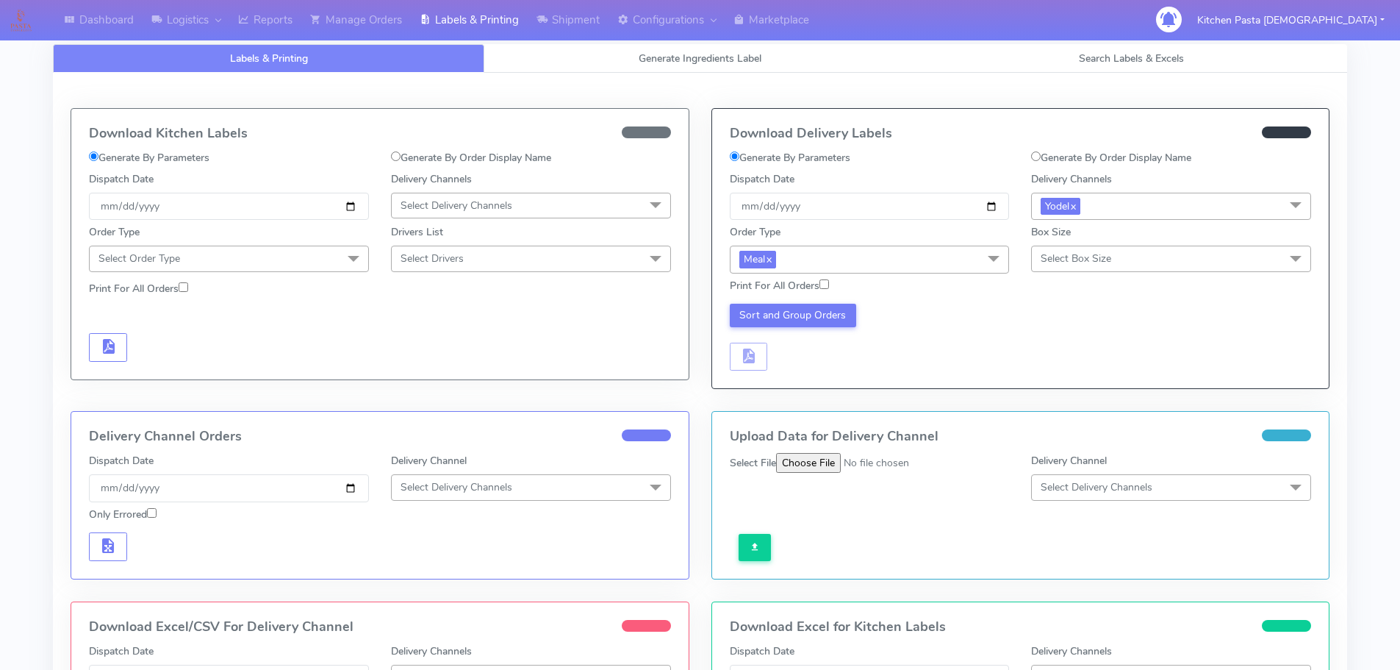
click at [1056, 251] on span "Select Box Size" at bounding box center [1171, 258] width 280 height 26
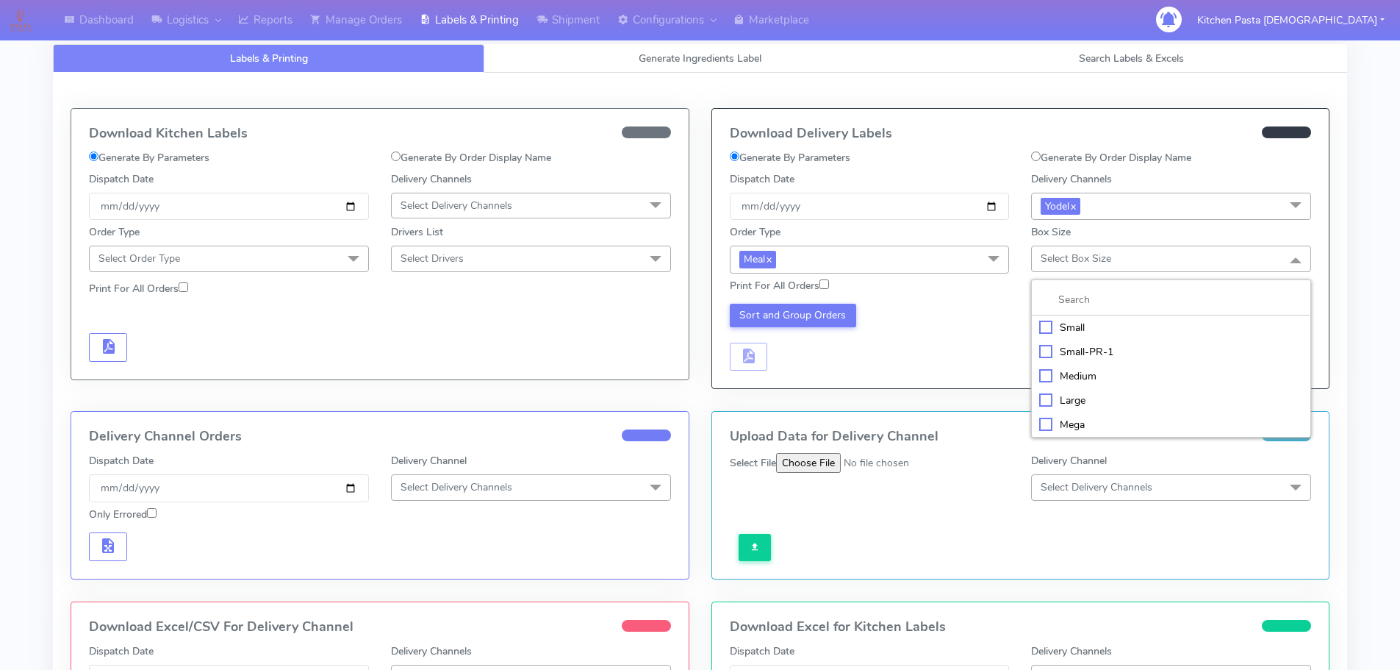
click at [1069, 423] on div "Mega" at bounding box center [1171, 424] width 264 height 15
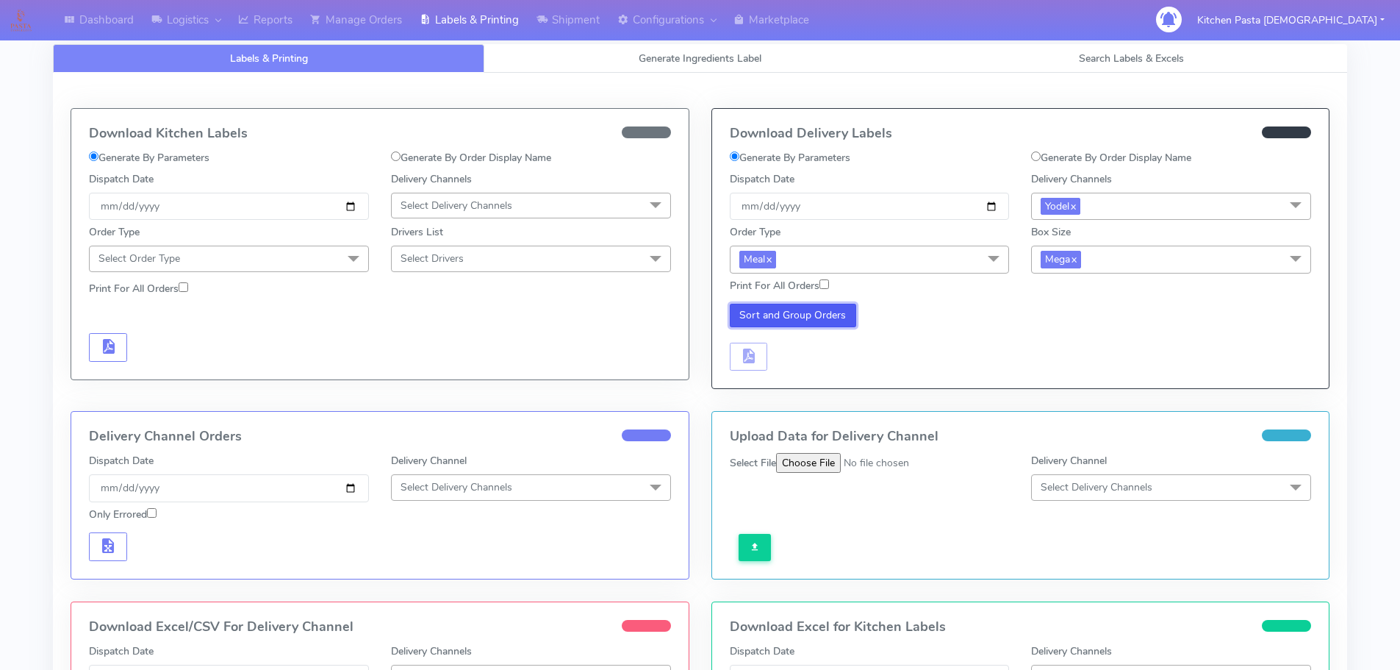
click at [823, 323] on button "Sort and Group Orders" at bounding box center [793, 316] width 127 height 24
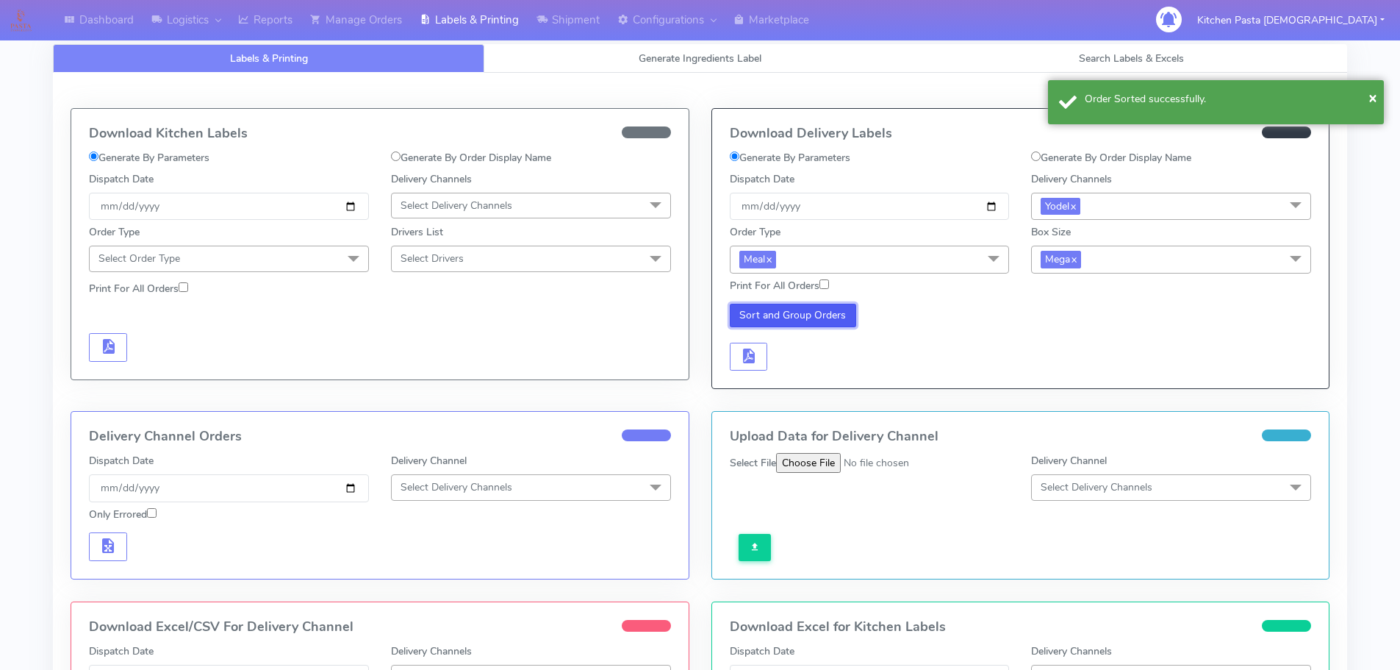
click at [820, 320] on button "Sort and Group Orders" at bounding box center [793, 316] width 127 height 24
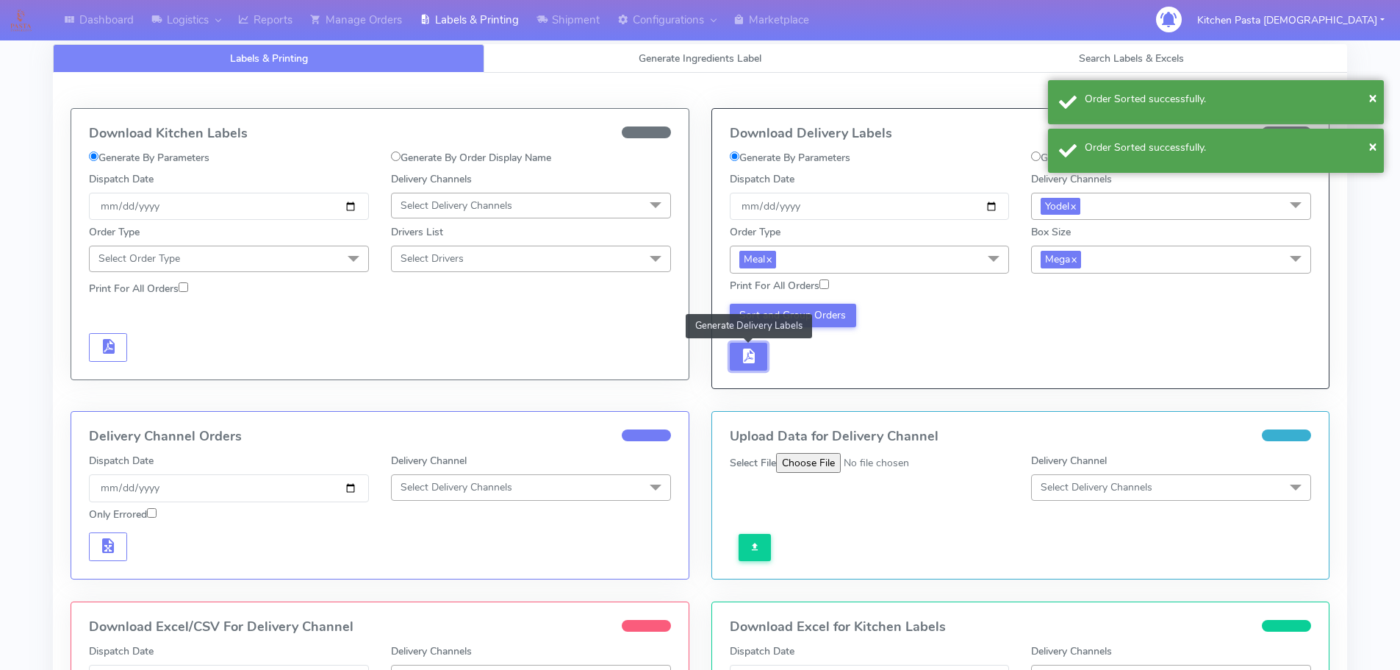
click at [747, 361] on span "button" at bounding box center [748, 359] width 18 height 14
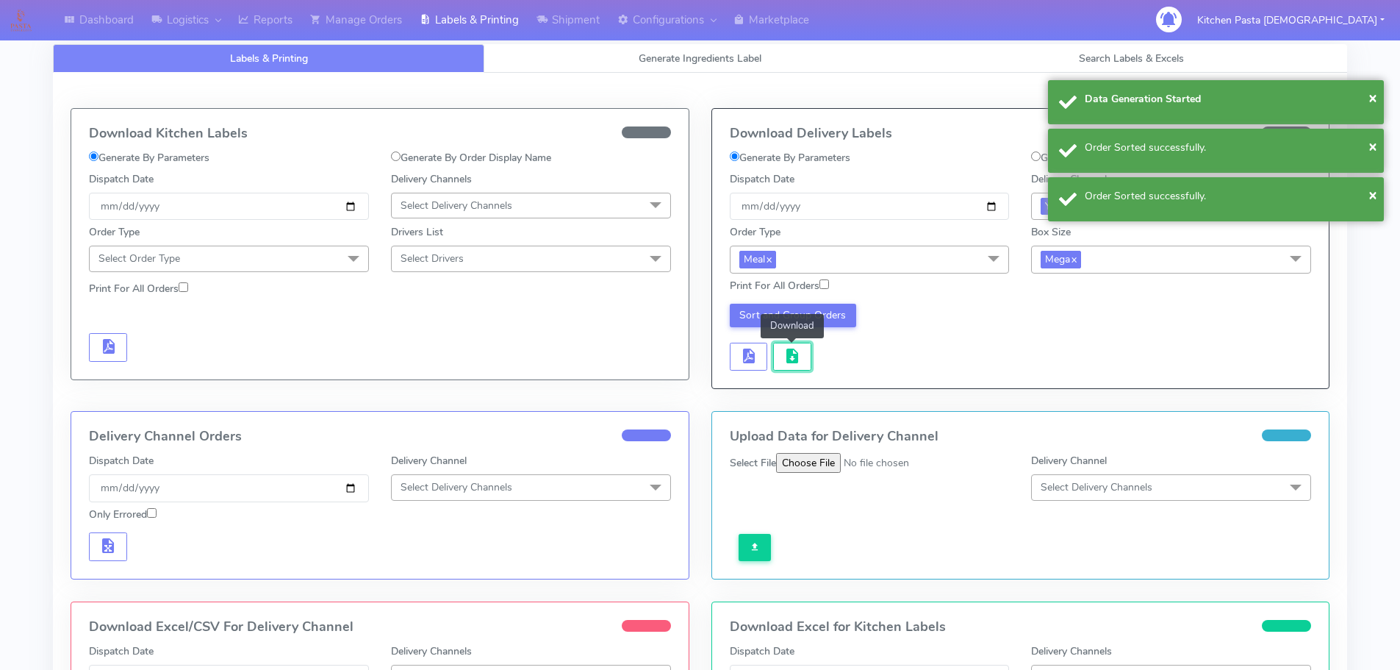
click at [792, 361] on span "button" at bounding box center [793, 359] width 18 height 14
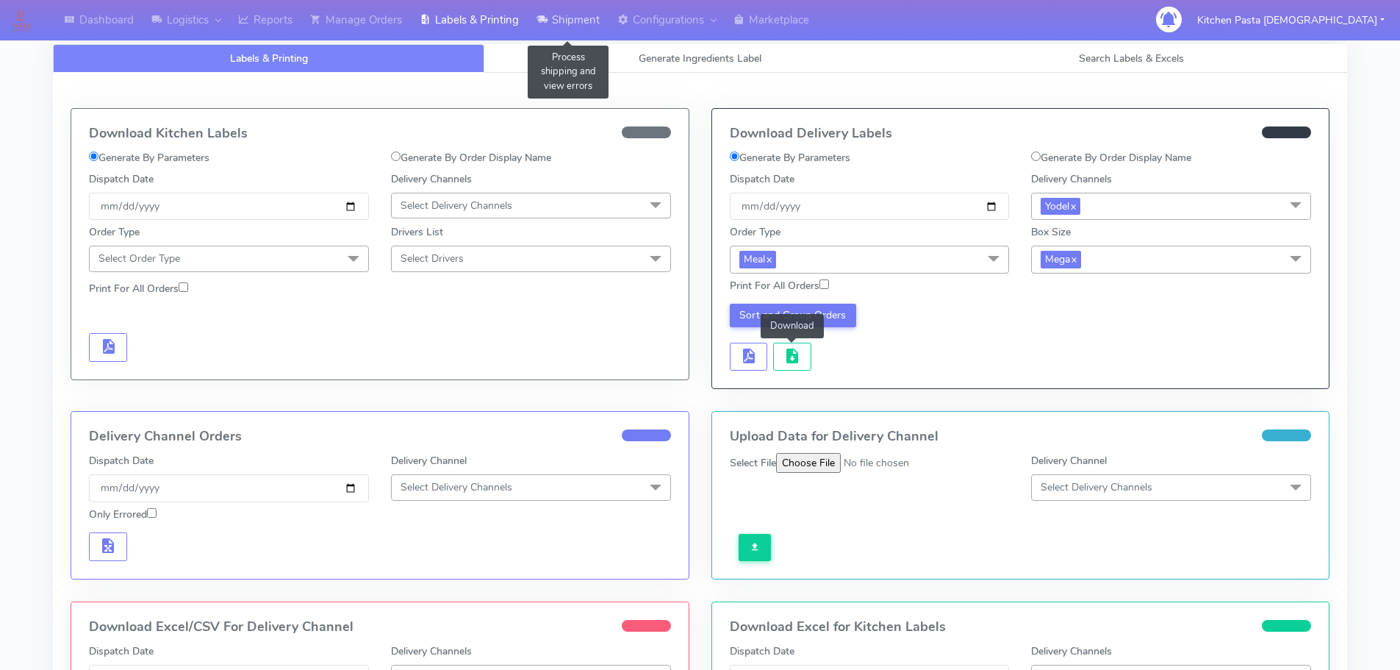
drag, startPoint x: 576, startPoint y: 16, endPoint x: 570, endPoint y: 29, distance: 14.1
click at [576, 16] on link "Shipment" at bounding box center [568, 20] width 81 height 40
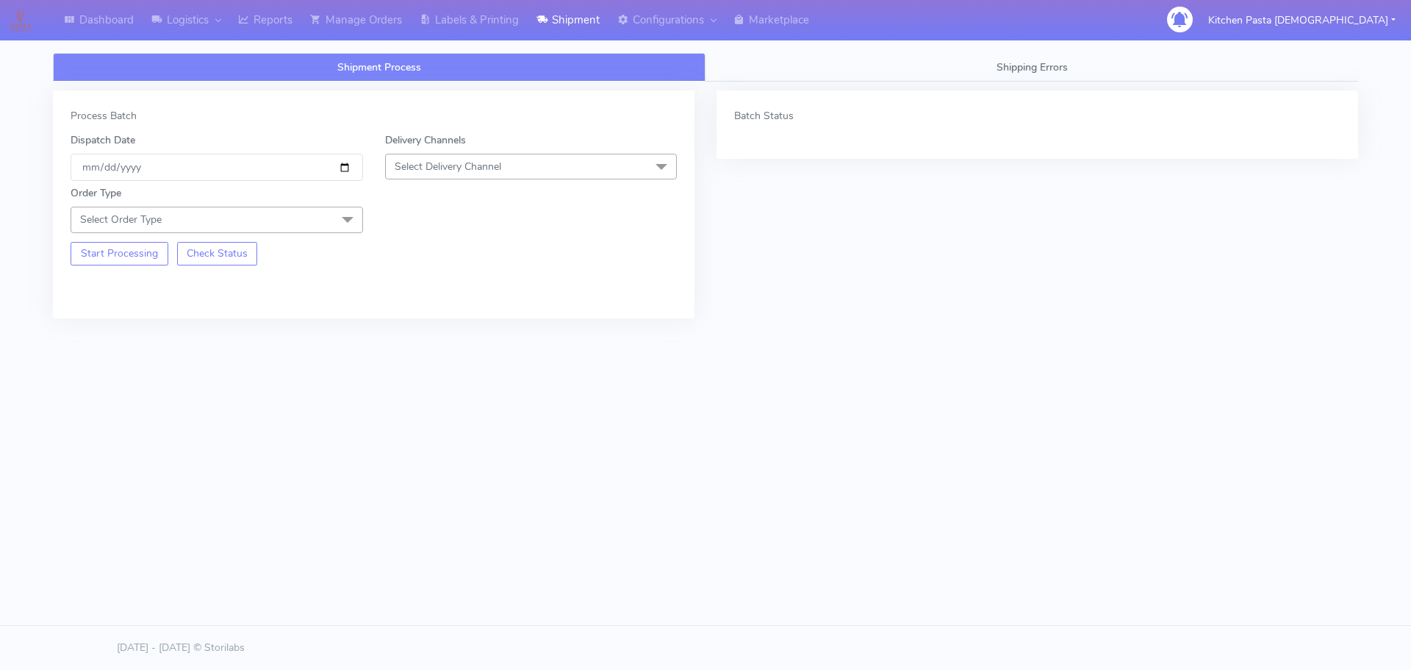
click at [567, 166] on span "Select Delivery Channel" at bounding box center [531, 167] width 293 height 26
click at [442, 330] on div "Yodel" at bounding box center [531, 331] width 276 height 15
click at [326, 221] on span "Select Order Type" at bounding box center [217, 220] width 293 height 26
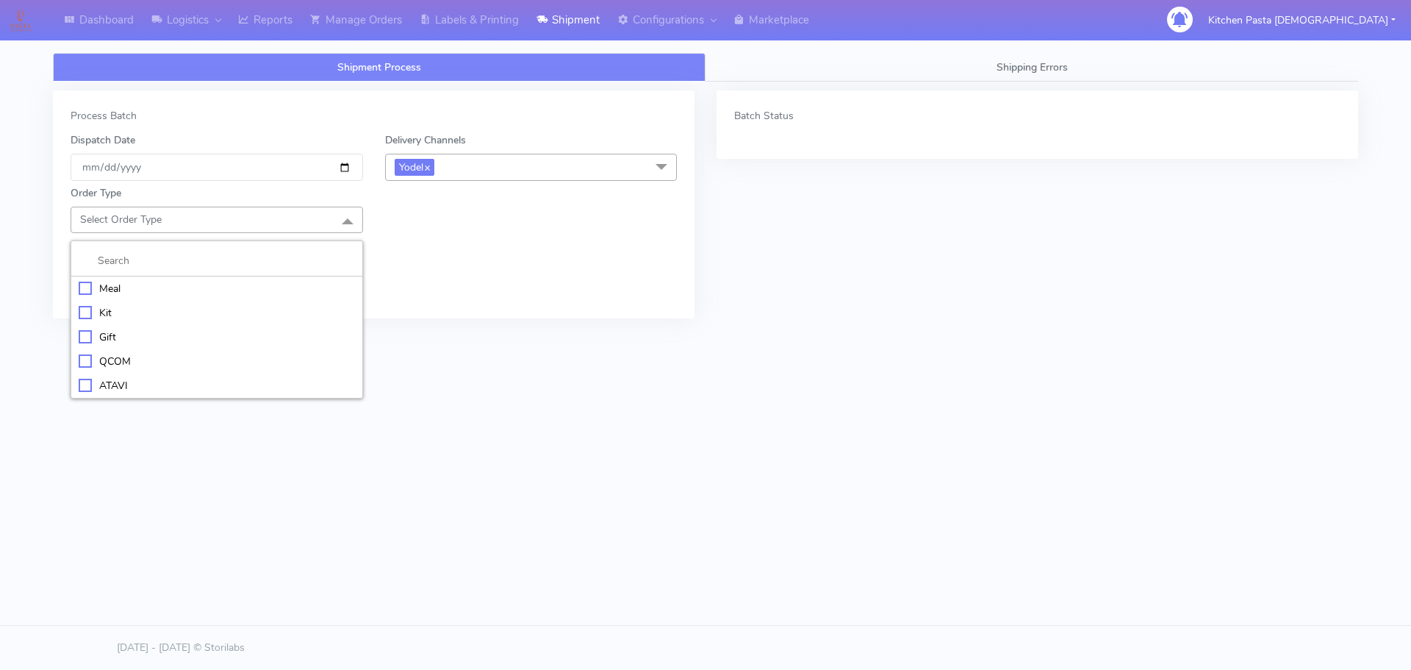
drag, startPoint x: 198, startPoint y: 284, endPoint x: 218, endPoint y: 286, distance: 19.2
click at [199, 285] on div "Meal" at bounding box center [217, 288] width 276 height 15
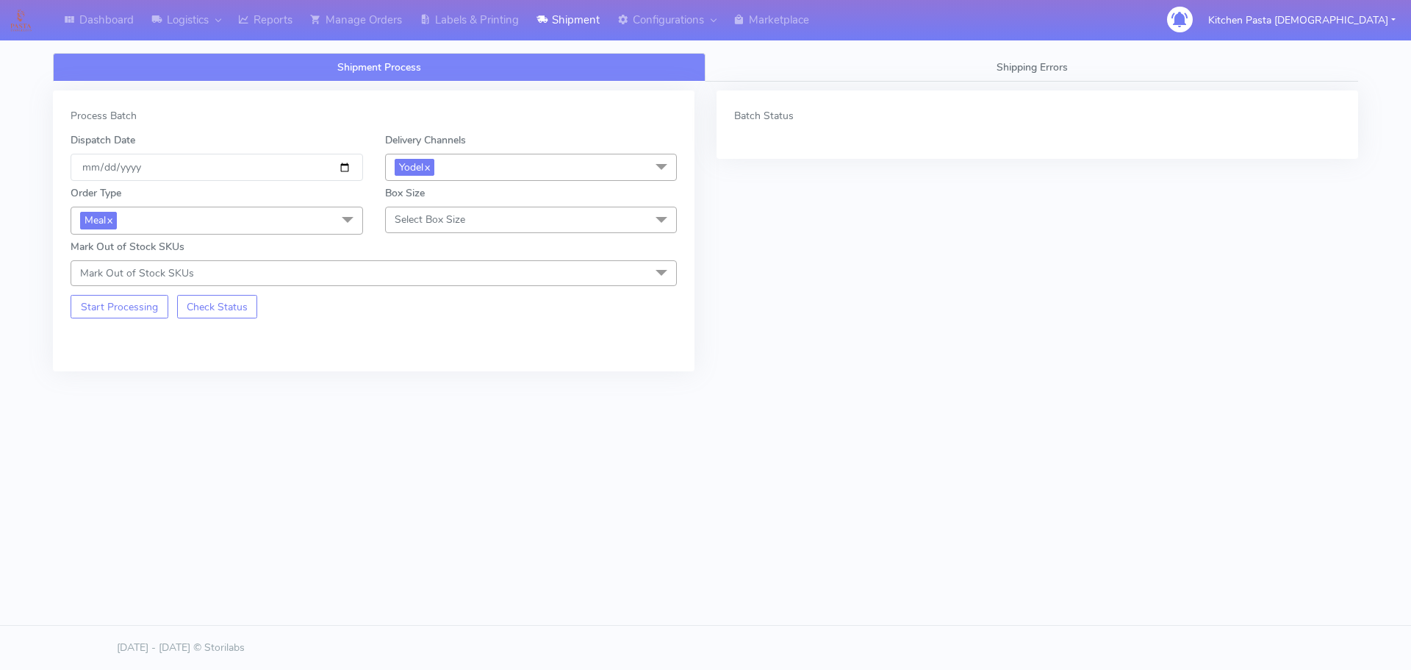
click at [486, 214] on span "Select Box Size" at bounding box center [531, 220] width 293 height 26
click at [444, 363] on div "Large" at bounding box center [531, 361] width 276 height 15
click at [135, 301] on button "Start Processing" at bounding box center [120, 307] width 98 height 24
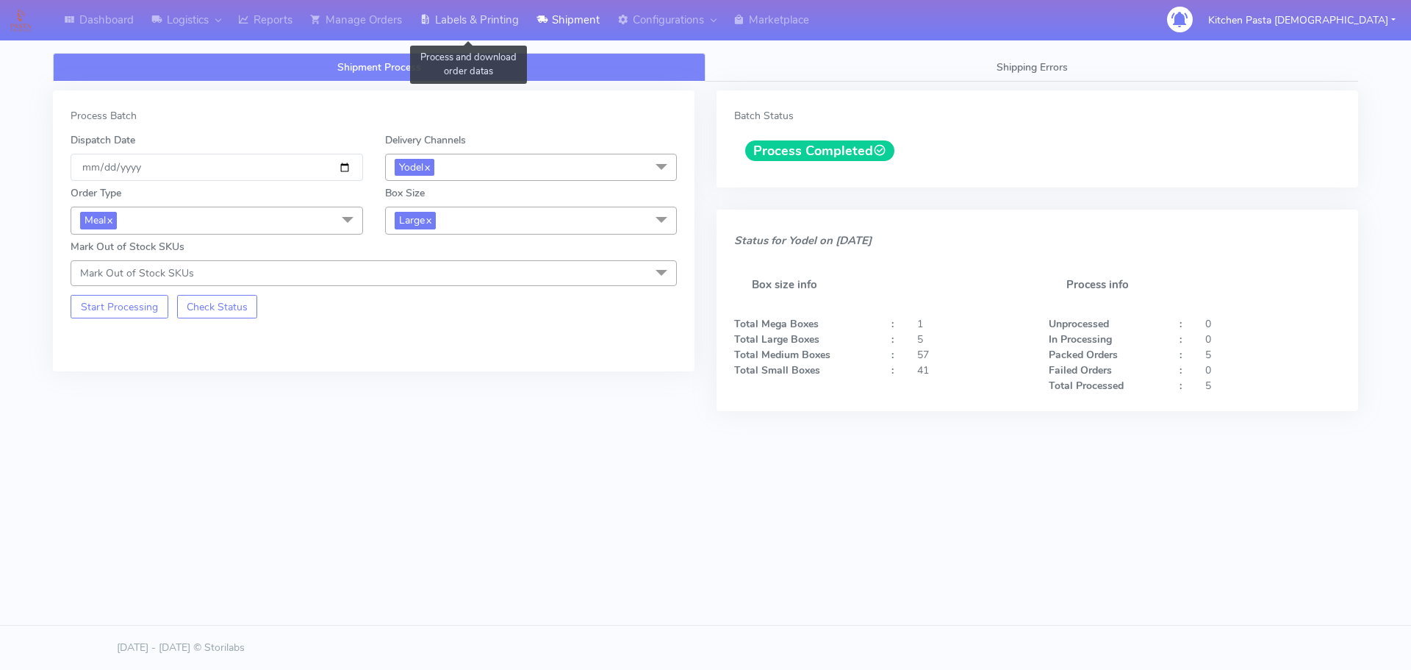
drag, startPoint x: 502, startPoint y: 21, endPoint x: 520, endPoint y: 24, distance: 17.9
click at [502, 21] on link "Labels & Printing" at bounding box center [469, 20] width 117 height 40
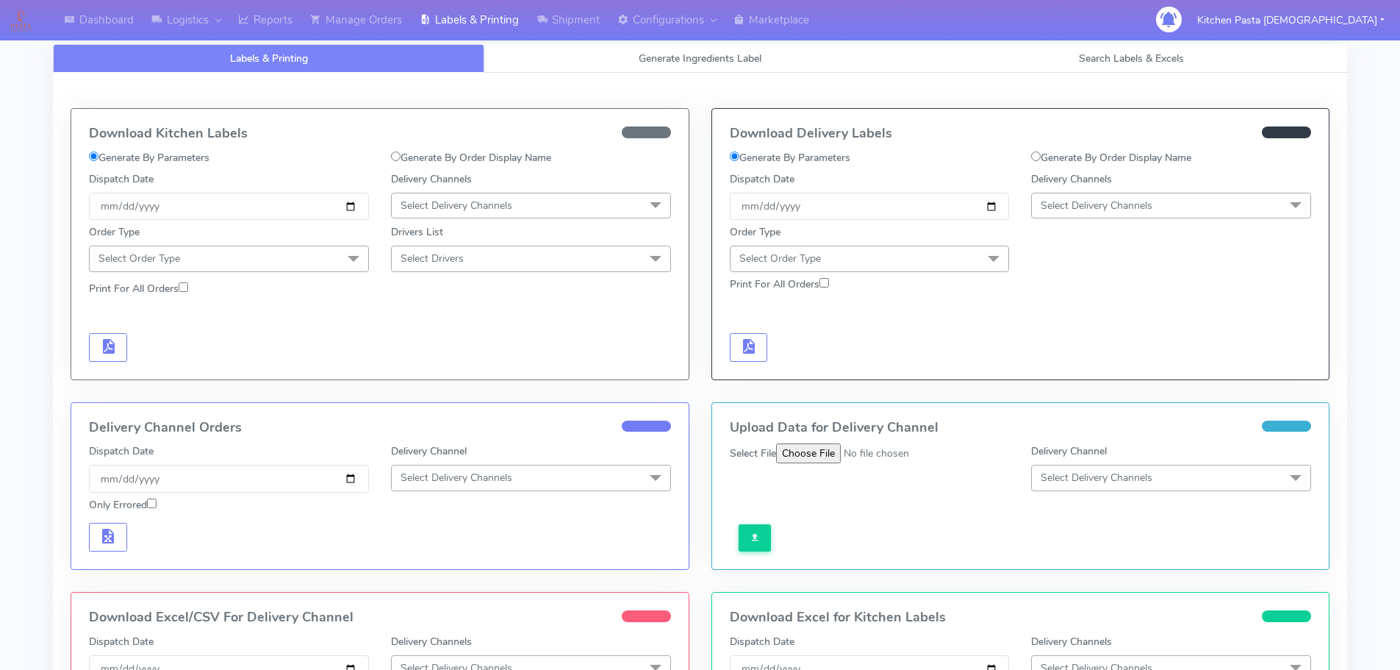
click at [1126, 203] on span "Select Delivery Channels" at bounding box center [1097, 205] width 112 height 14
click at [1080, 371] on div "Yodel" at bounding box center [1171, 370] width 264 height 15
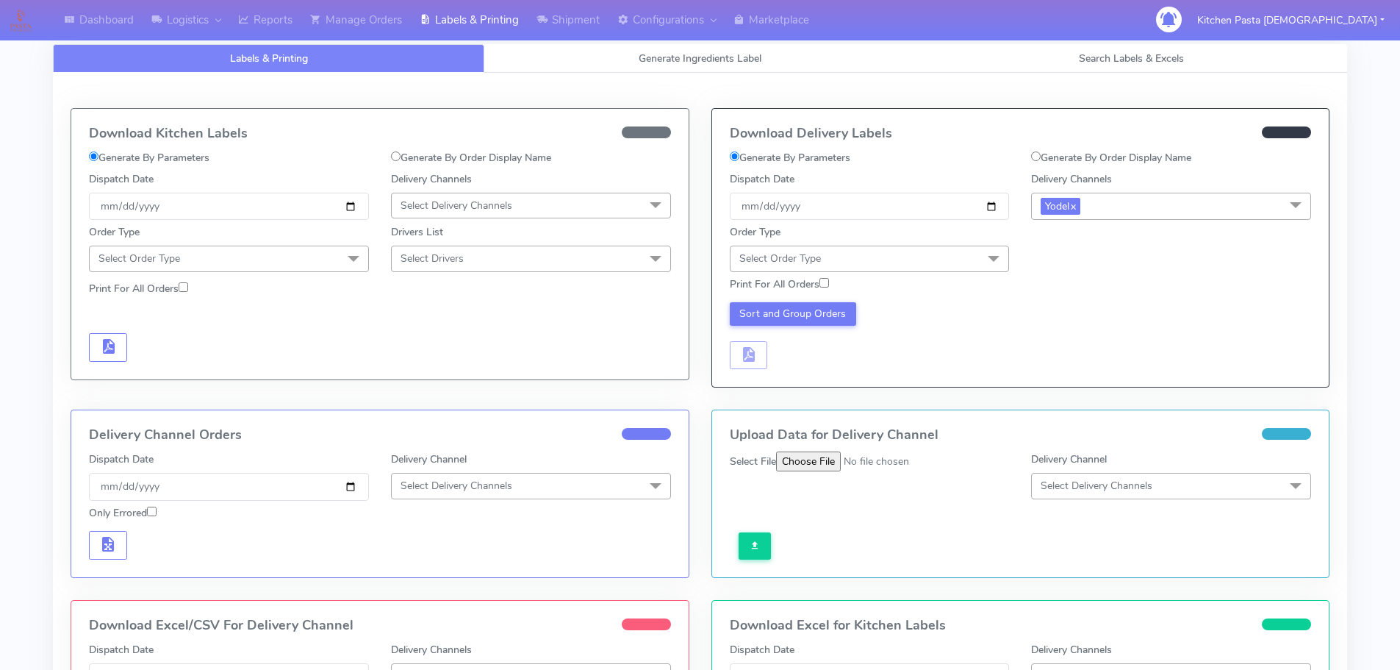
click at [994, 257] on span at bounding box center [993, 259] width 29 height 28
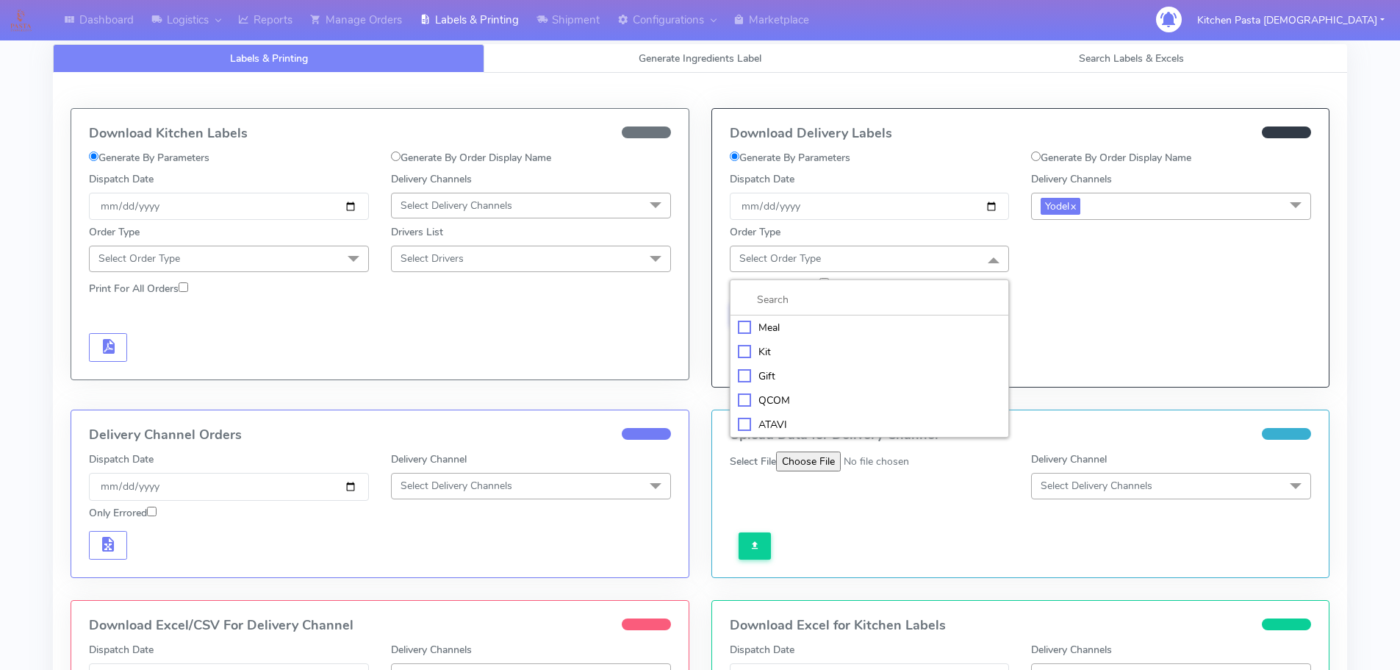
click at [779, 324] on div "Meal" at bounding box center [870, 327] width 264 height 15
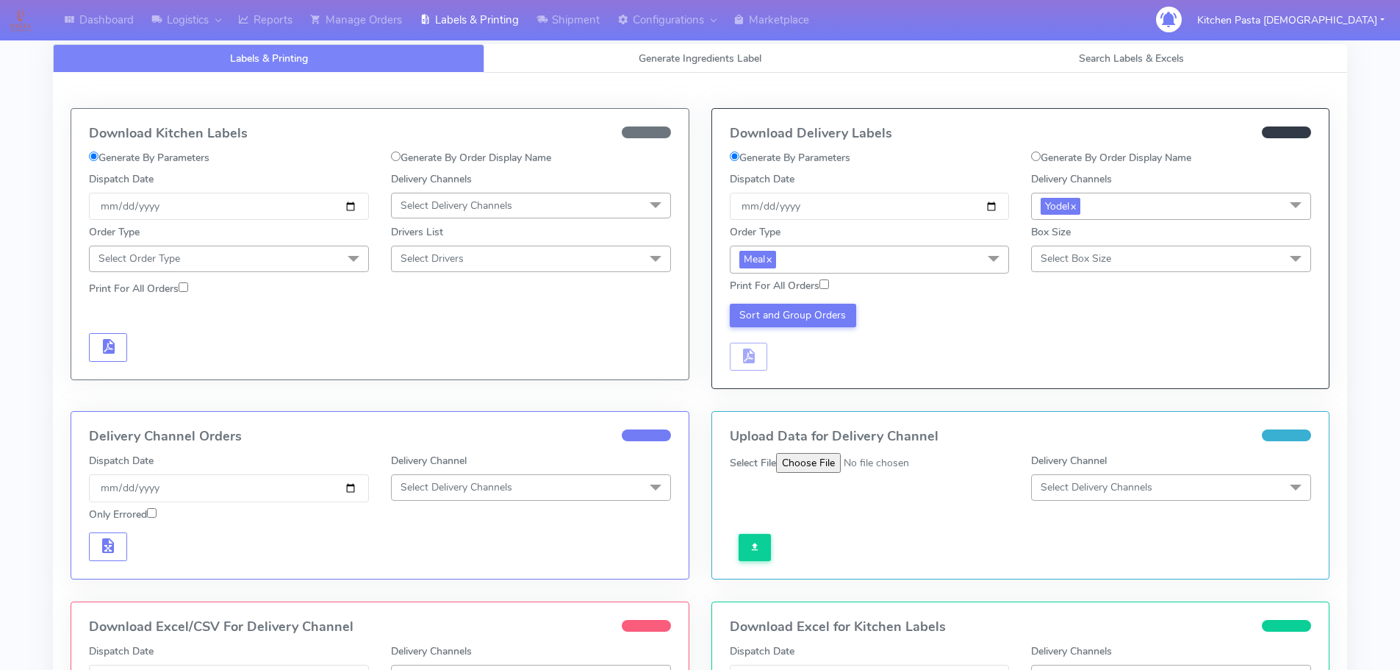
click at [1116, 254] on span "Select Box Size" at bounding box center [1171, 258] width 280 height 26
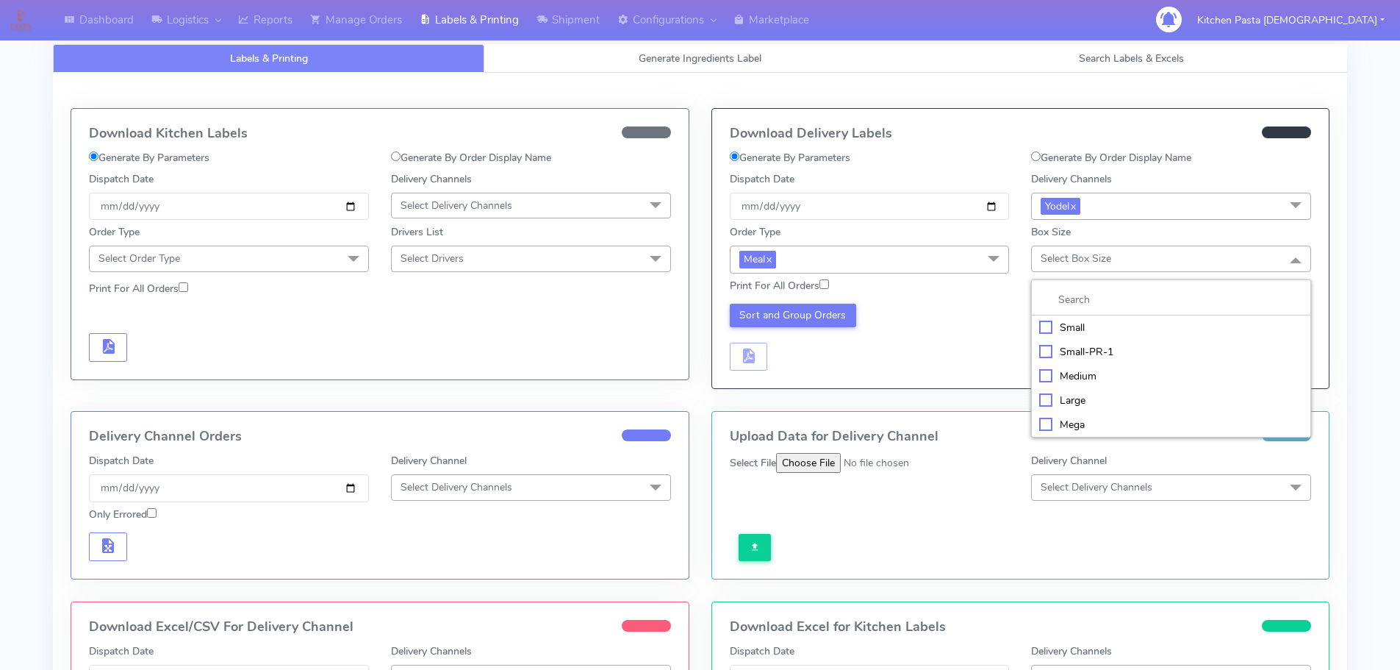
click at [1086, 398] on div "Large" at bounding box center [1171, 399] width 264 height 15
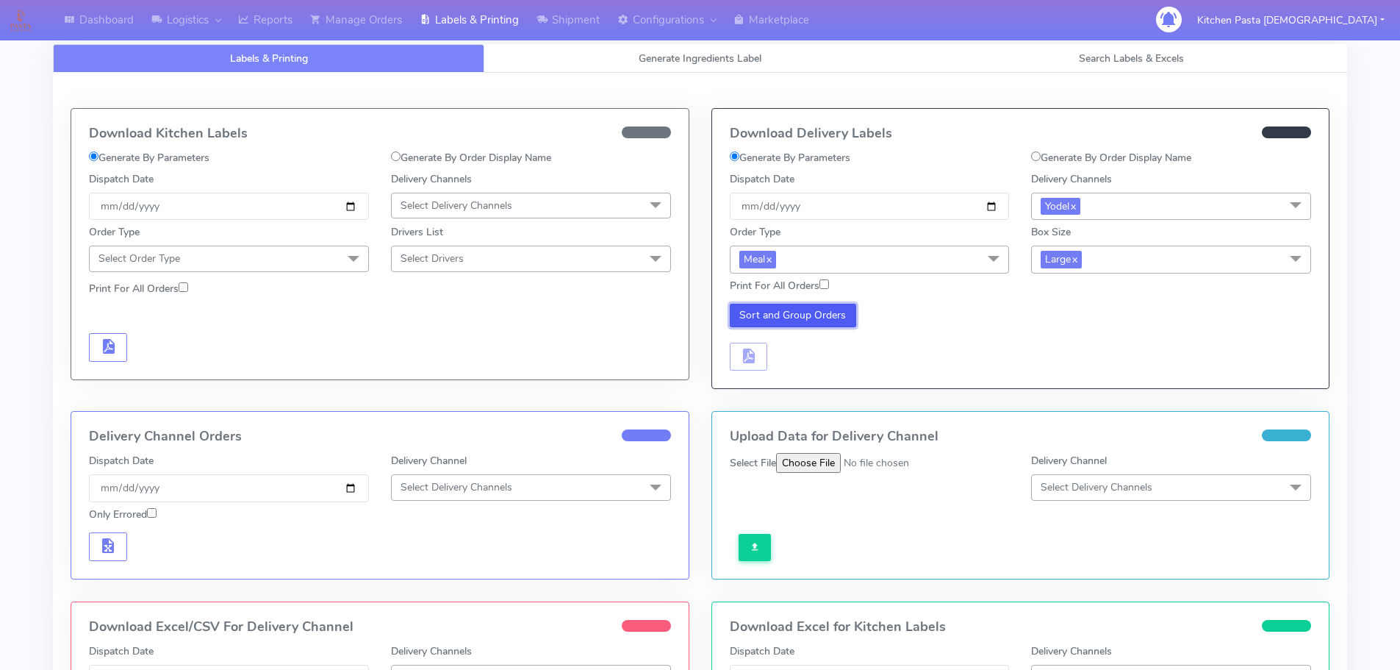
click at [848, 312] on button "Sort and Group Orders" at bounding box center [793, 316] width 127 height 24
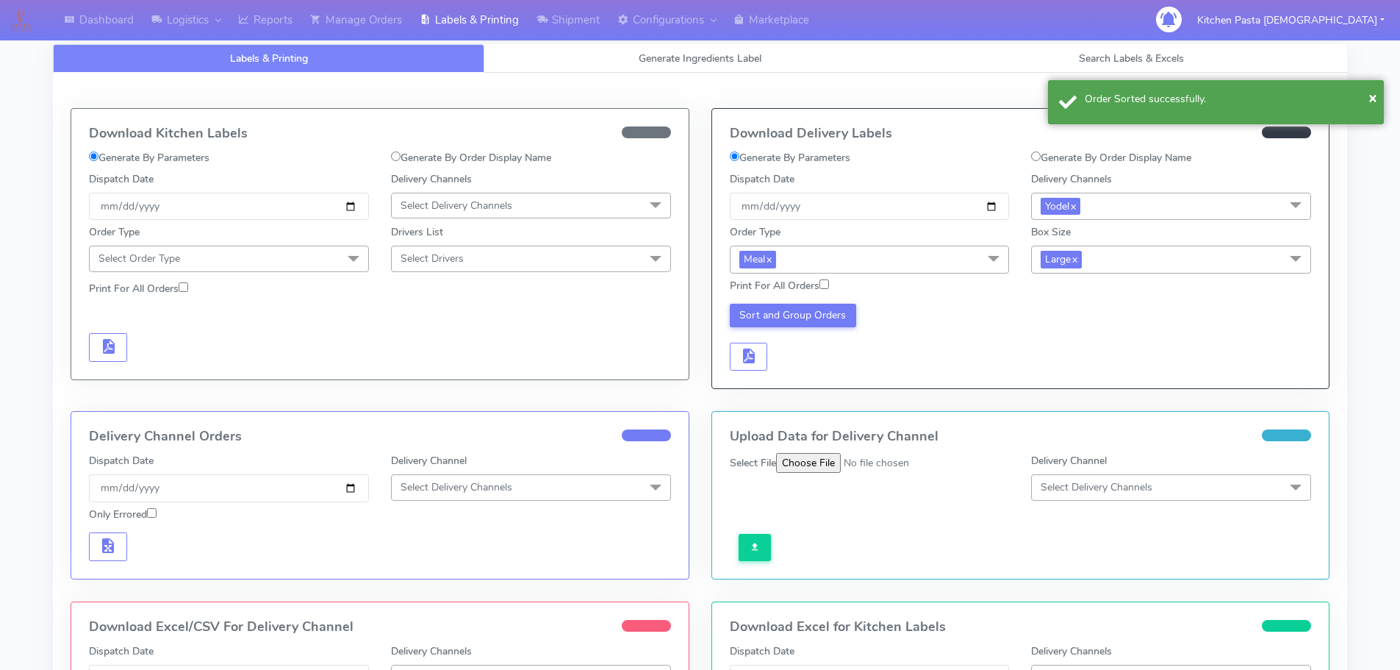
click at [728, 363] on div "Sort and Group Orders" at bounding box center [870, 338] width 302 height 68
click at [744, 362] on span "button" at bounding box center [748, 359] width 18 height 14
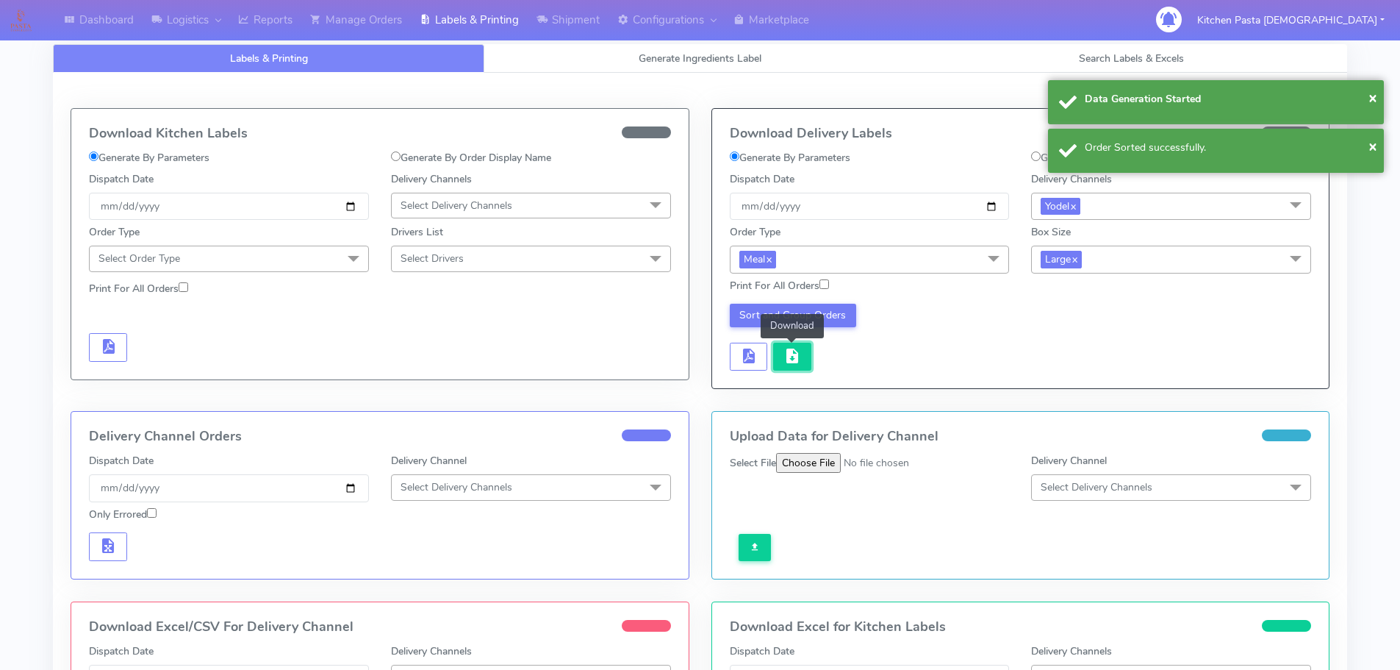
click at [794, 362] on span "button" at bounding box center [793, 359] width 18 height 14
